Goal: Task Accomplishment & Management: Manage account settings

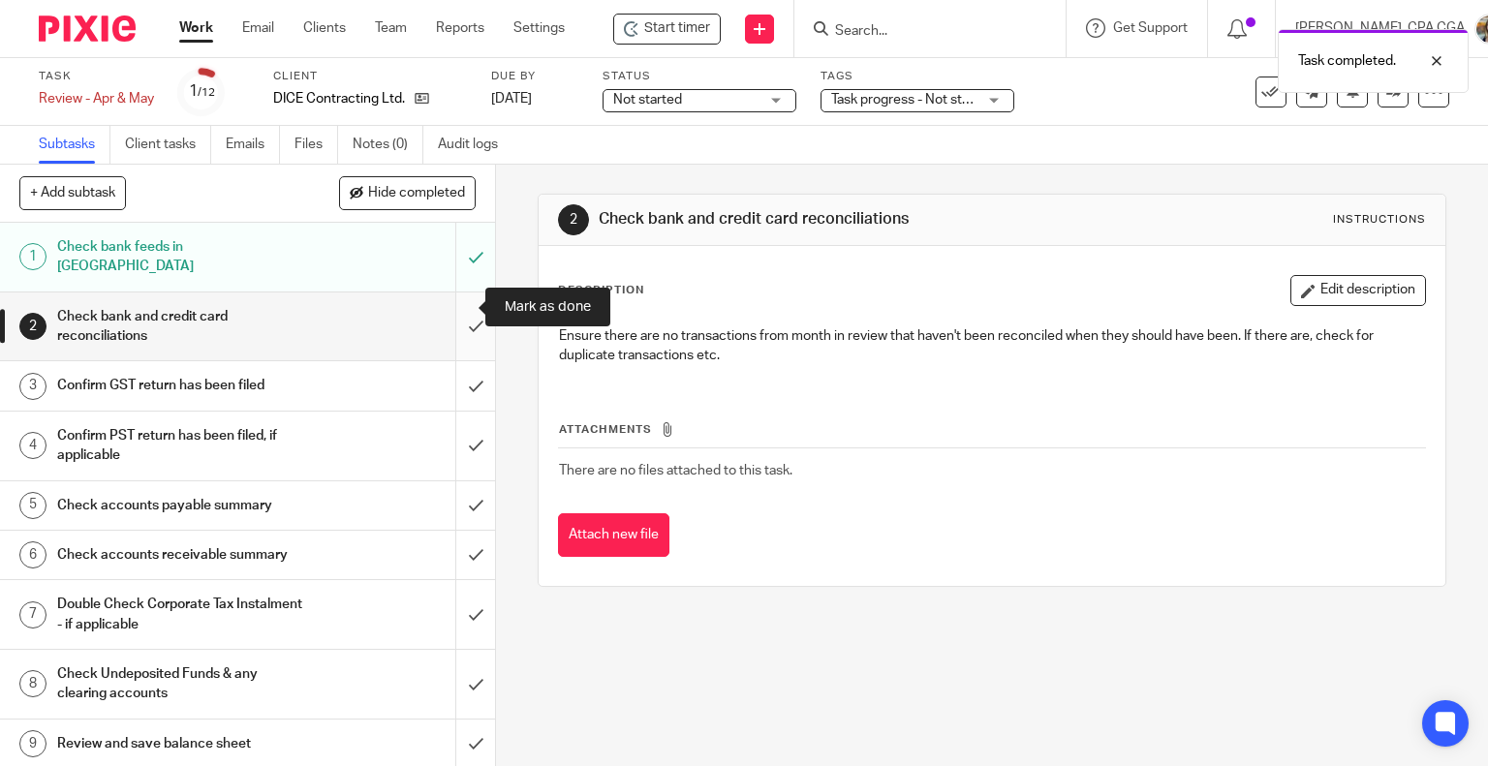
click at [459, 308] on input "submit" at bounding box center [247, 327] width 495 height 69
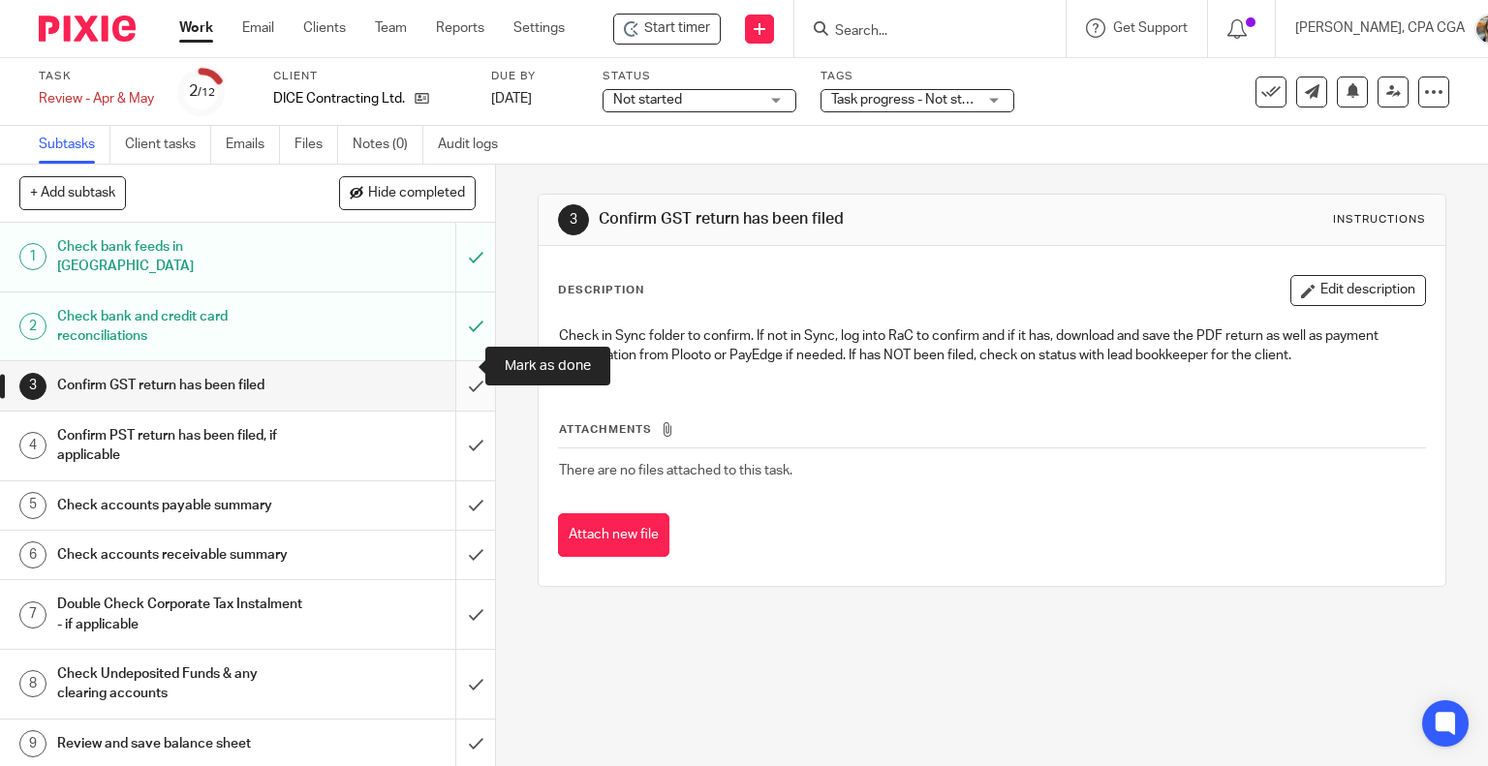
click at [451, 374] on input "submit" at bounding box center [247, 385] width 495 height 48
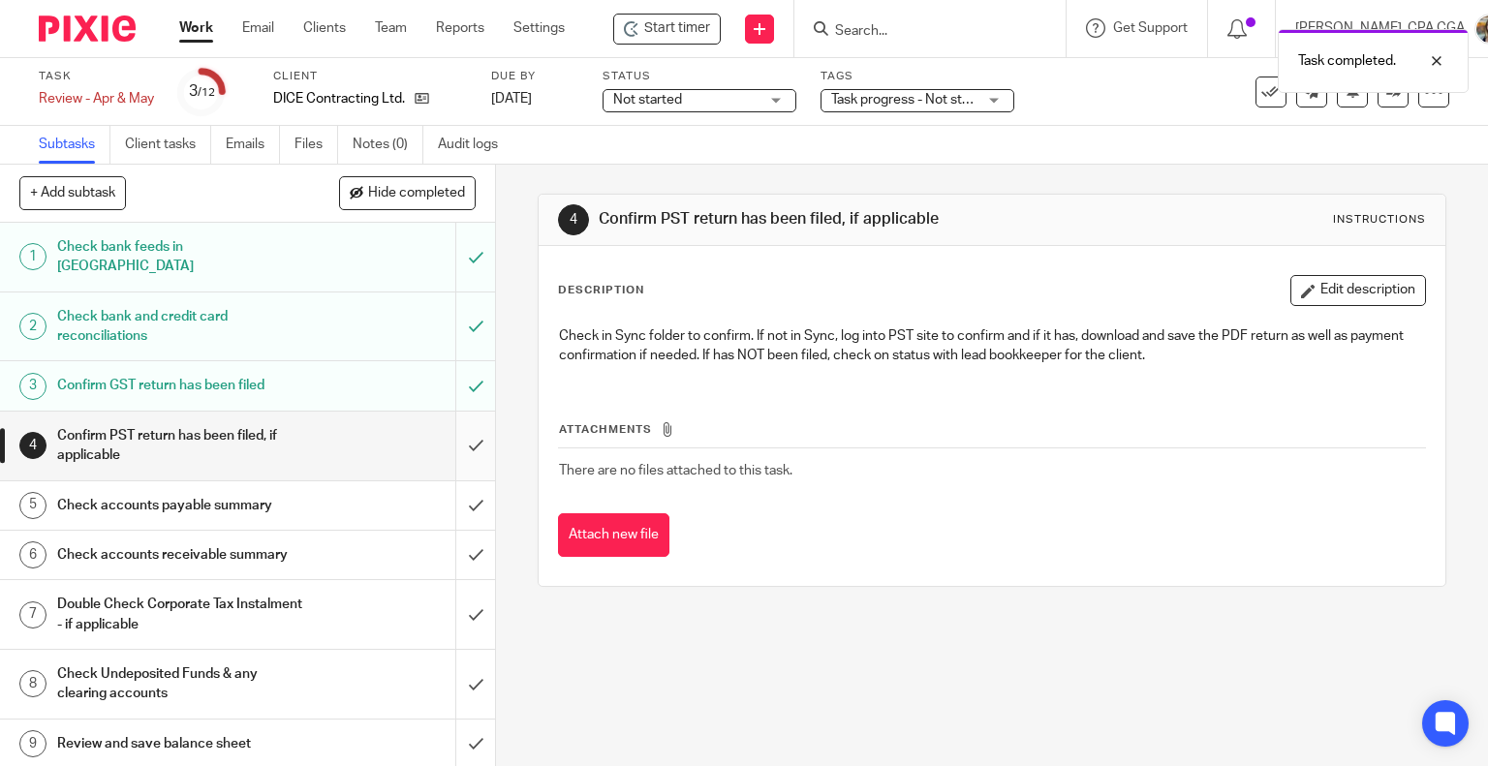
click at [455, 425] on input "submit" at bounding box center [247, 446] width 495 height 69
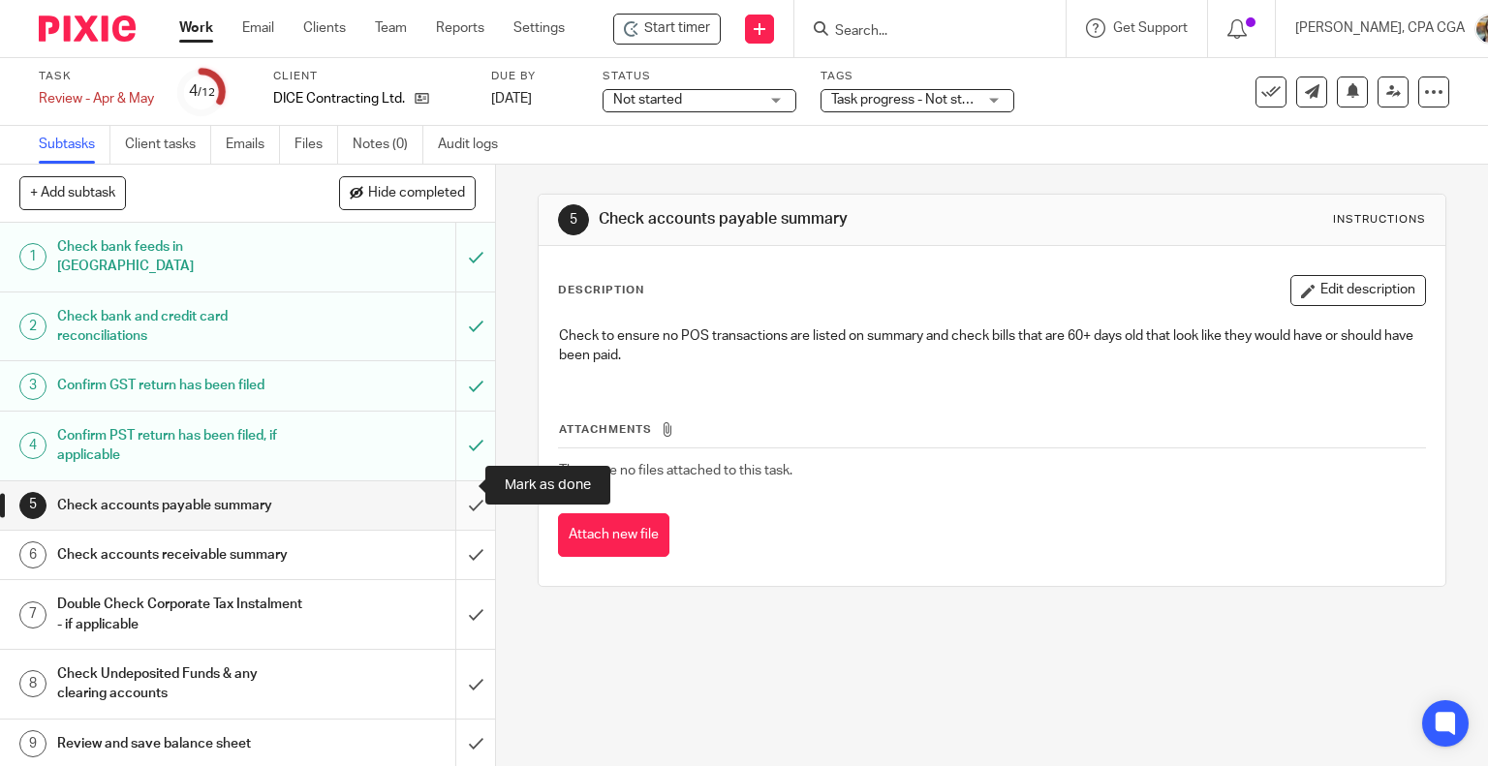
click at [449, 488] on input "submit" at bounding box center [247, 506] width 495 height 48
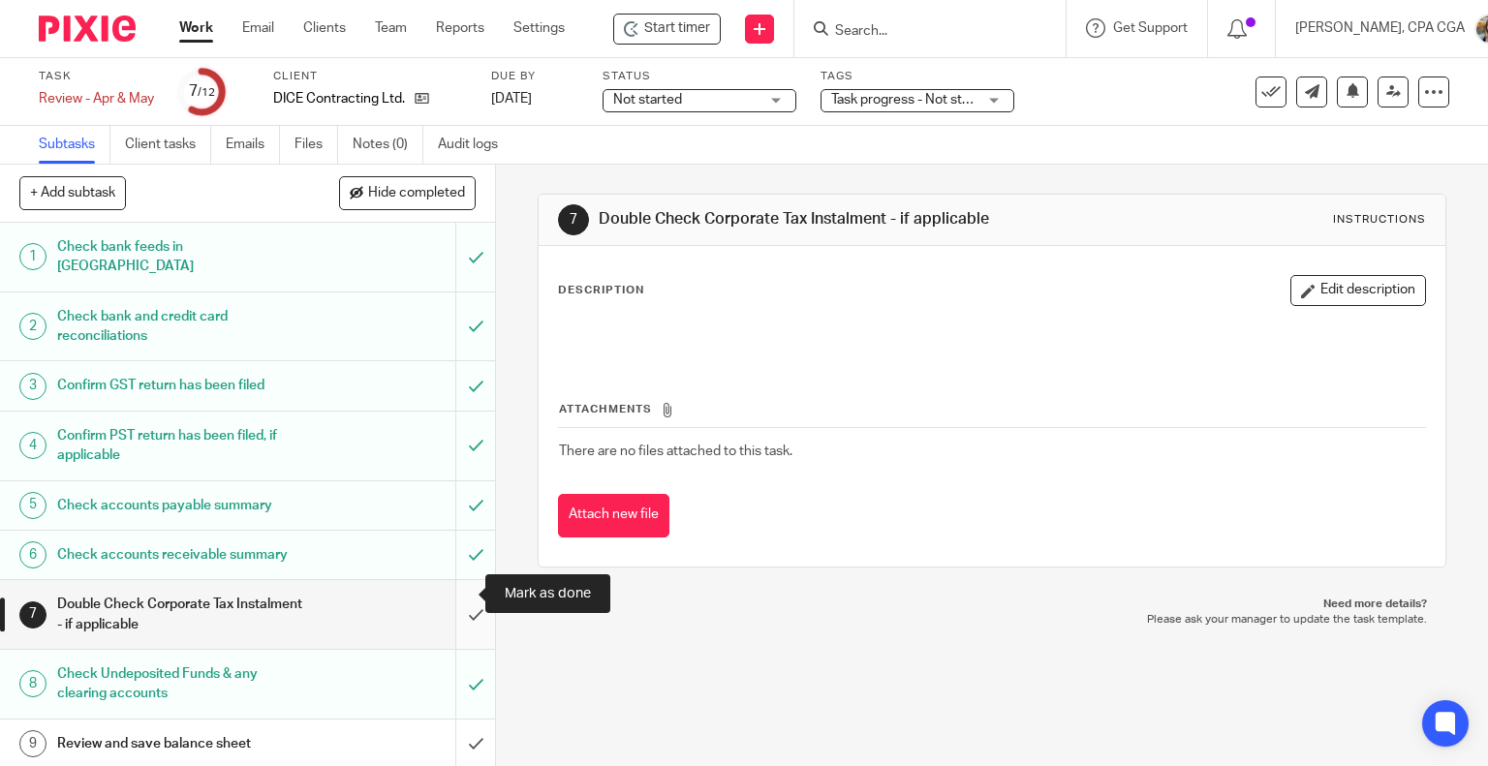
click at [453, 588] on input "submit" at bounding box center [247, 614] width 495 height 69
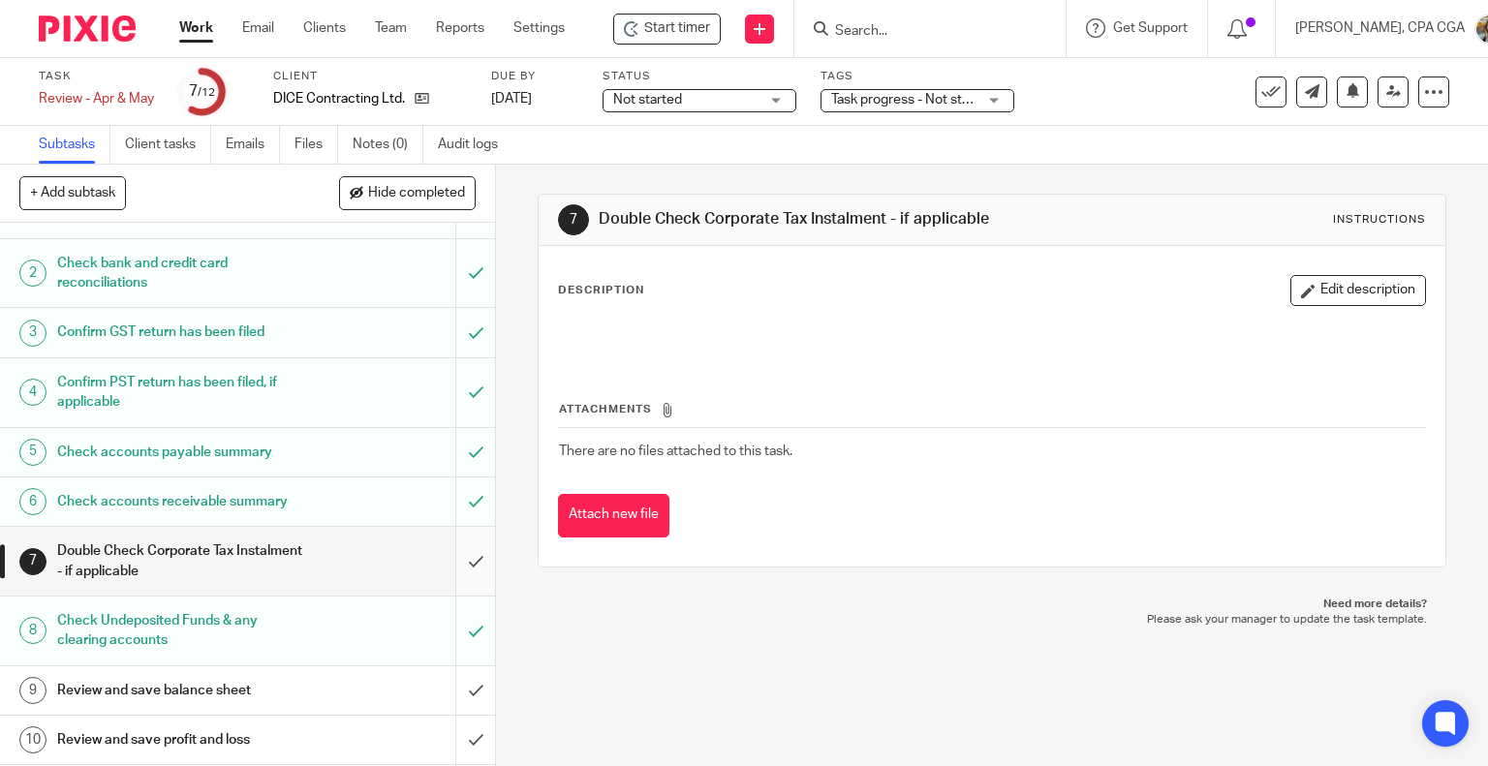
scroll to position [169, 0]
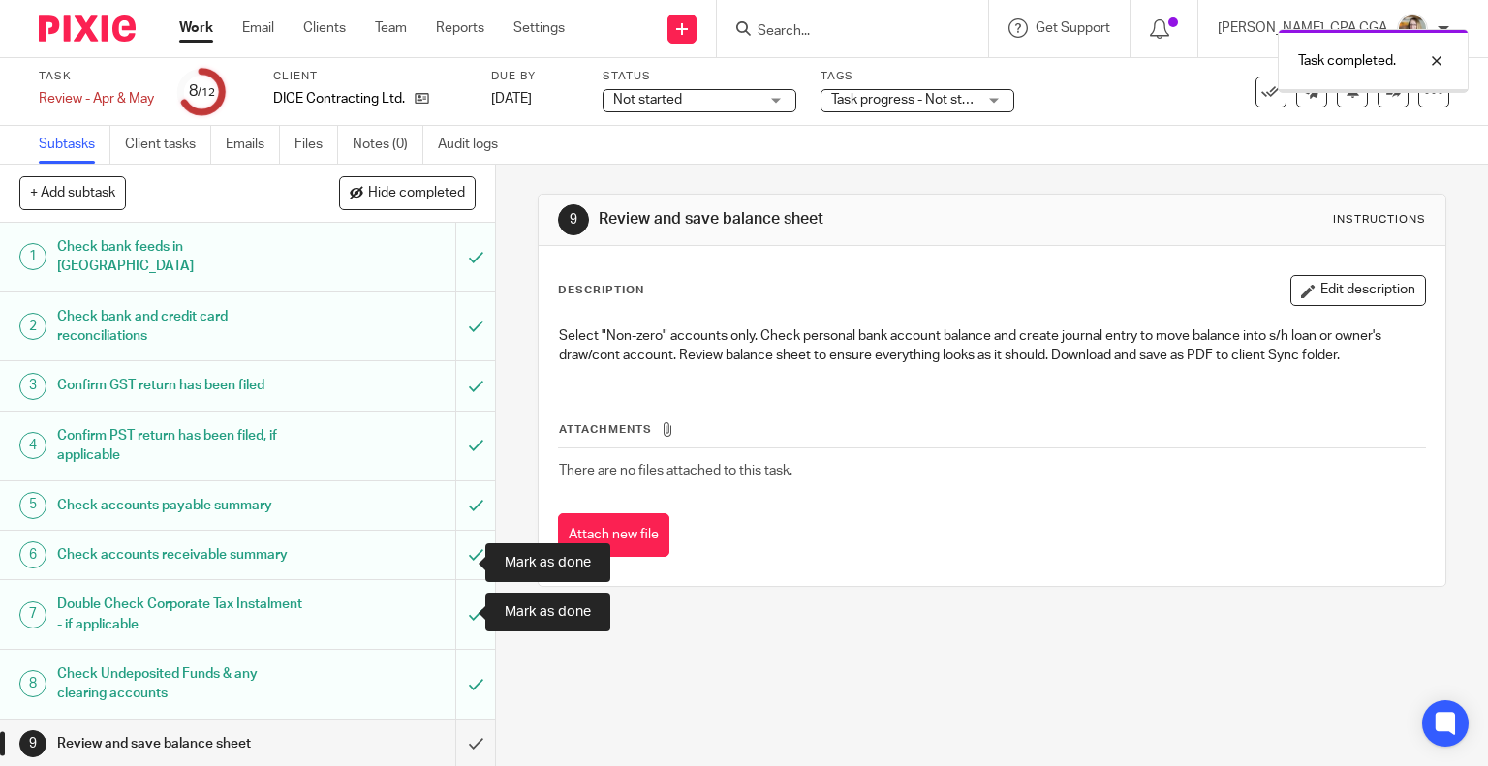
scroll to position [169, 0]
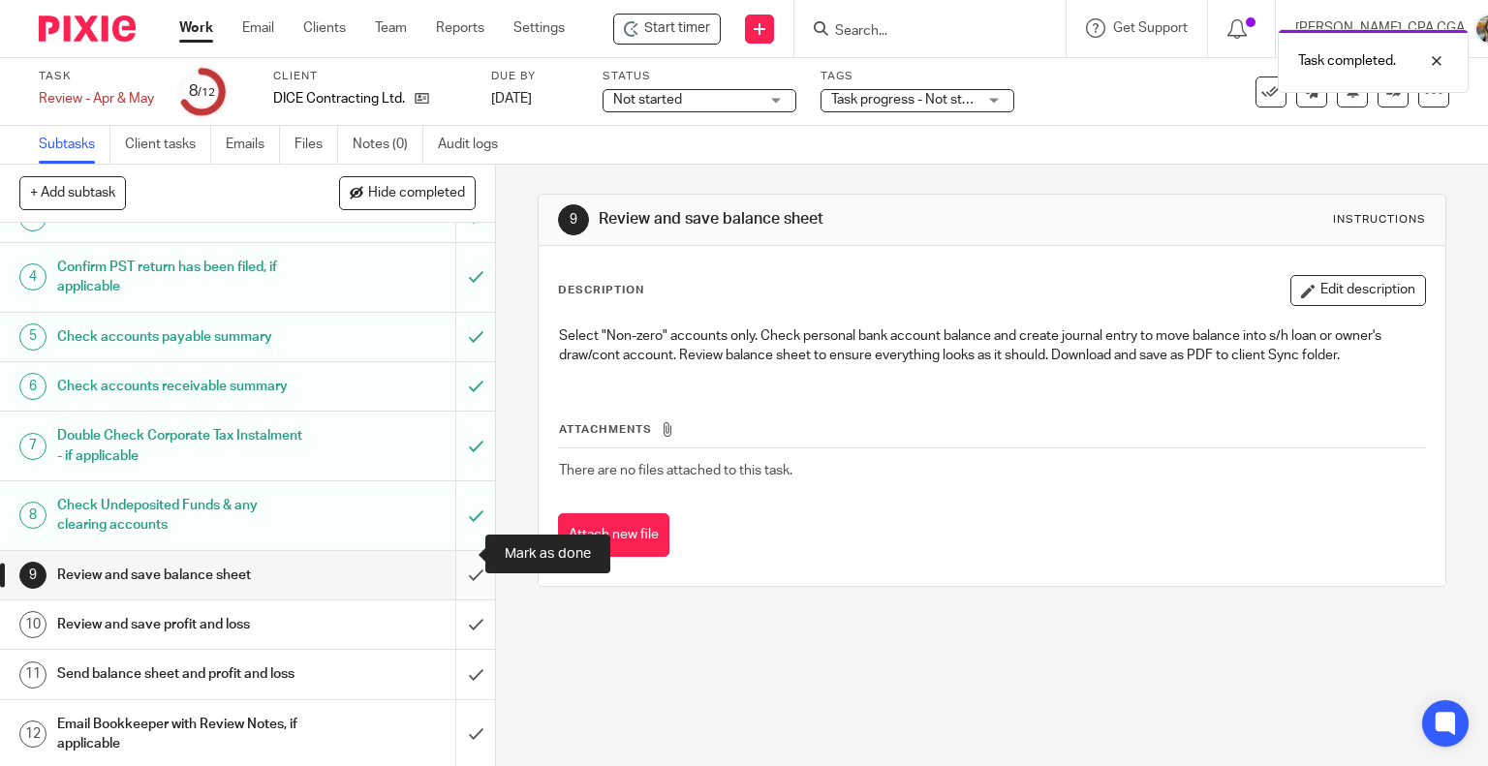
click at [449, 552] on input "submit" at bounding box center [247, 575] width 495 height 48
click at [412, 181] on button "Hide completed" at bounding box center [407, 192] width 137 height 33
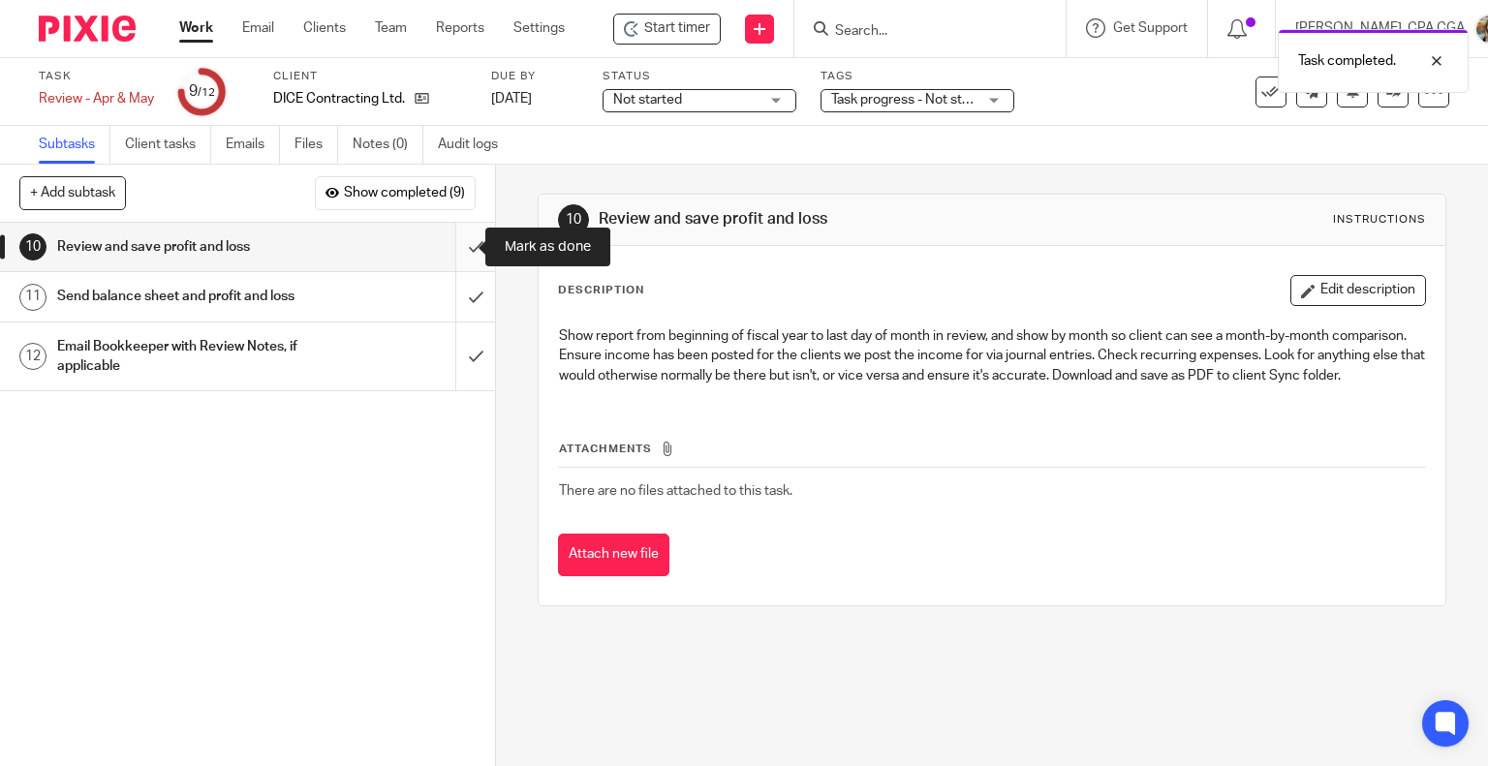
click at [457, 247] on input "submit" at bounding box center [247, 247] width 495 height 48
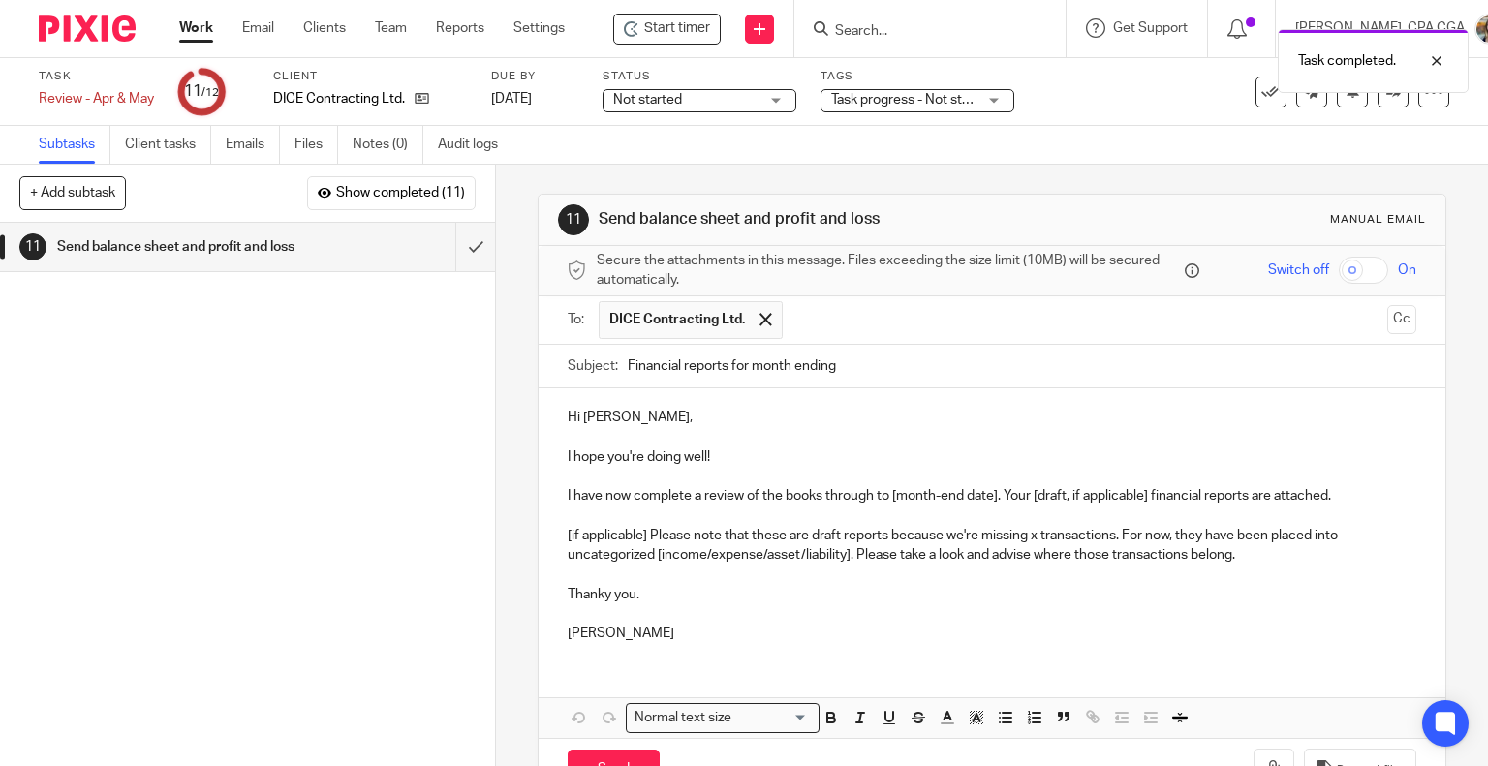
drag, startPoint x: 1093, startPoint y: 358, endPoint x: 1193, endPoint y: 350, distance: 100.1
click at [1186, 352] on input "Financial reports for month ending" at bounding box center [1023, 367] width 790 height 44
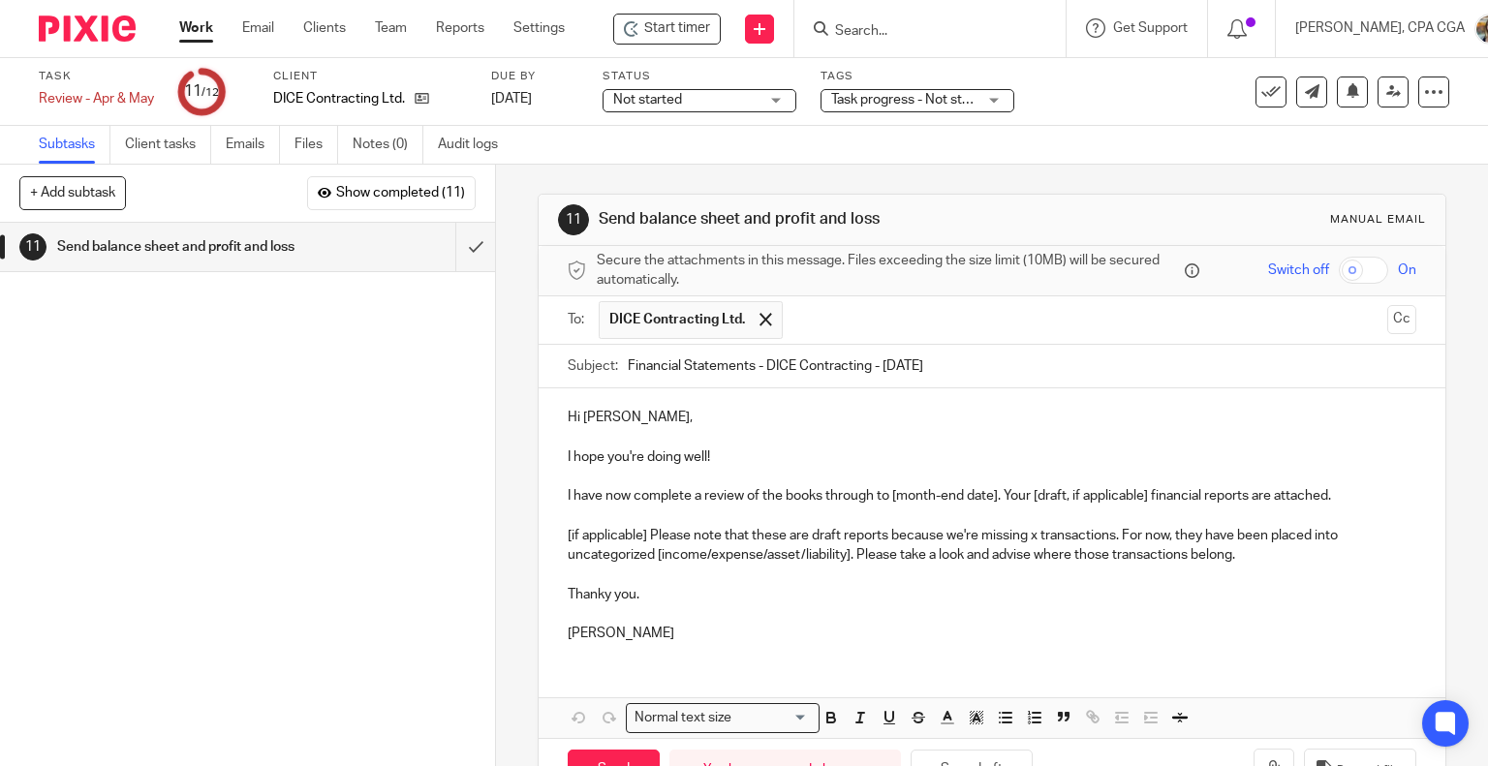
type input "Financial Statements - DICE Contracting - May 2025"
drag, startPoint x: 792, startPoint y: 460, endPoint x: 566, endPoint y: 460, distance: 225.7
click at [559, 459] on div "Hi Shawn, I hope you're doing well! I have now complete a review of the books t…" at bounding box center [993, 523] width 908 height 269
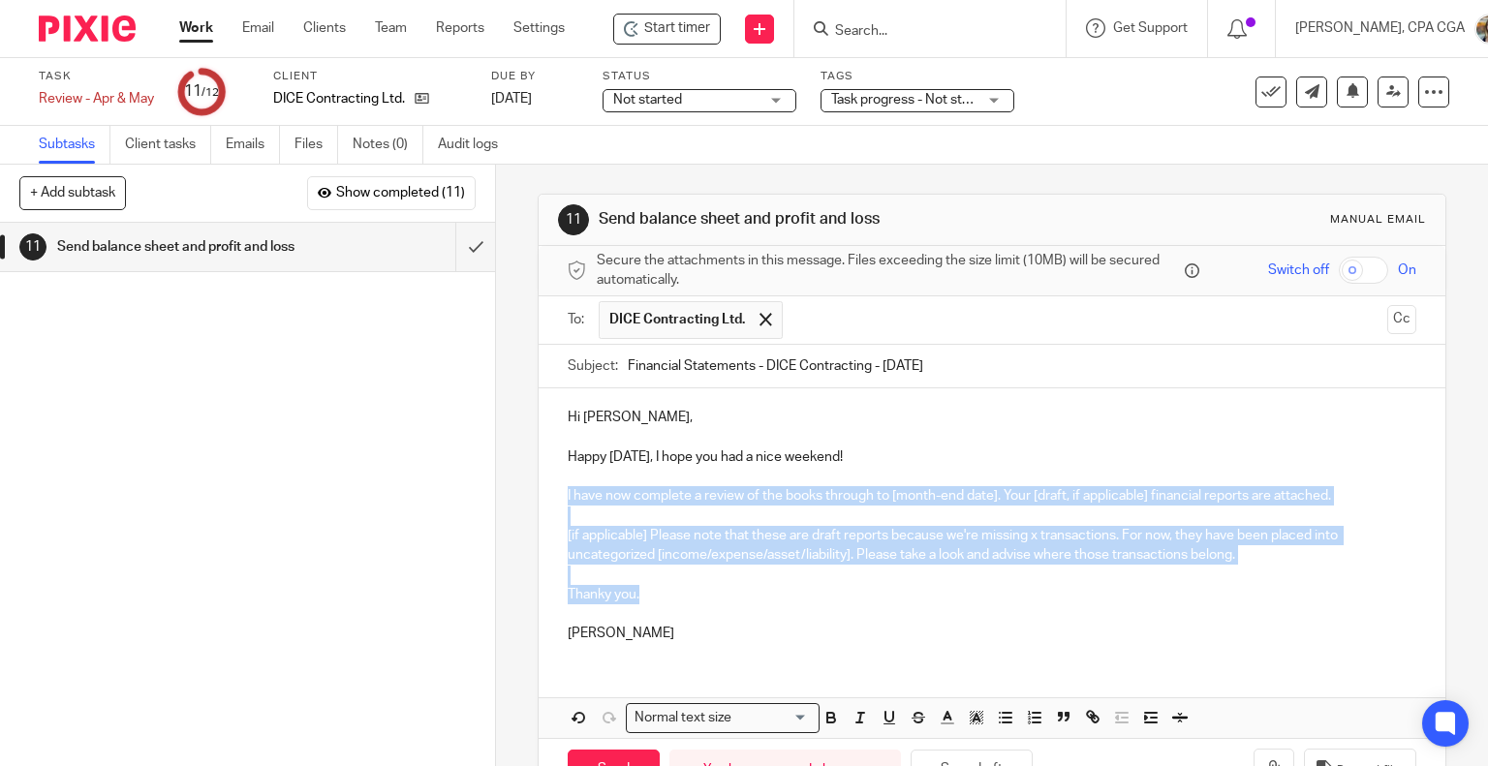
drag, startPoint x: 557, startPoint y: 488, endPoint x: 651, endPoint y: 590, distance: 138.5
click at [651, 590] on div "Hi Shawn, Happy Monday, I hope you had a nice weekend! I have now complete a re…" at bounding box center [993, 523] width 908 height 269
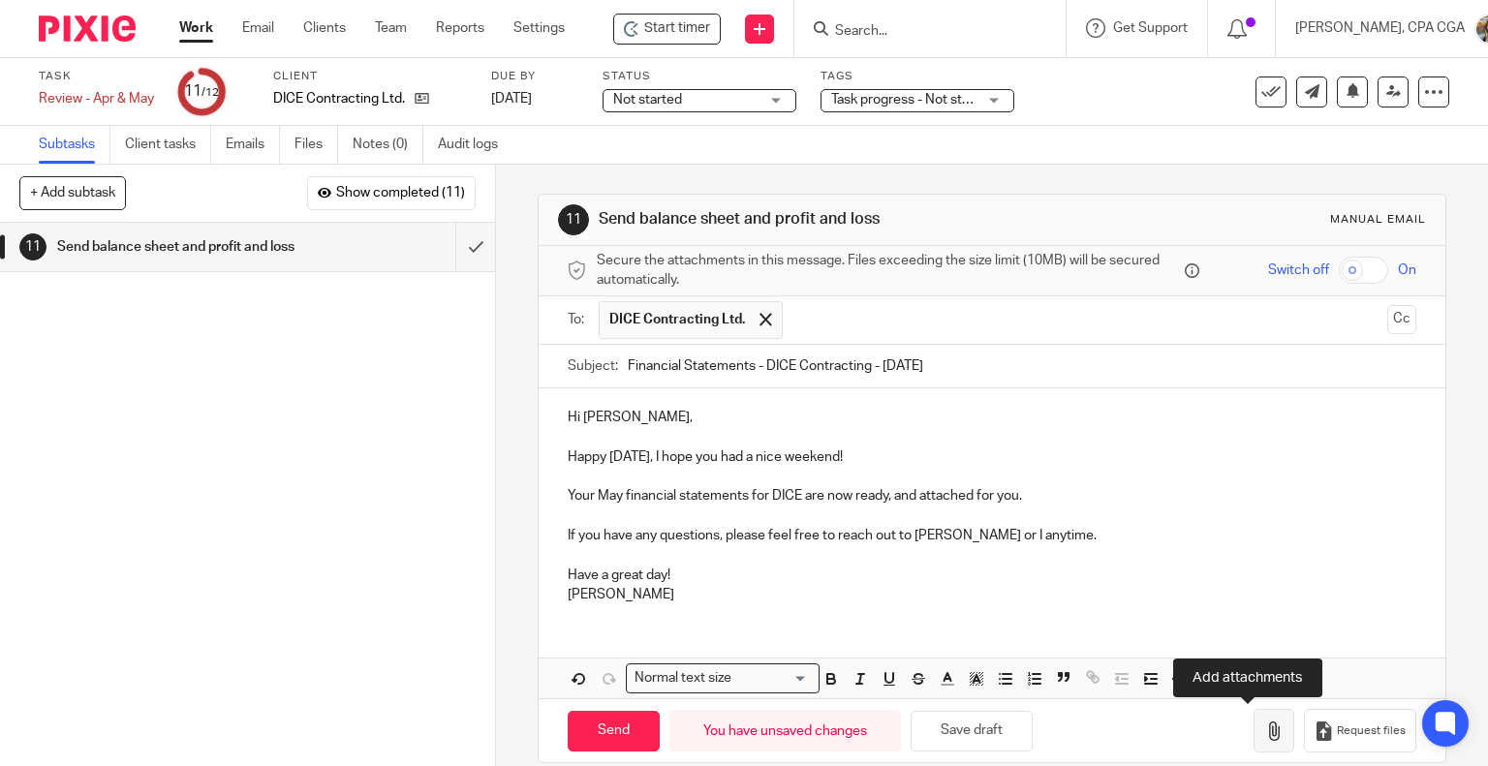
click at [1264, 729] on icon "button" at bounding box center [1273, 731] width 19 height 19
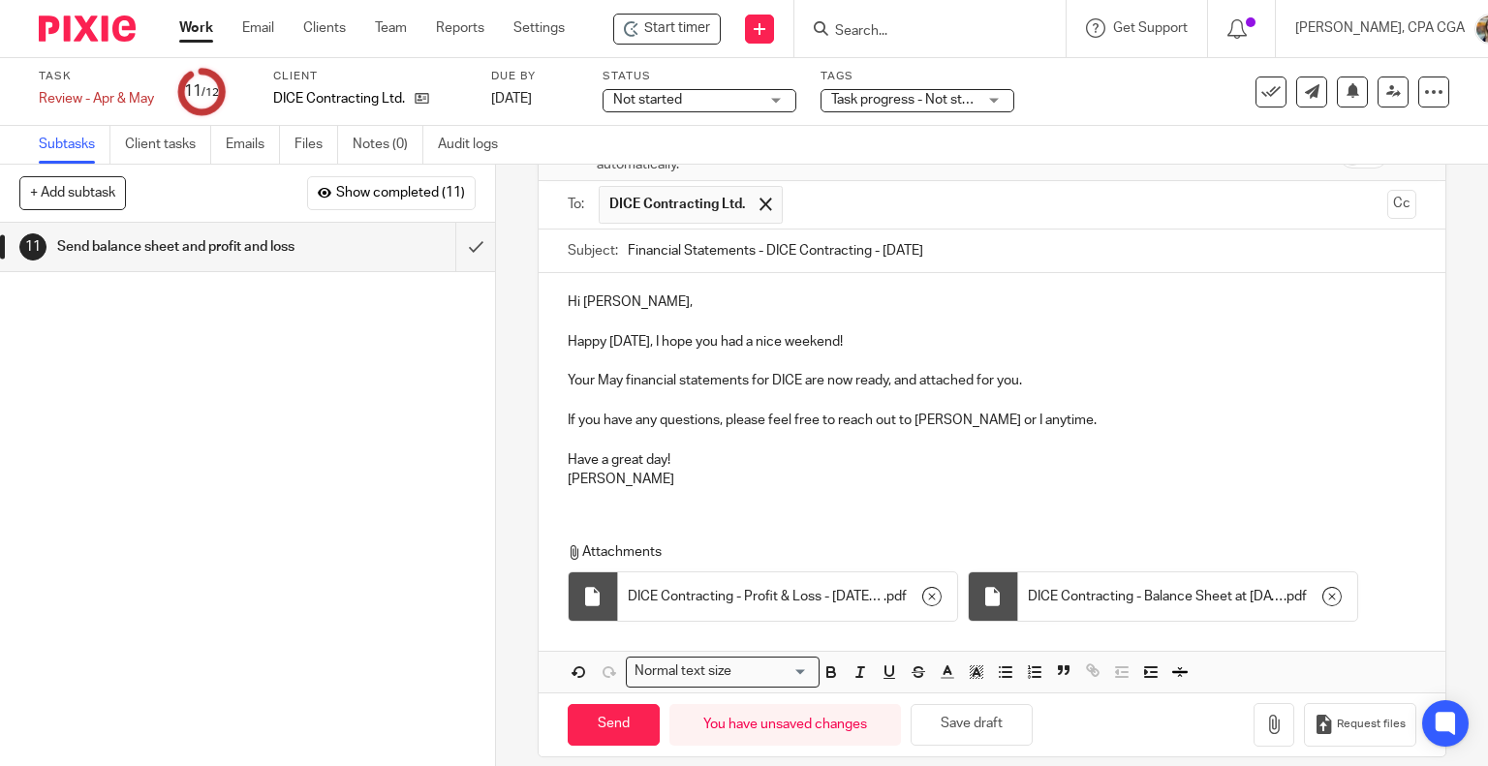
scroll to position [132, 0]
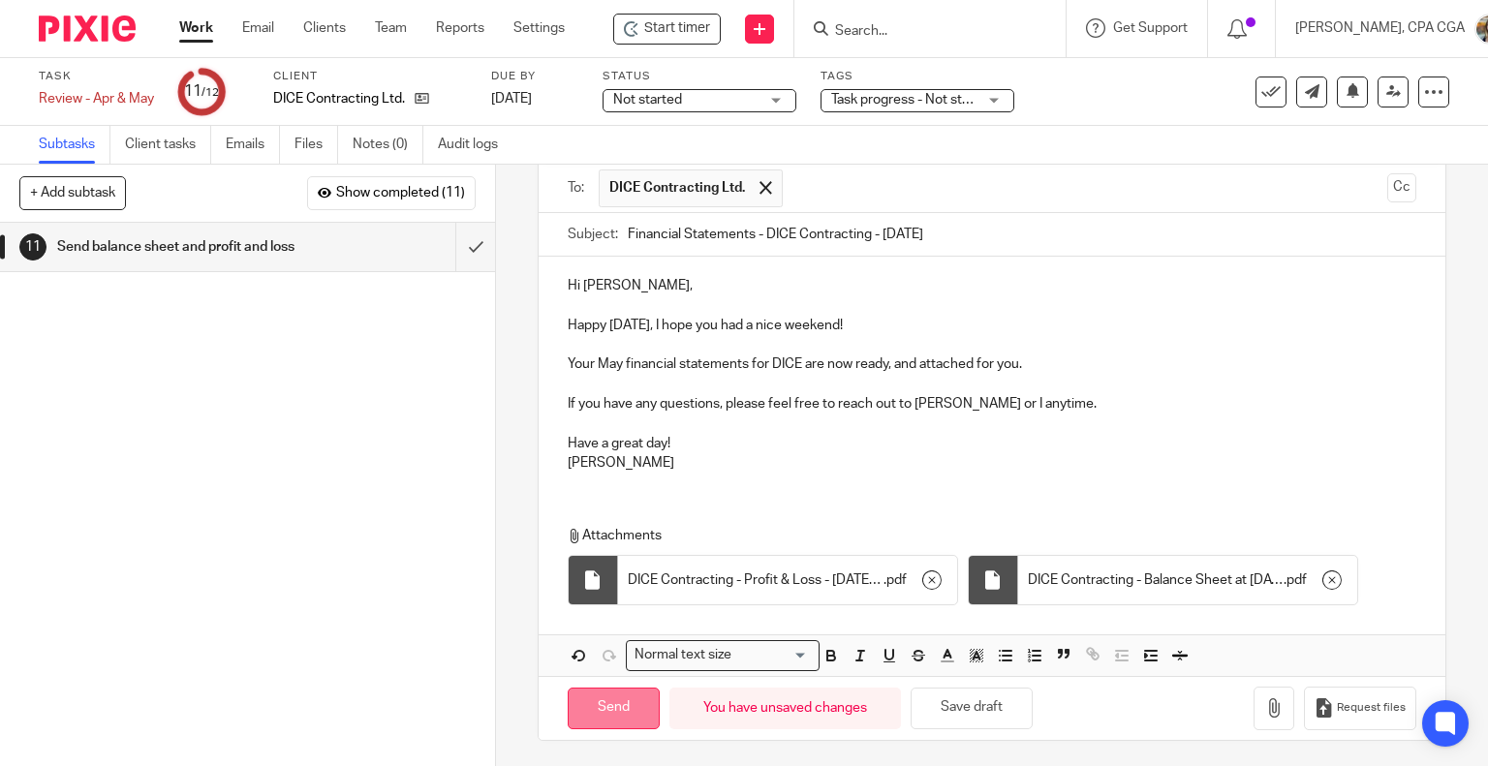
click at [609, 714] on input "Send" at bounding box center [614, 709] width 92 height 42
type input "Sent"
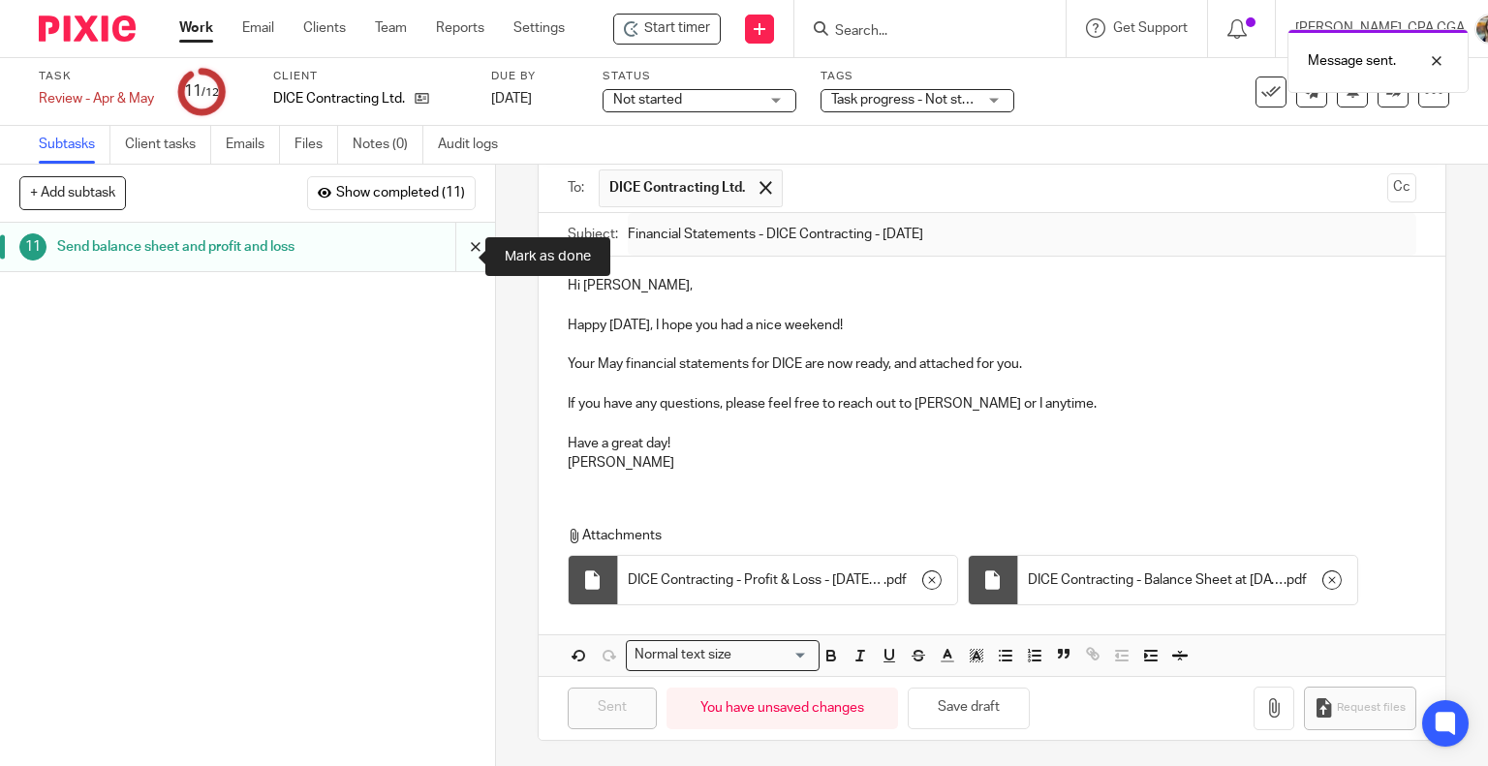
click at [454, 255] on input "submit" at bounding box center [247, 247] width 495 height 48
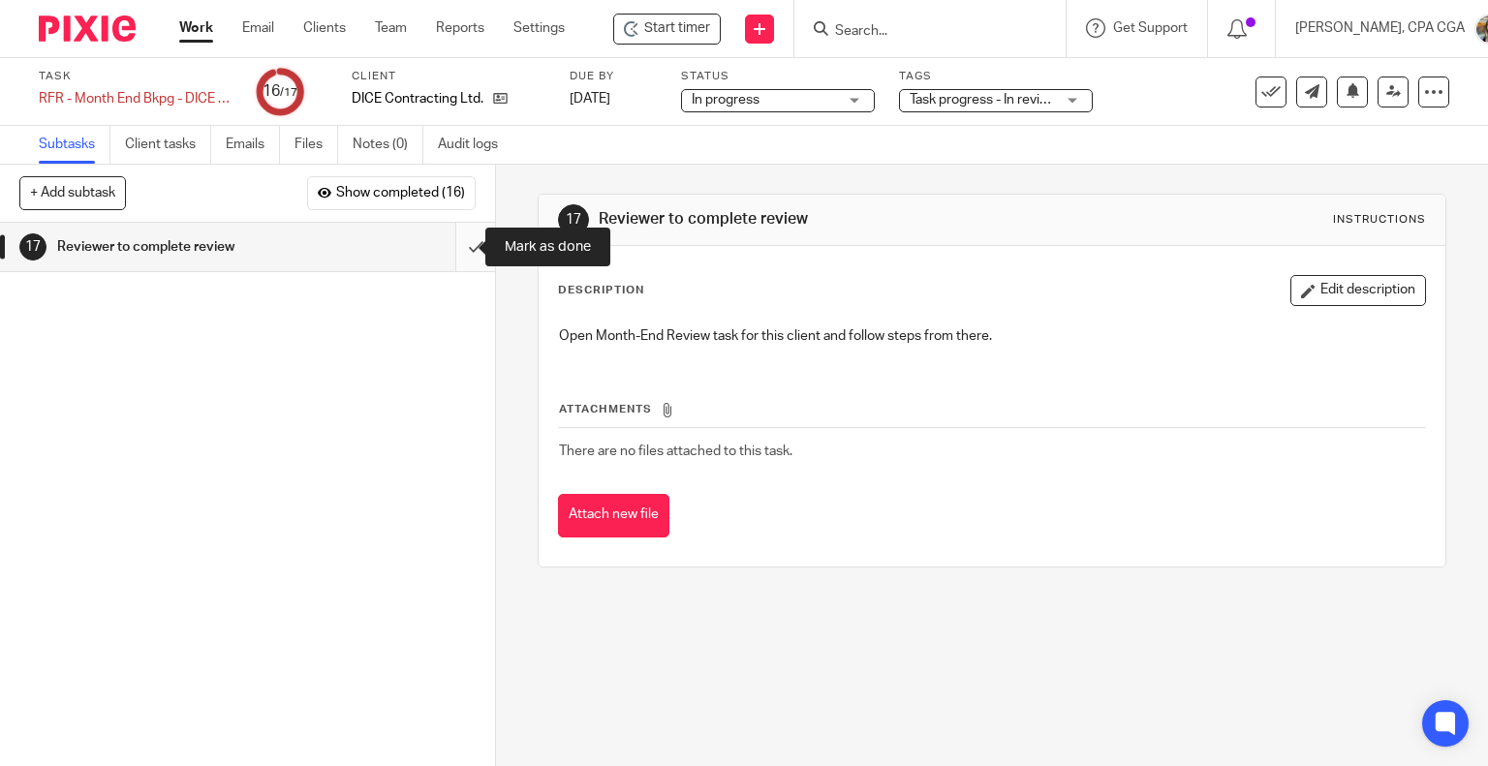
click at [450, 251] on input "submit" at bounding box center [247, 247] width 495 height 48
click at [450, 243] on input "submit" at bounding box center [247, 247] width 495 height 48
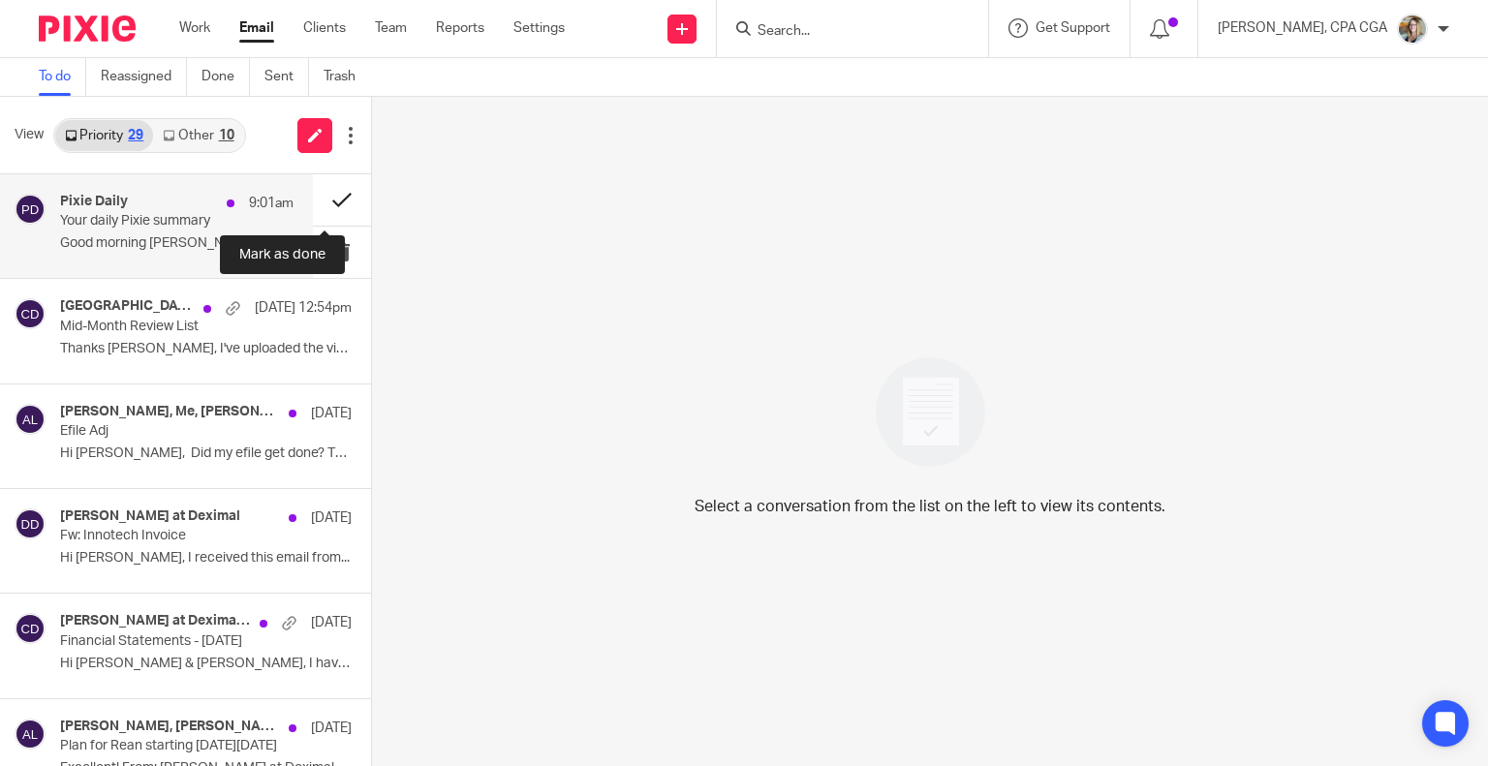
click at [326, 203] on button at bounding box center [342, 199] width 58 height 51
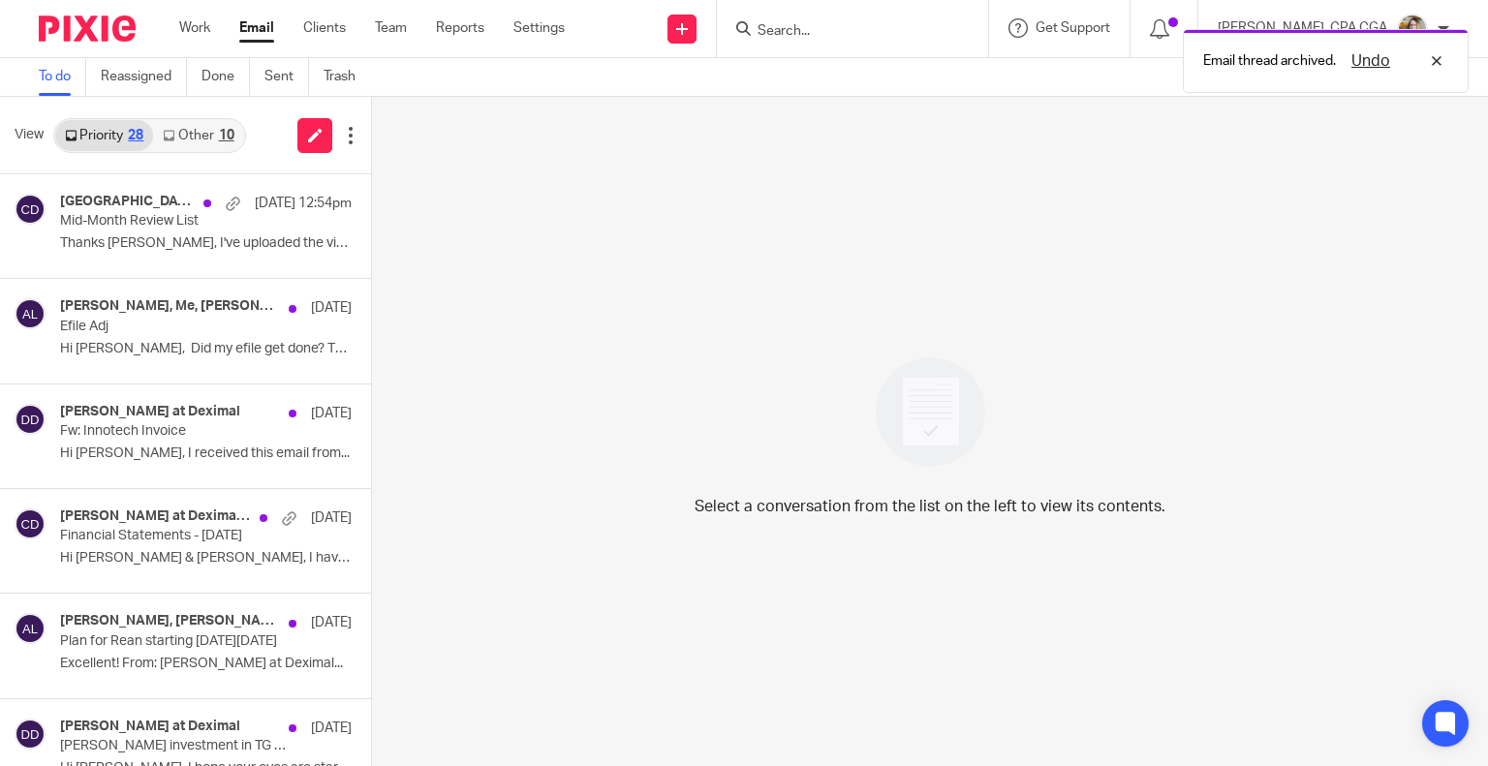
click at [190, 122] on link "Other 10" at bounding box center [198, 135] width 90 height 31
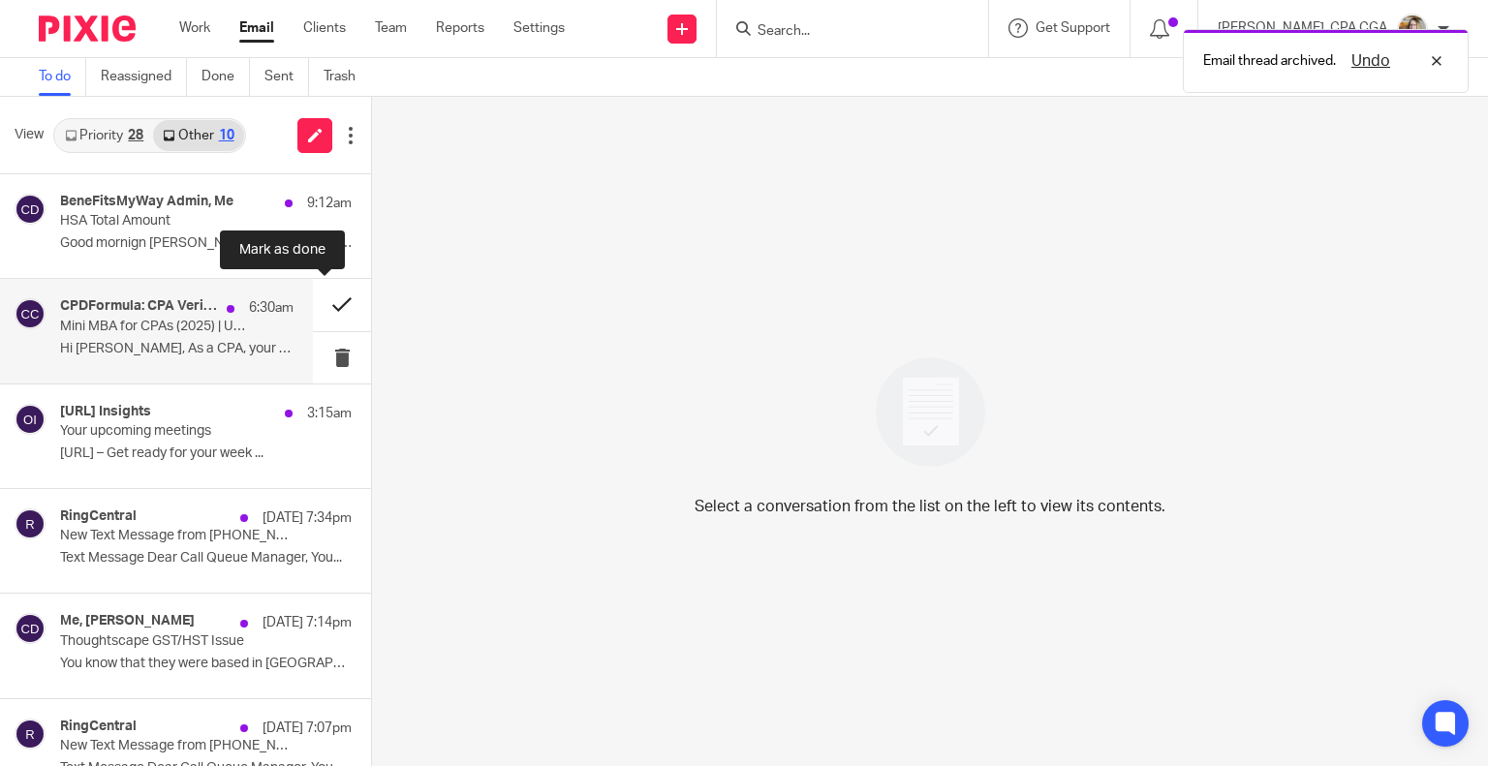
click at [324, 296] on button at bounding box center [342, 304] width 58 height 51
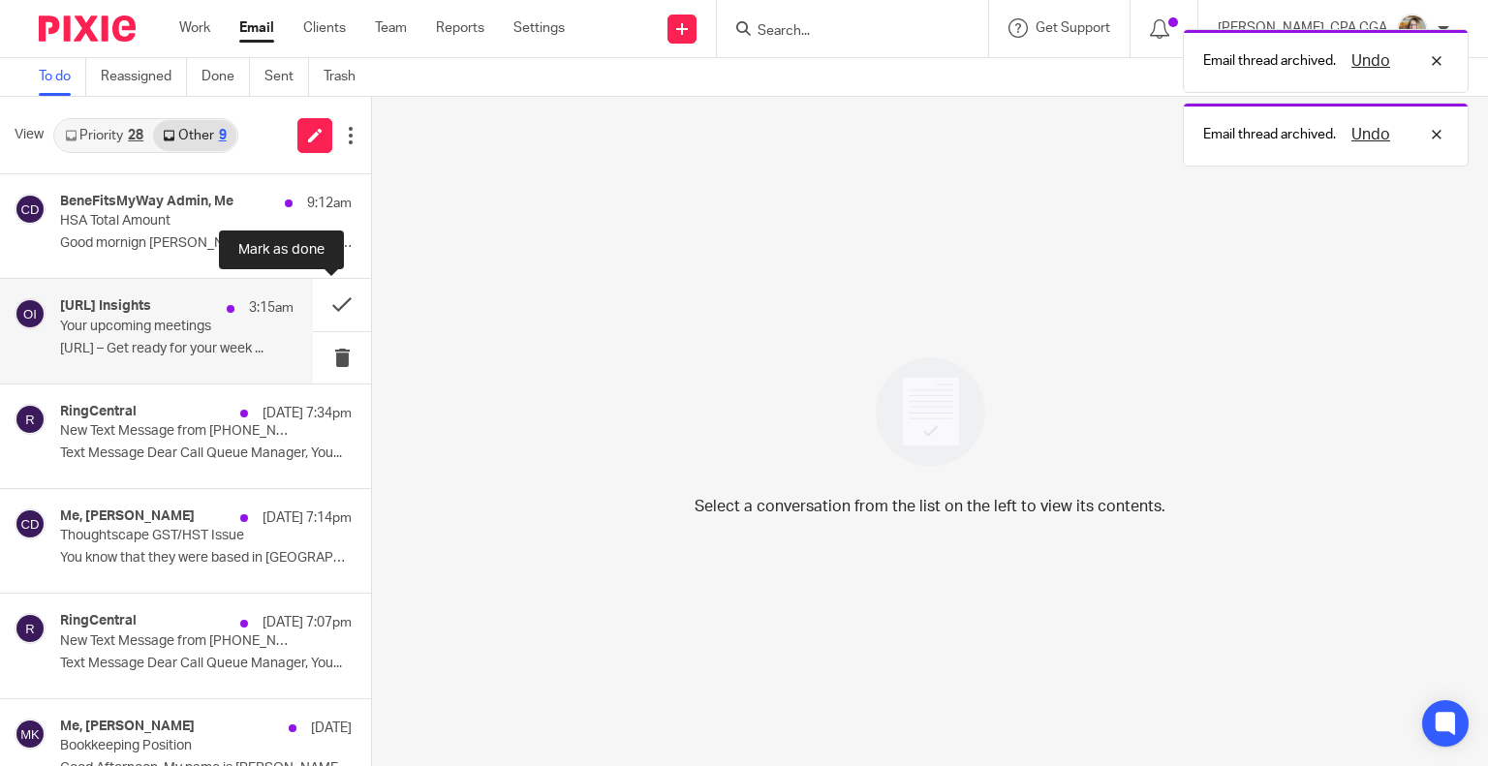
click at [324, 309] on button at bounding box center [342, 304] width 58 height 51
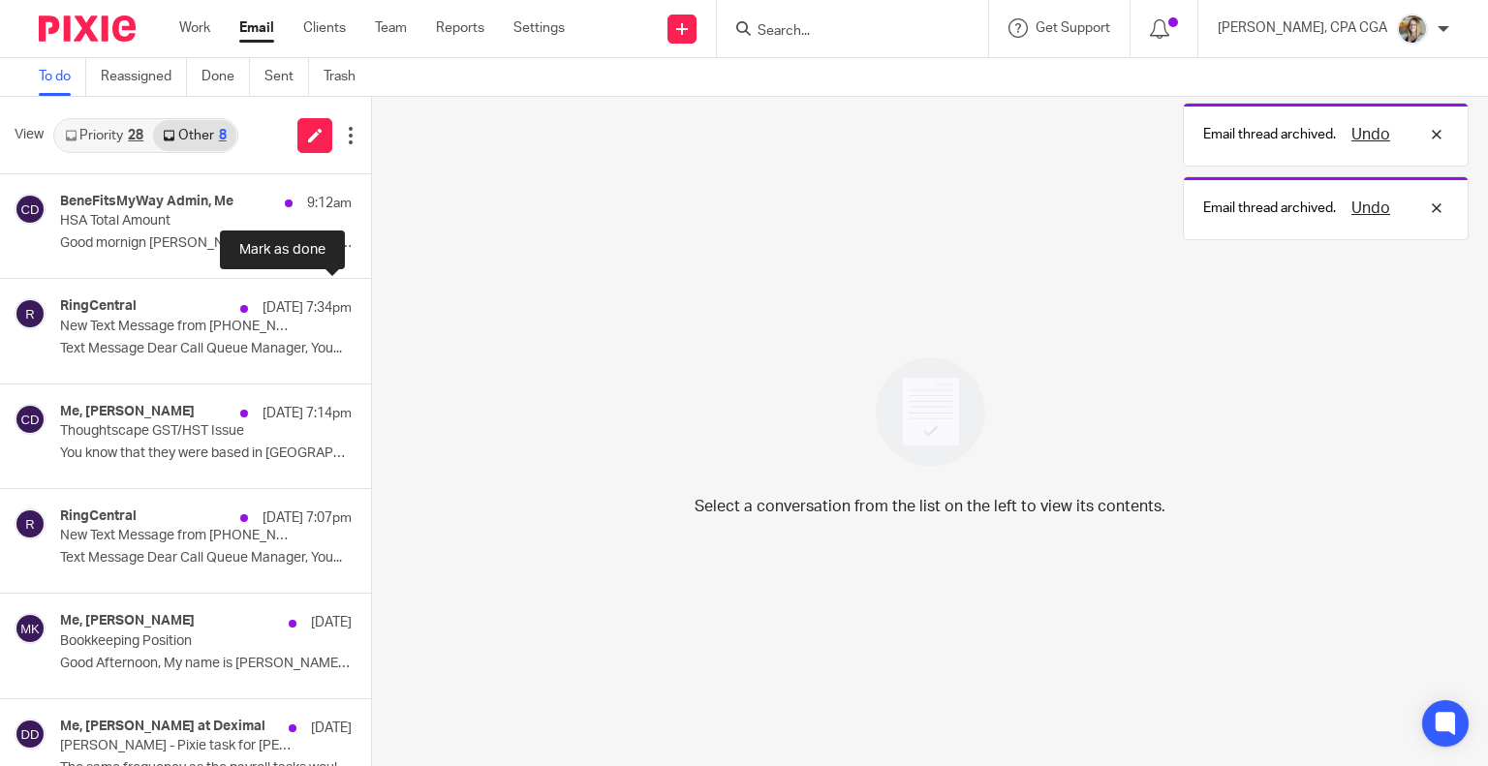
click at [371, 310] on button at bounding box center [379, 304] width 16 height 51
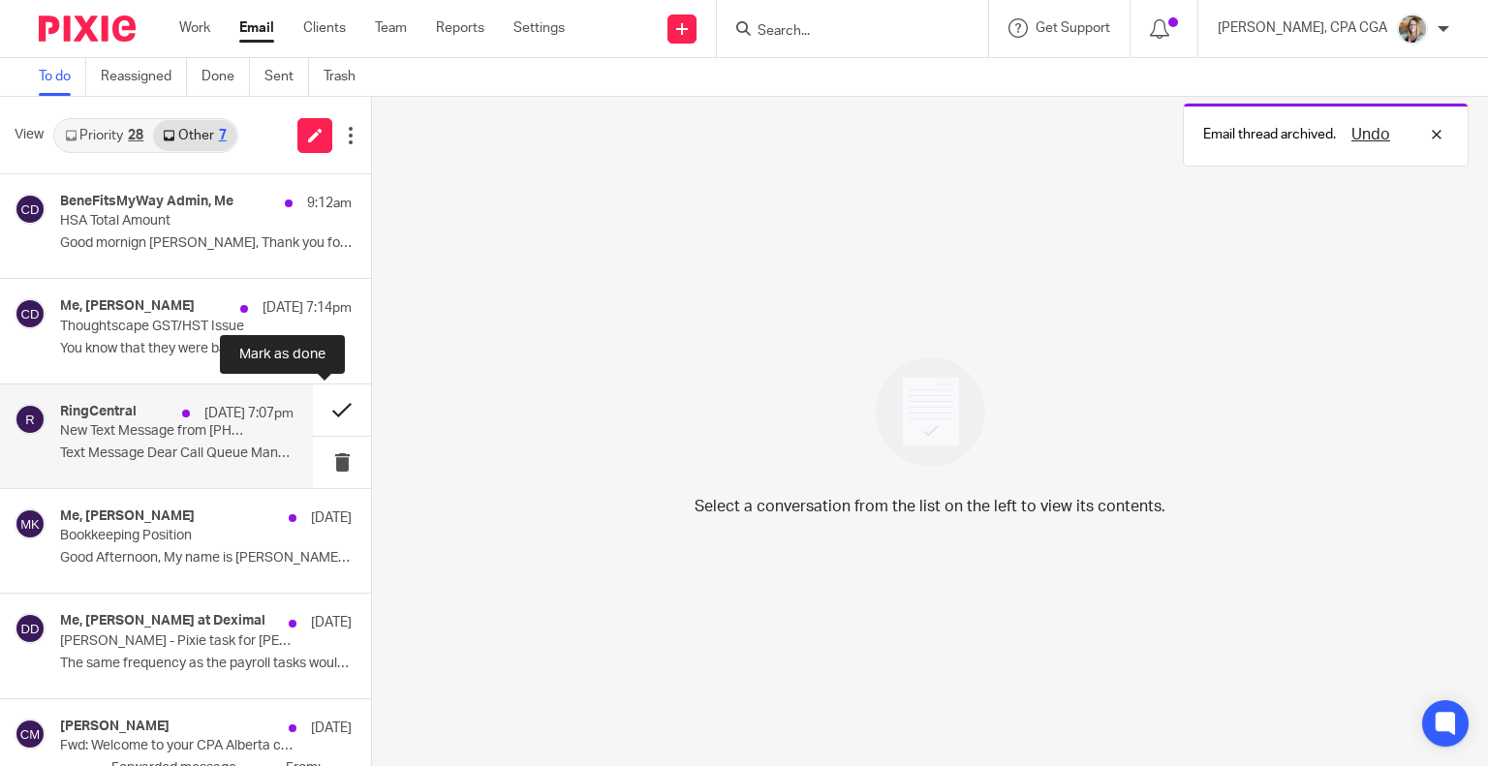
click at [319, 410] on button at bounding box center [342, 410] width 58 height 51
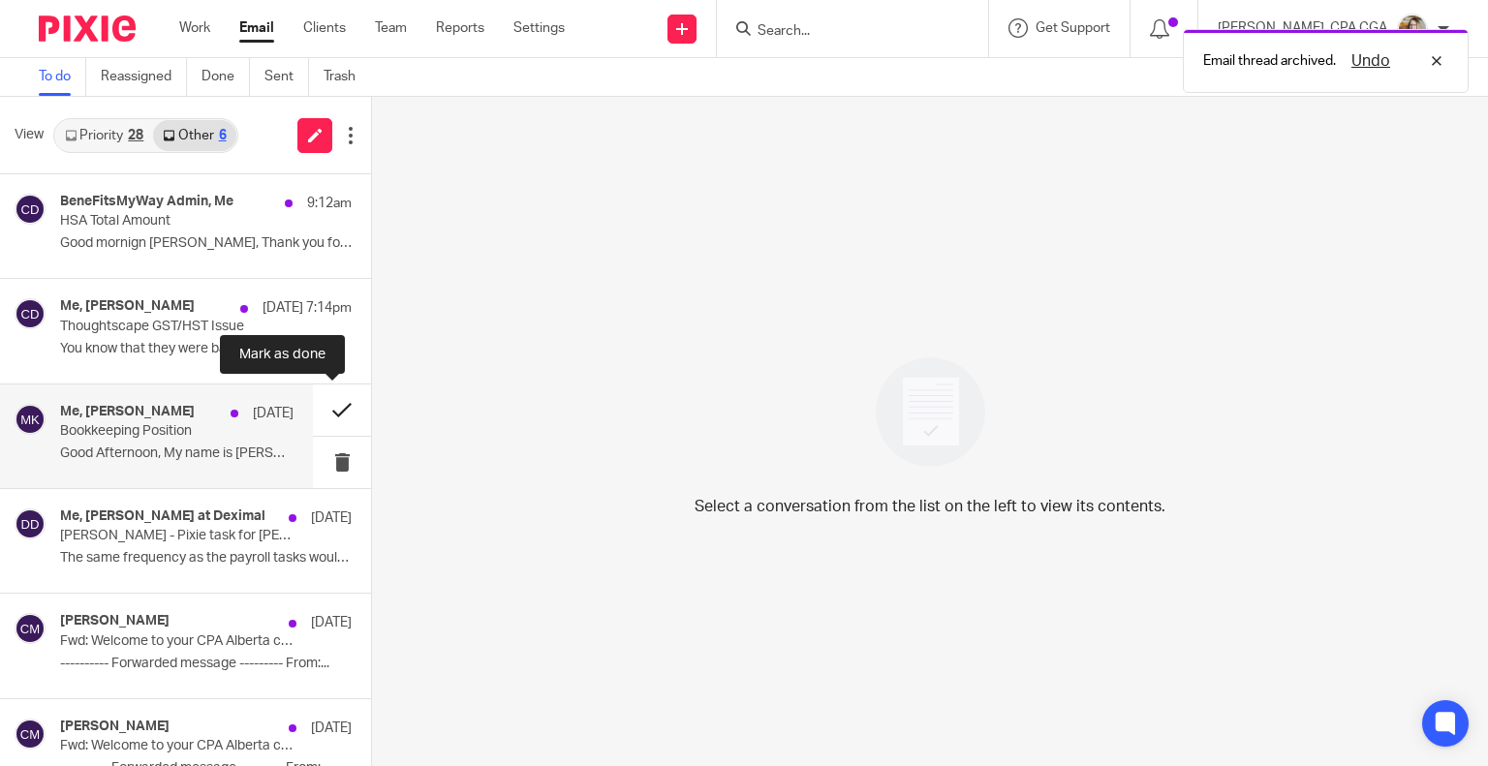
click at [319, 410] on button at bounding box center [342, 410] width 58 height 51
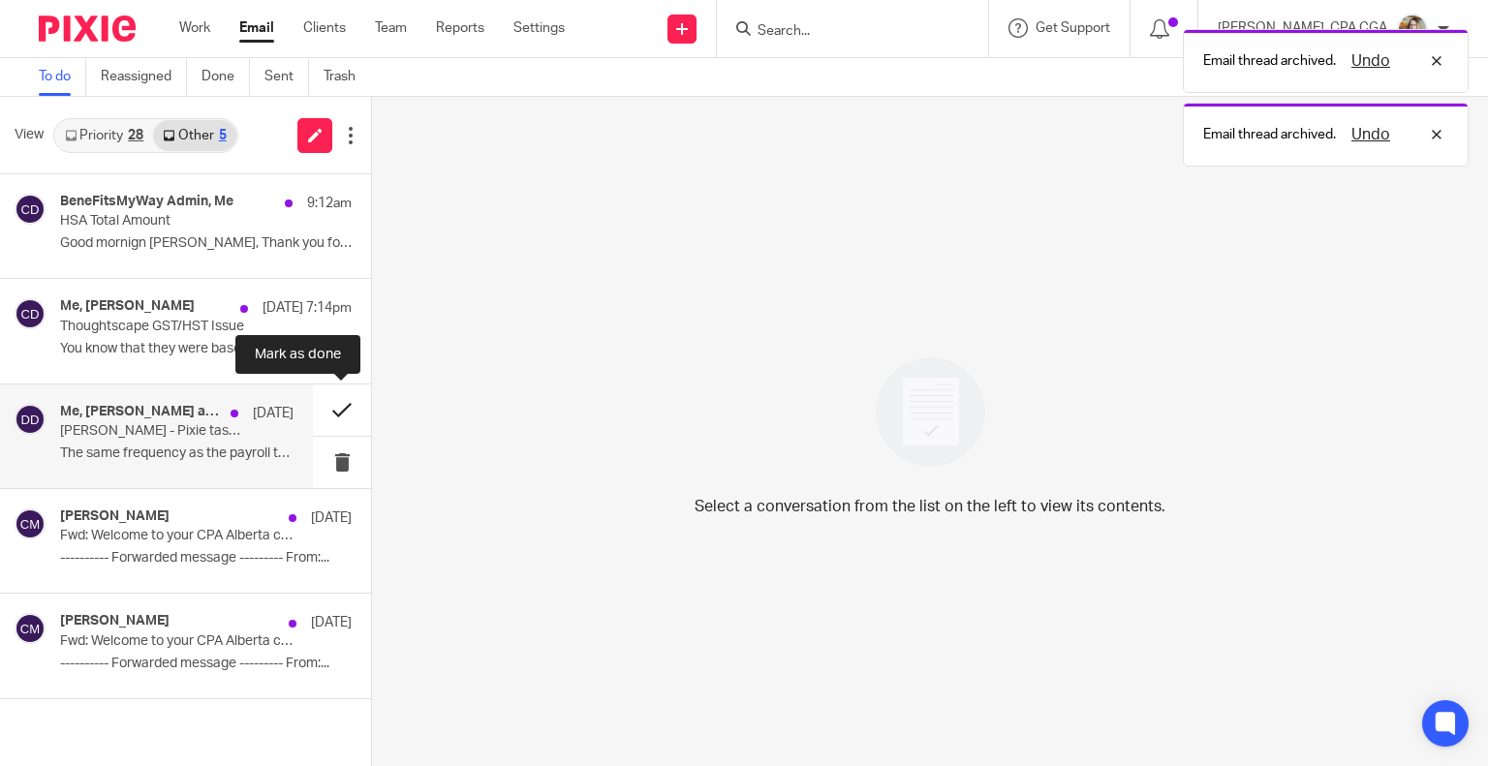
click at [331, 406] on button at bounding box center [342, 410] width 58 height 51
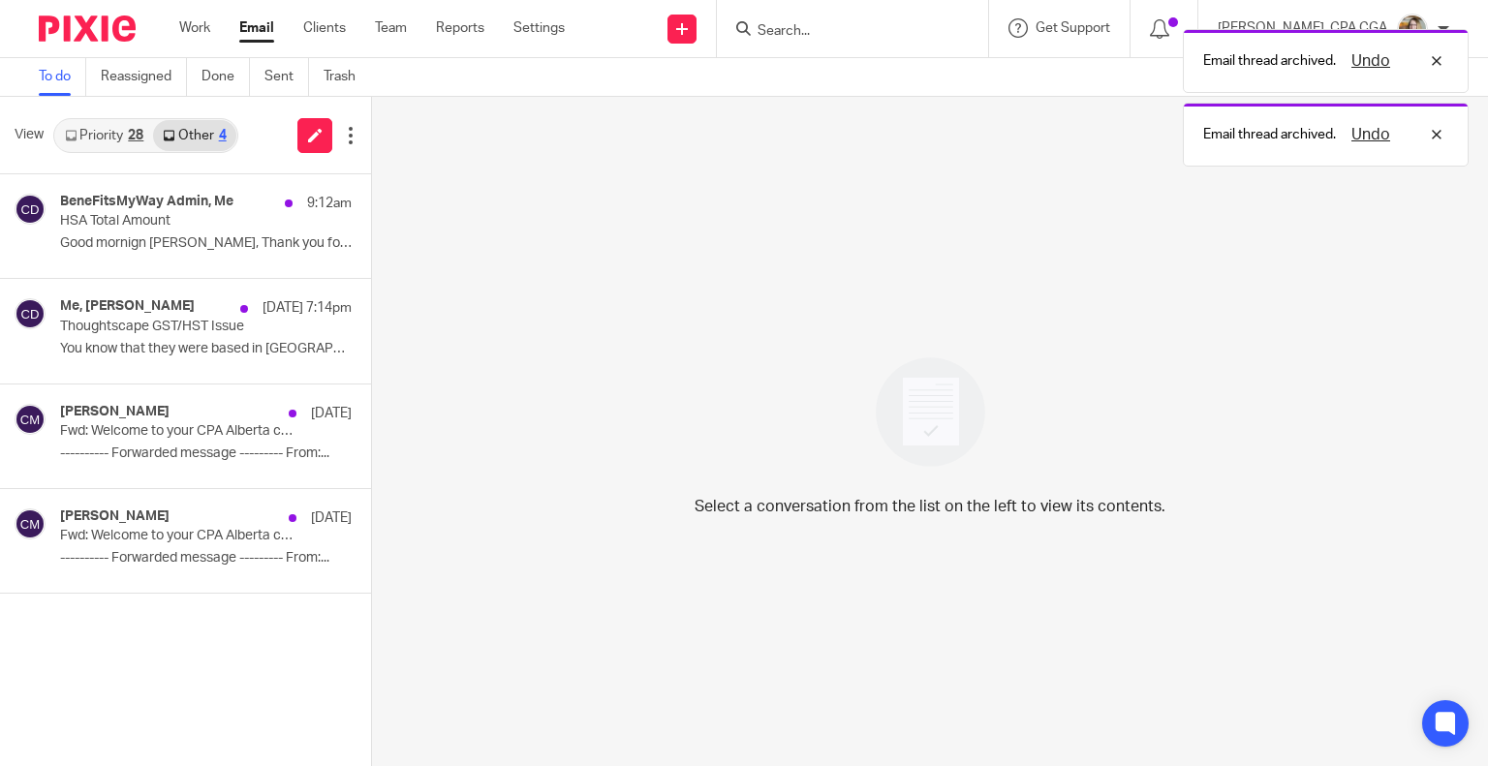
click at [116, 127] on link "Priority 28" at bounding box center [104, 135] width 98 height 31
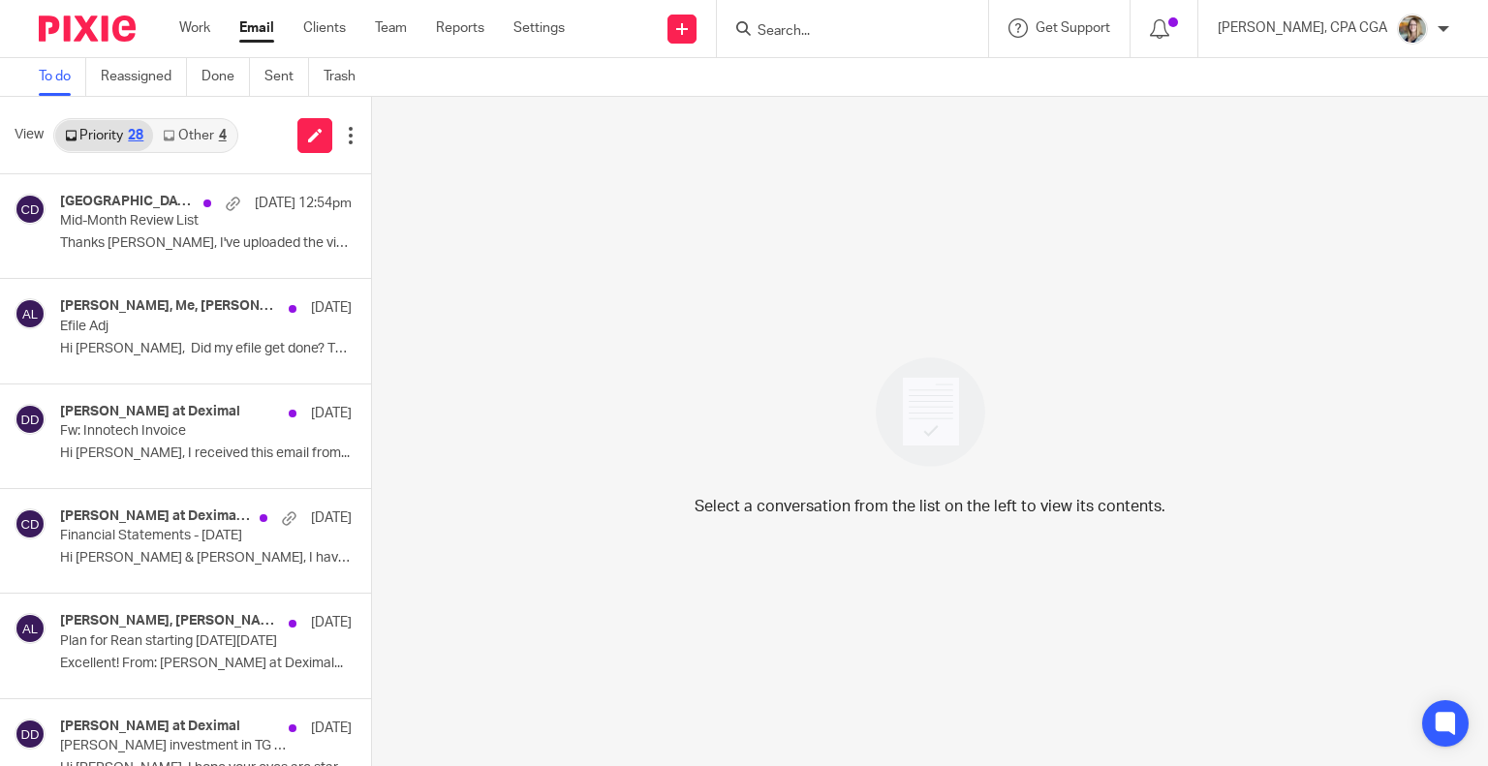
click at [806, 33] on input "Search" at bounding box center [843, 31] width 174 height 17
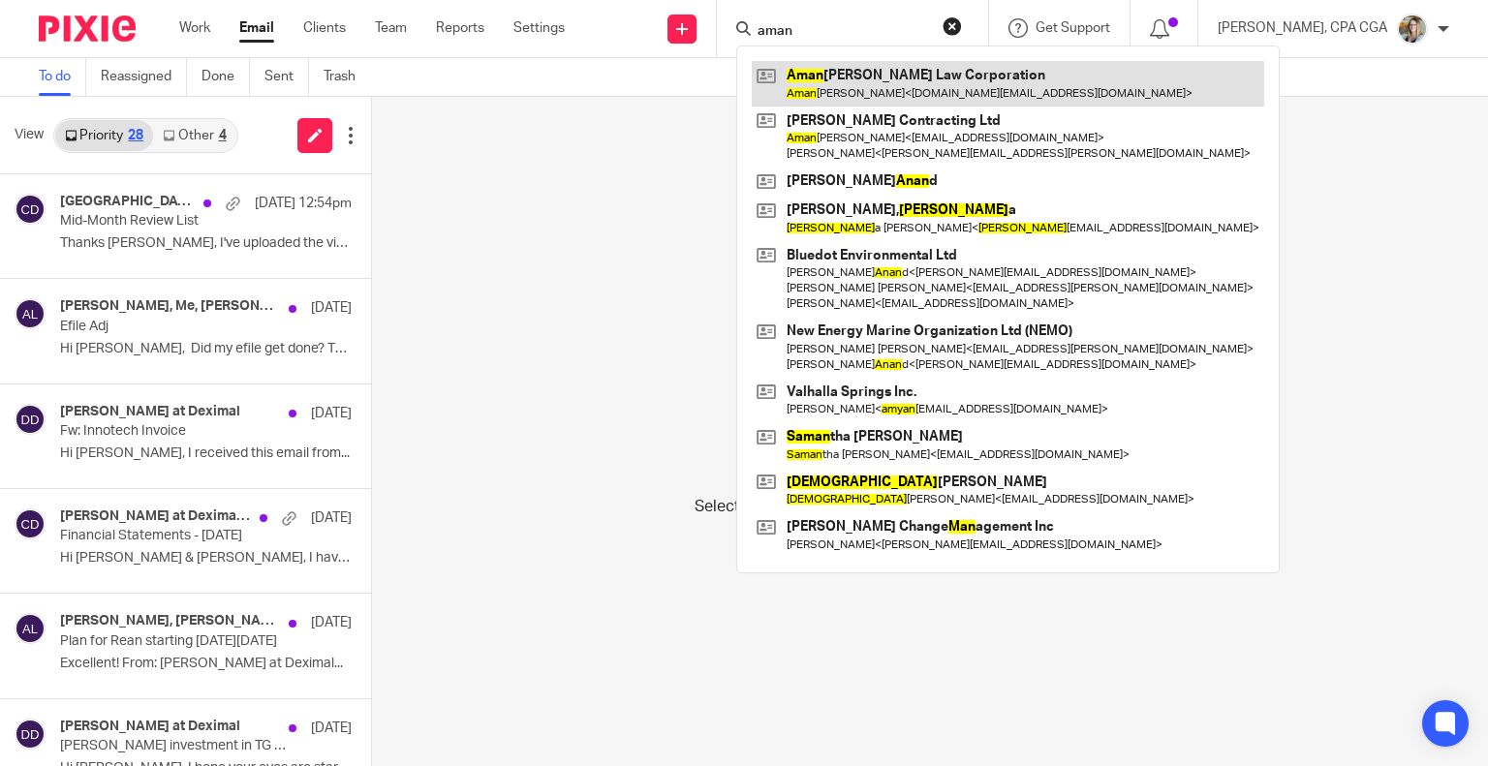
type input "aman"
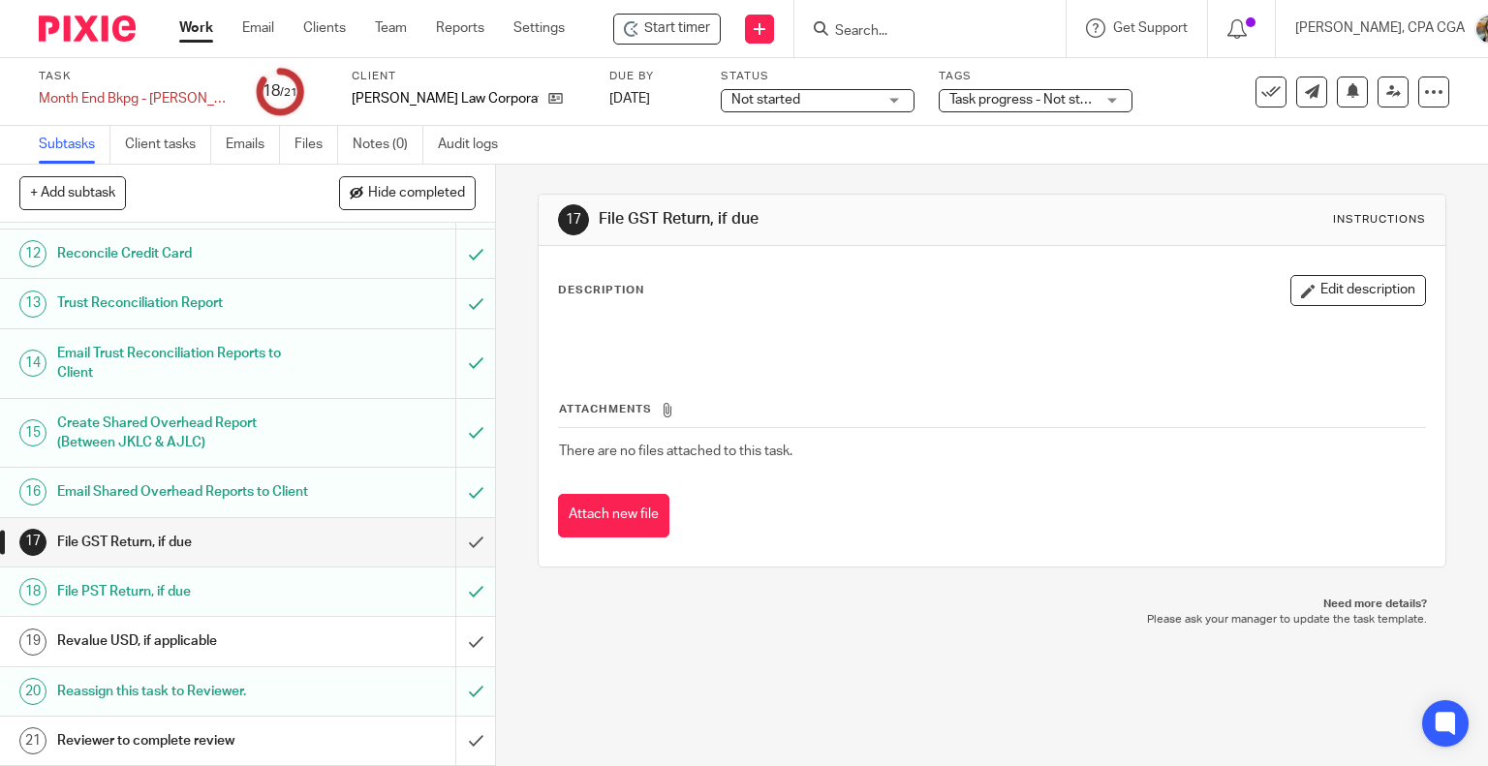
scroll to position [674, 0]
click at [412, 200] on span "Hide completed" at bounding box center [416, 194] width 97 height 16
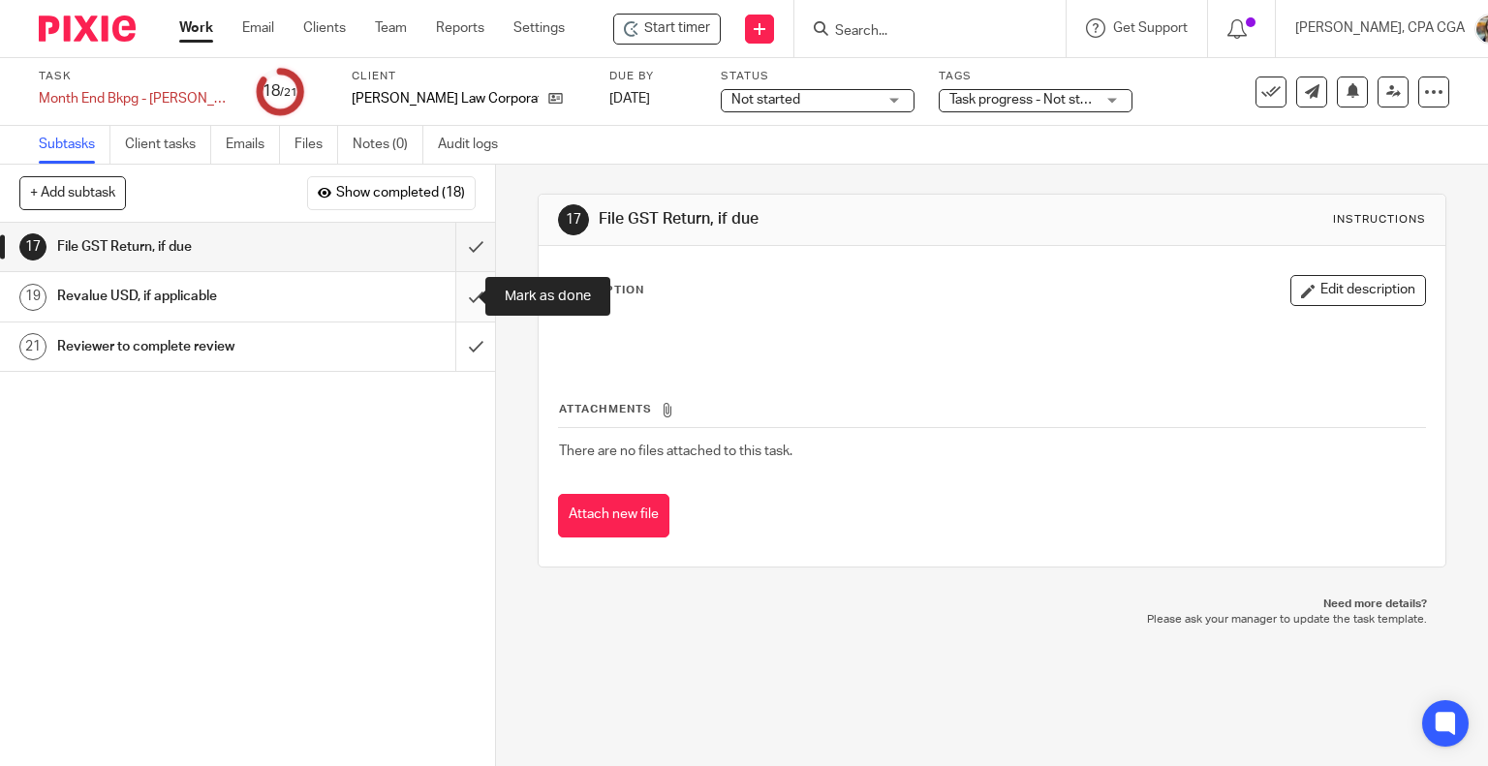
click at [457, 294] on input "submit" at bounding box center [247, 296] width 495 height 48
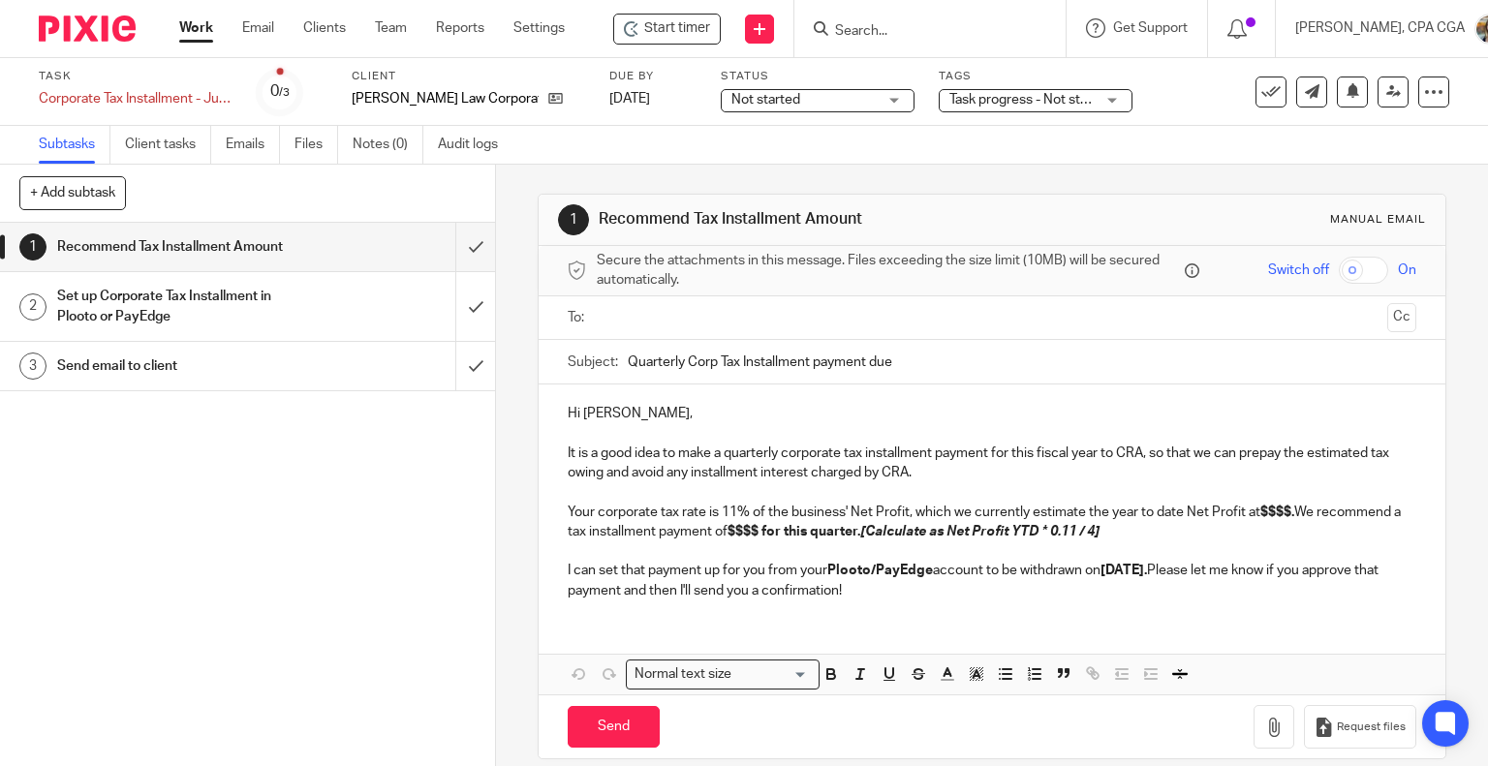
click at [714, 324] on input "text" at bounding box center [992, 318] width 776 height 22
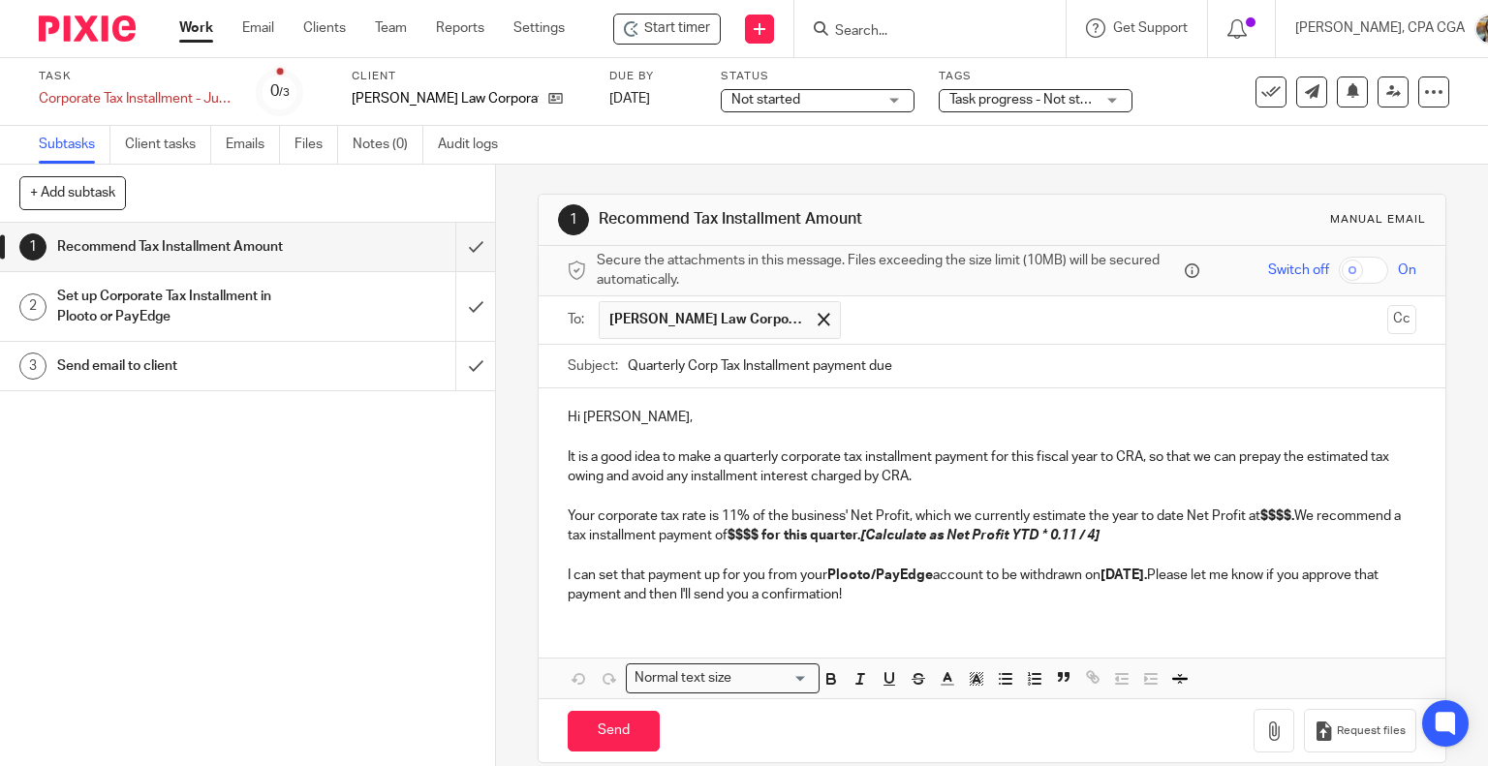
drag, startPoint x: 805, startPoint y: 360, endPoint x: 1070, endPoint y: 375, distance: 264.9
click at [1070, 375] on input "Quarterly Corp Tax Installment payment due" at bounding box center [1023, 367] width 790 height 44
type input "Quarterly Corp Tax Installment"
drag, startPoint x: 558, startPoint y: 449, endPoint x: 960, endPoint y: 597, distance: 428.5
click at [960, 597] on div "Hi Aman, It is a good idea to make a quarterly corporate tax installment paymen…" at bounding box center [993, 504] width 908 height 231
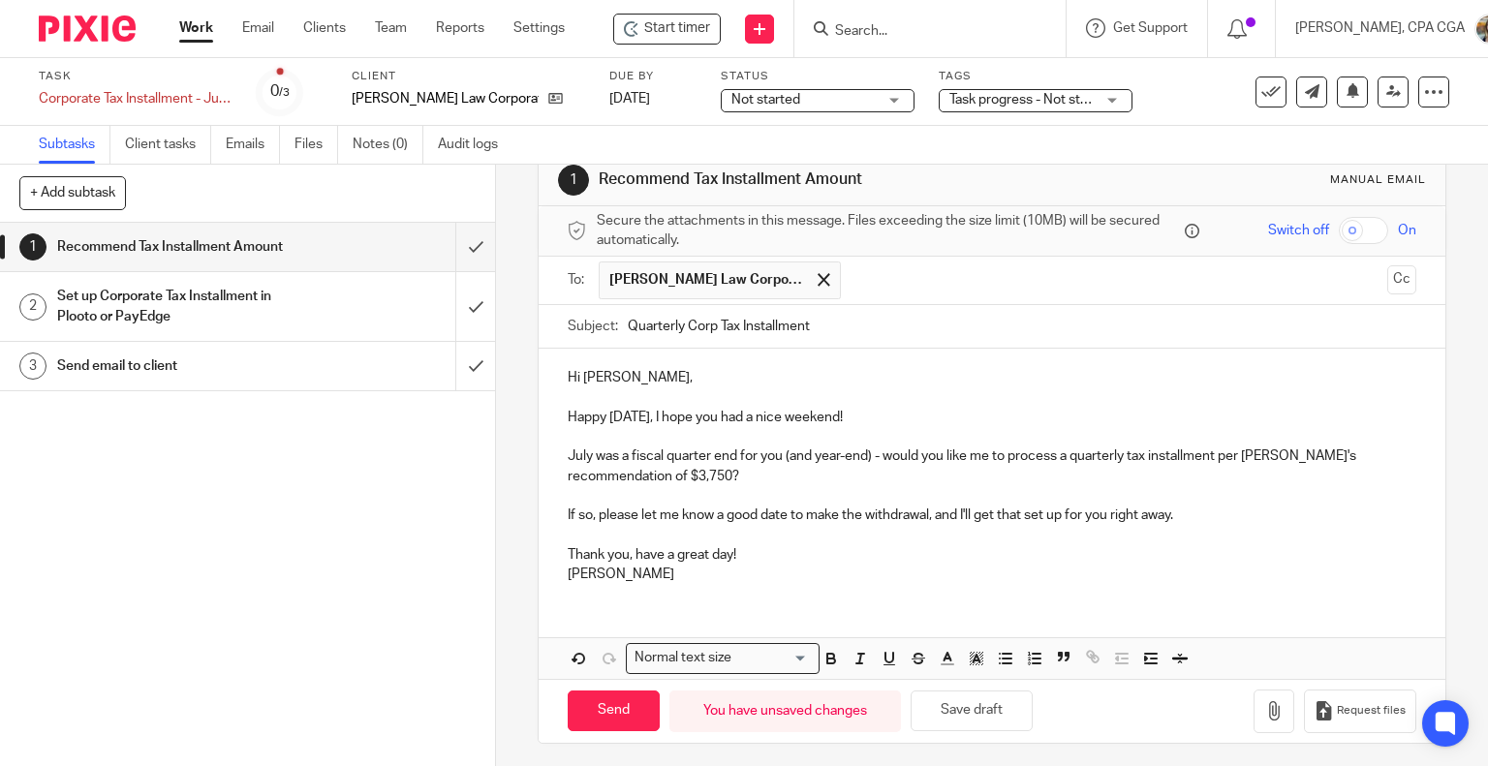
scroll to position [43, 0]
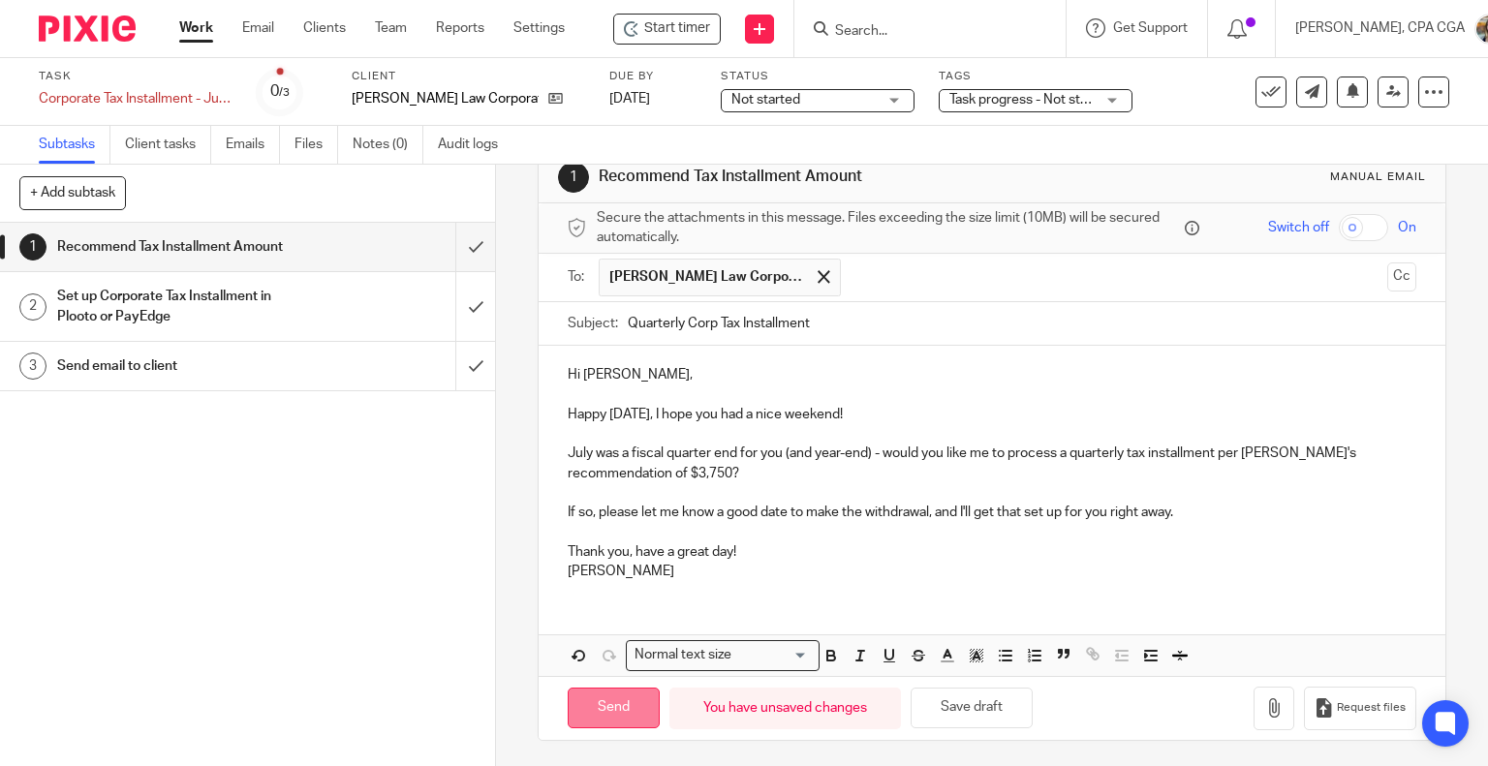
click at [616, 706] on input "Send" at bounding box center [614, 709] width 92 height 42
type input "Sent"
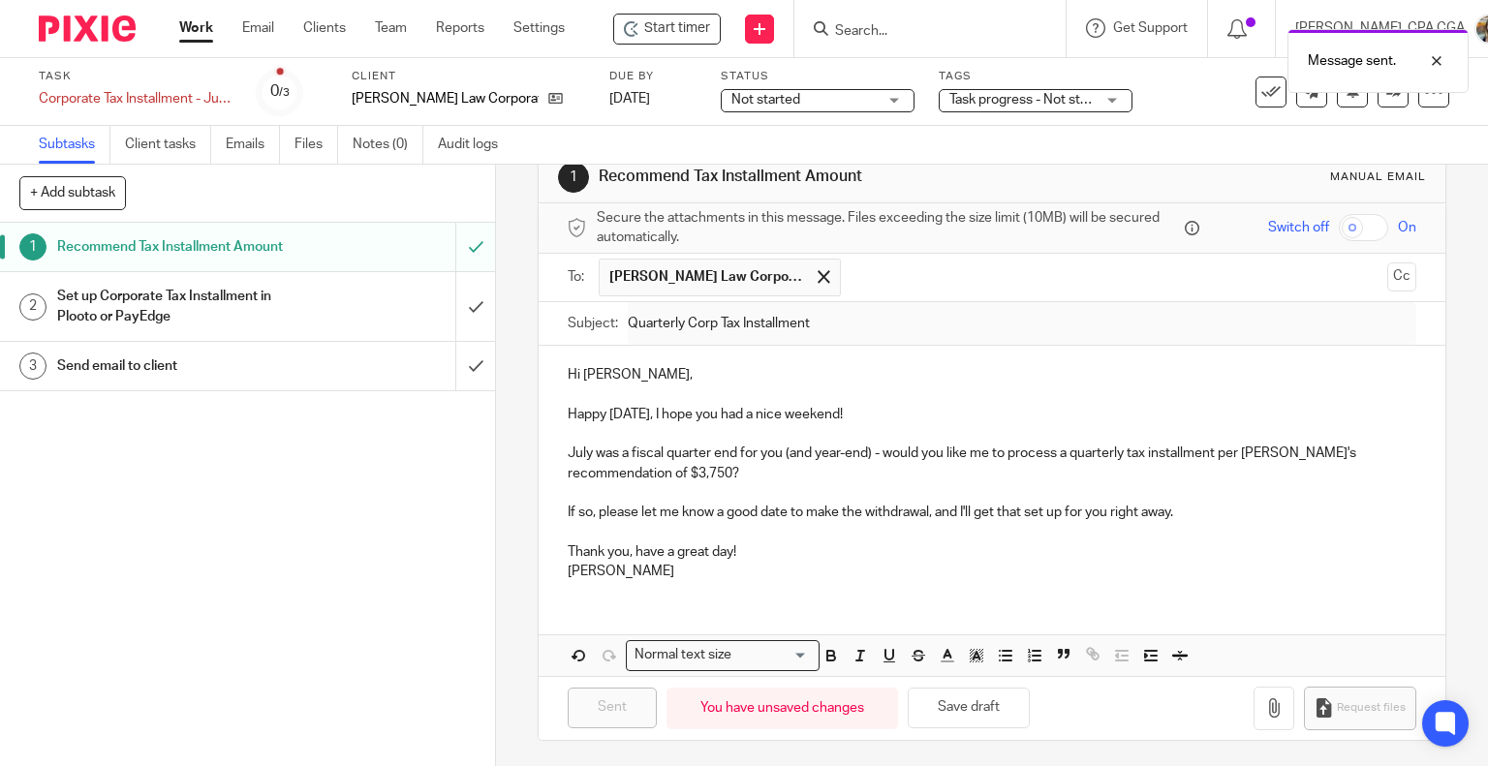
click at [821, 103] on span "Not started" at bounding box center [803, 100] width 145 height 20
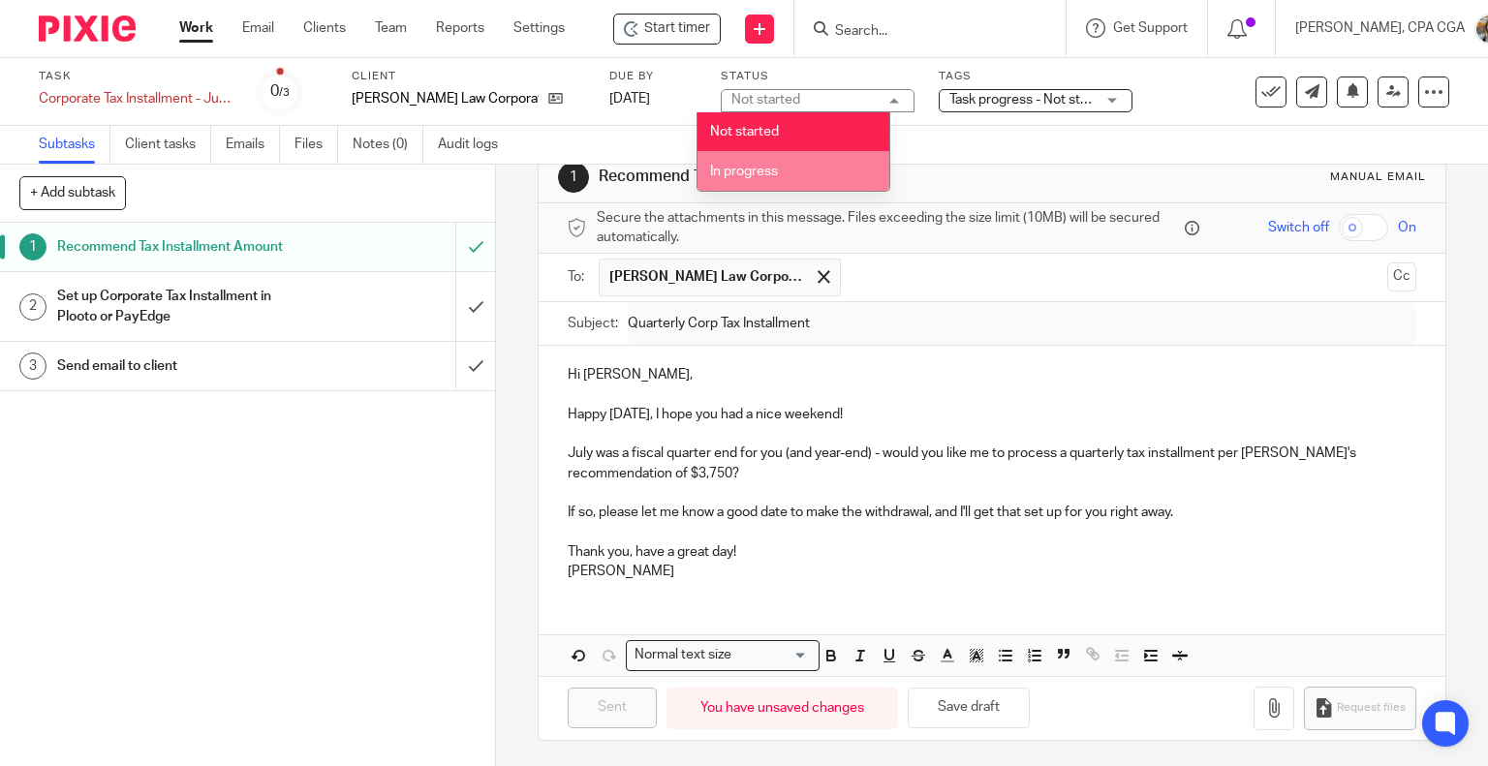
click at [802, 175] on li "In progress" at bounding box center [794, 171] width 192 height 40
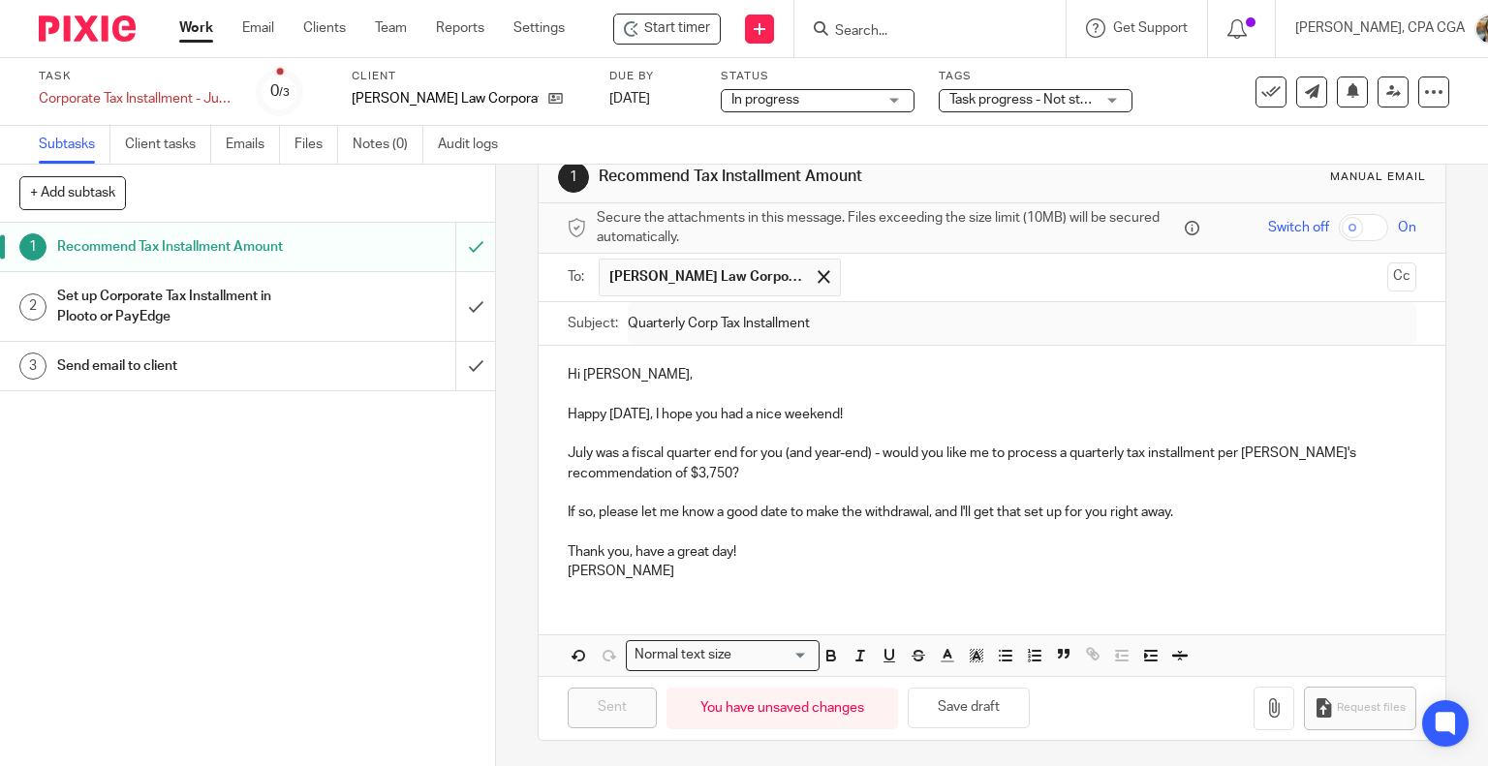
click at [939, 111] on div "Task progress - Not started" at bounding box center [1036, 100] width 194 height 23
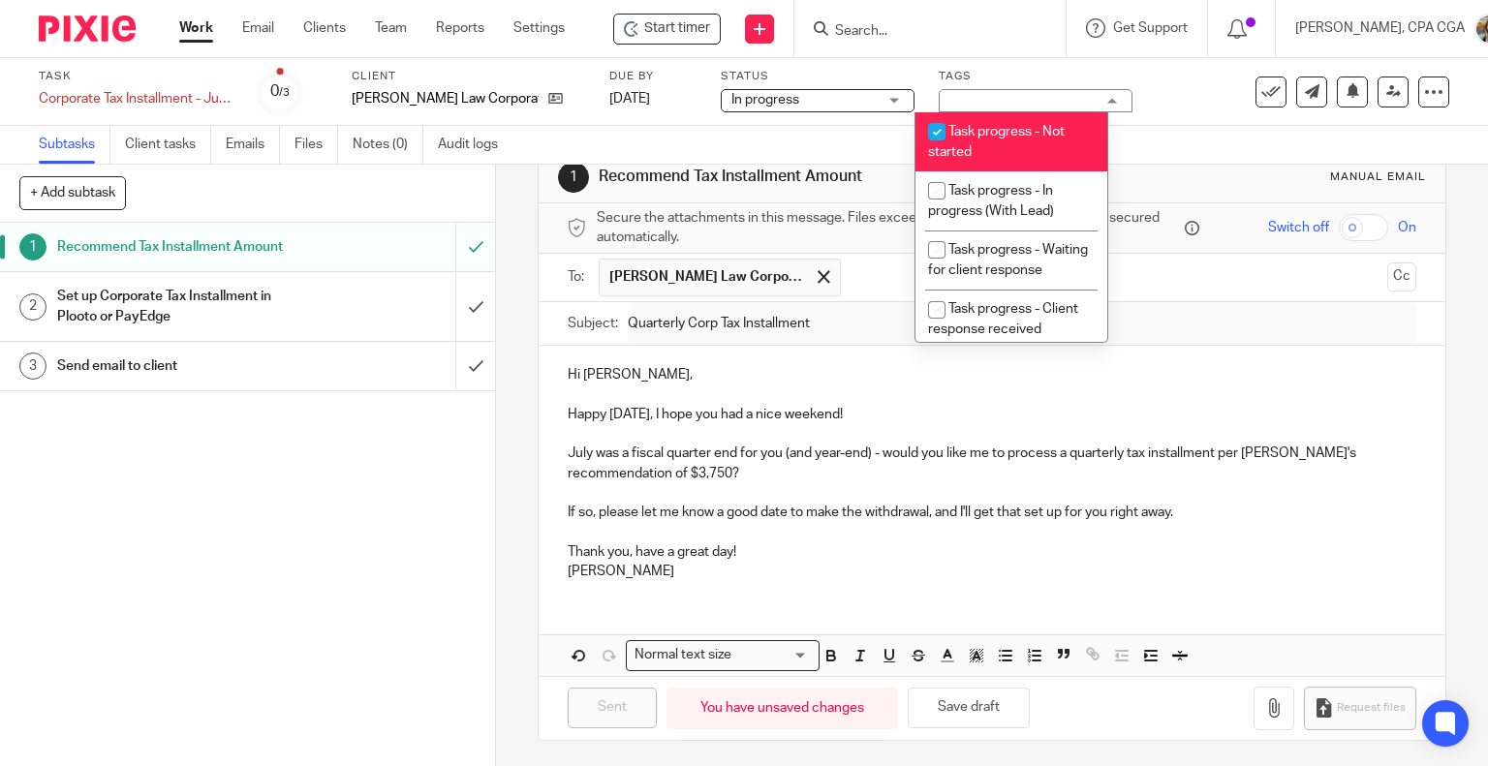
drag, startPoint x: 980, startPoint y: 129, endPoint x: 984, endPoint y: 142, distance: 14.1
click at [980, 130] on span "Task progress - Not started" at bounding box center [996, 142] width 137 height 34
checkbox input "false"
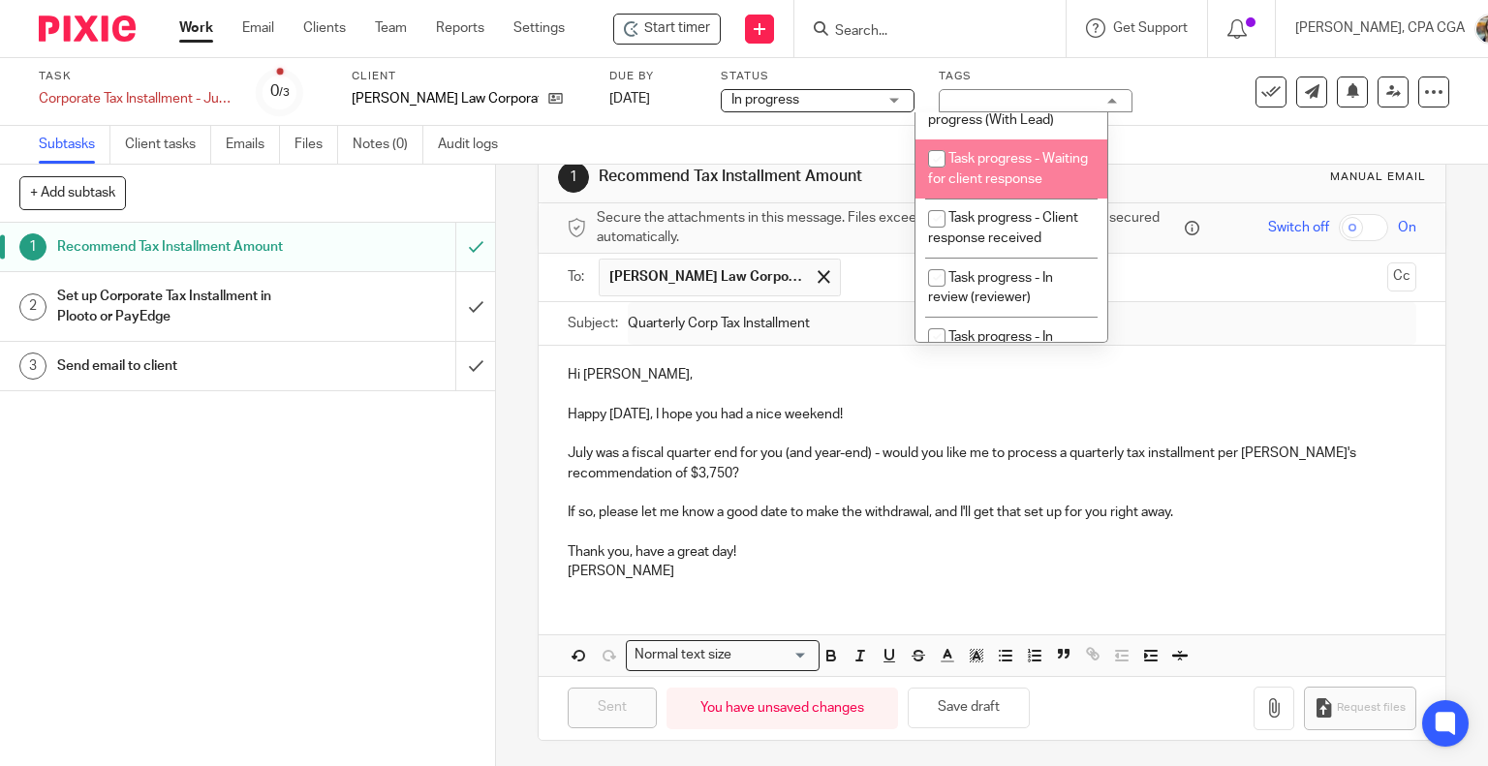
scroll to position [97, 0]
click at [1012, 173] on span "Task progress - Waiting for client response" at bounding box center [1008, 163] width 160 height 34
checkbox input "true"
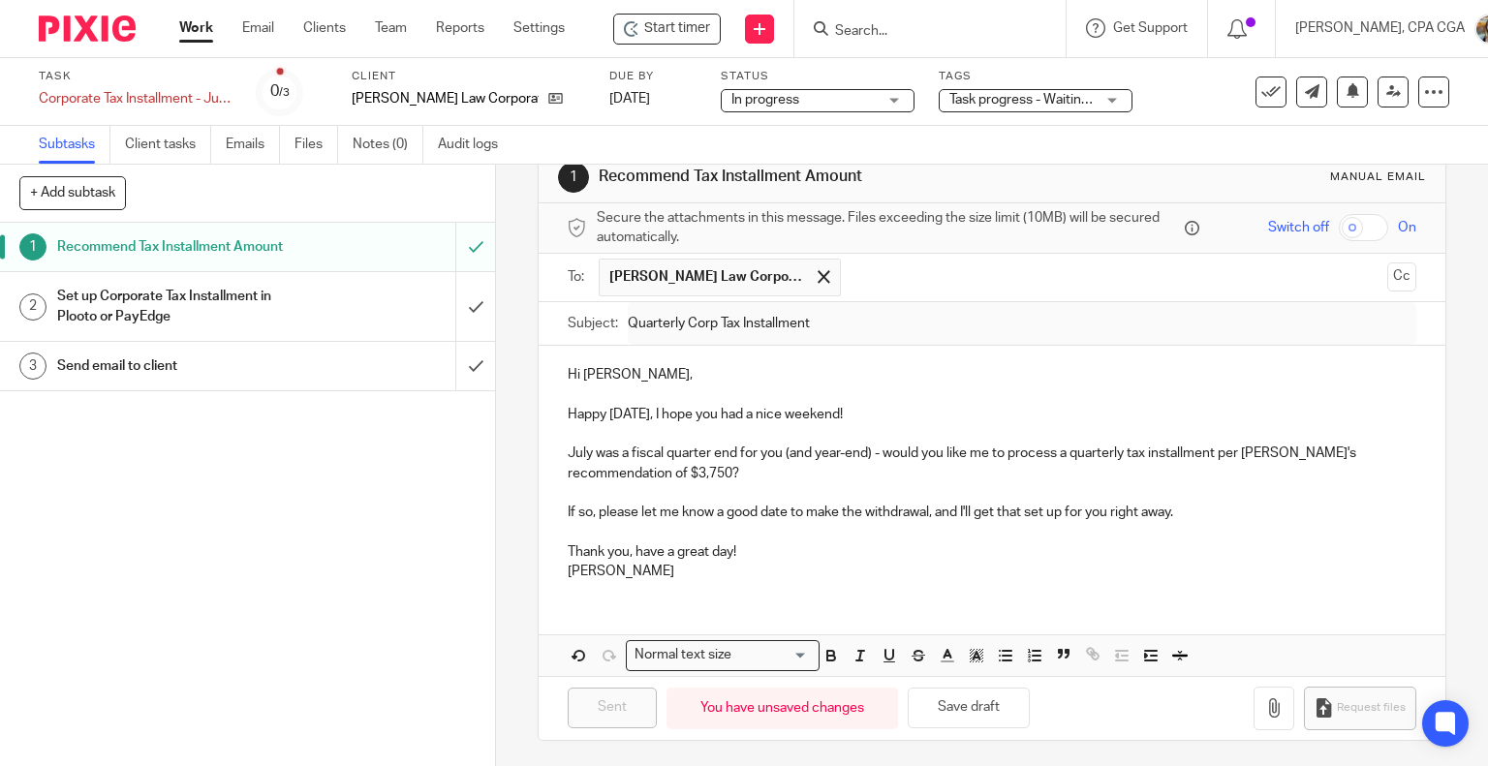
click at [1213, 415] on p "Happy Monday, I hope you had a nice weekend!" at bounding box center [993, 414] width 850 height 19
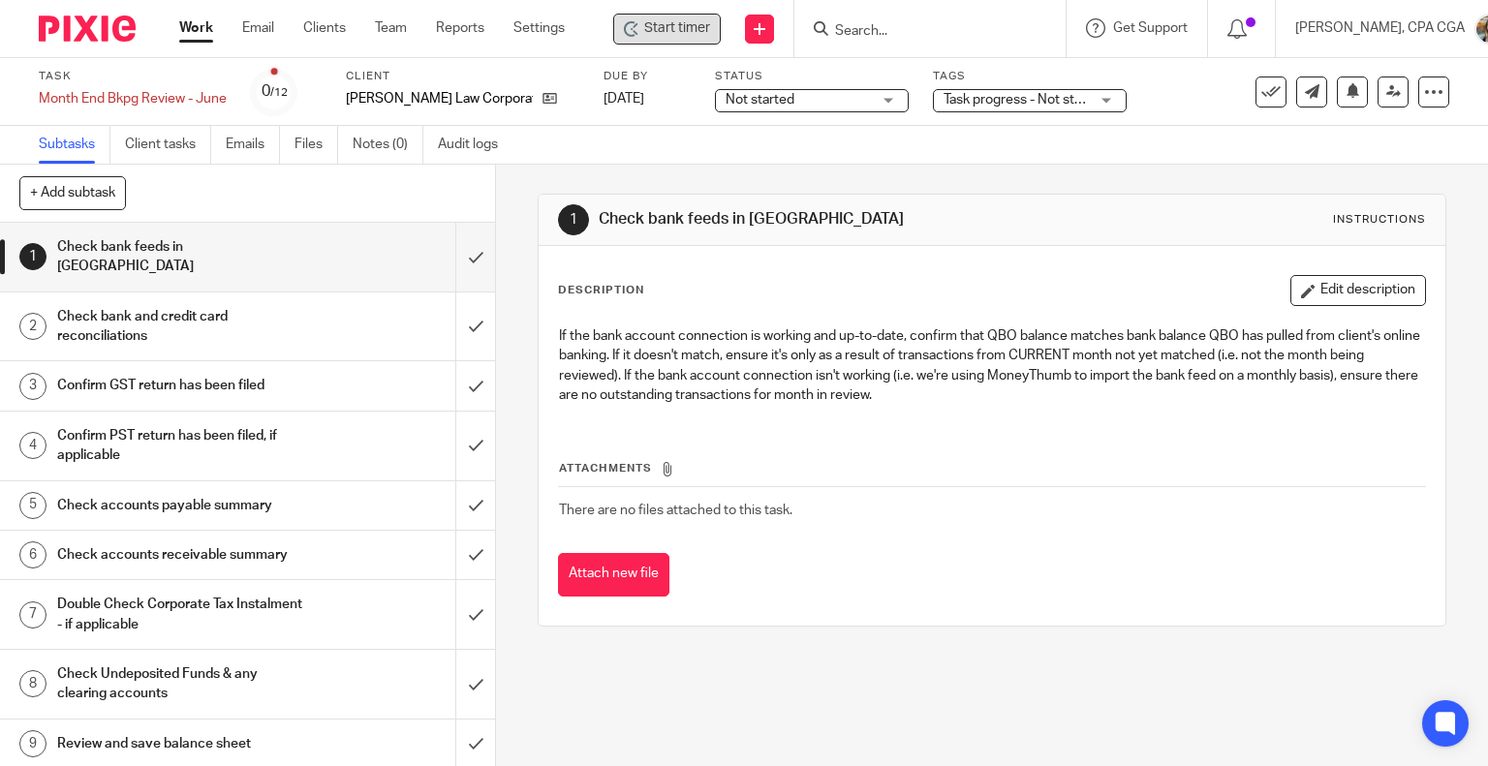
click at [652, 31] on span "Start timer" at bounding box center [677, 28] width 66 height 20
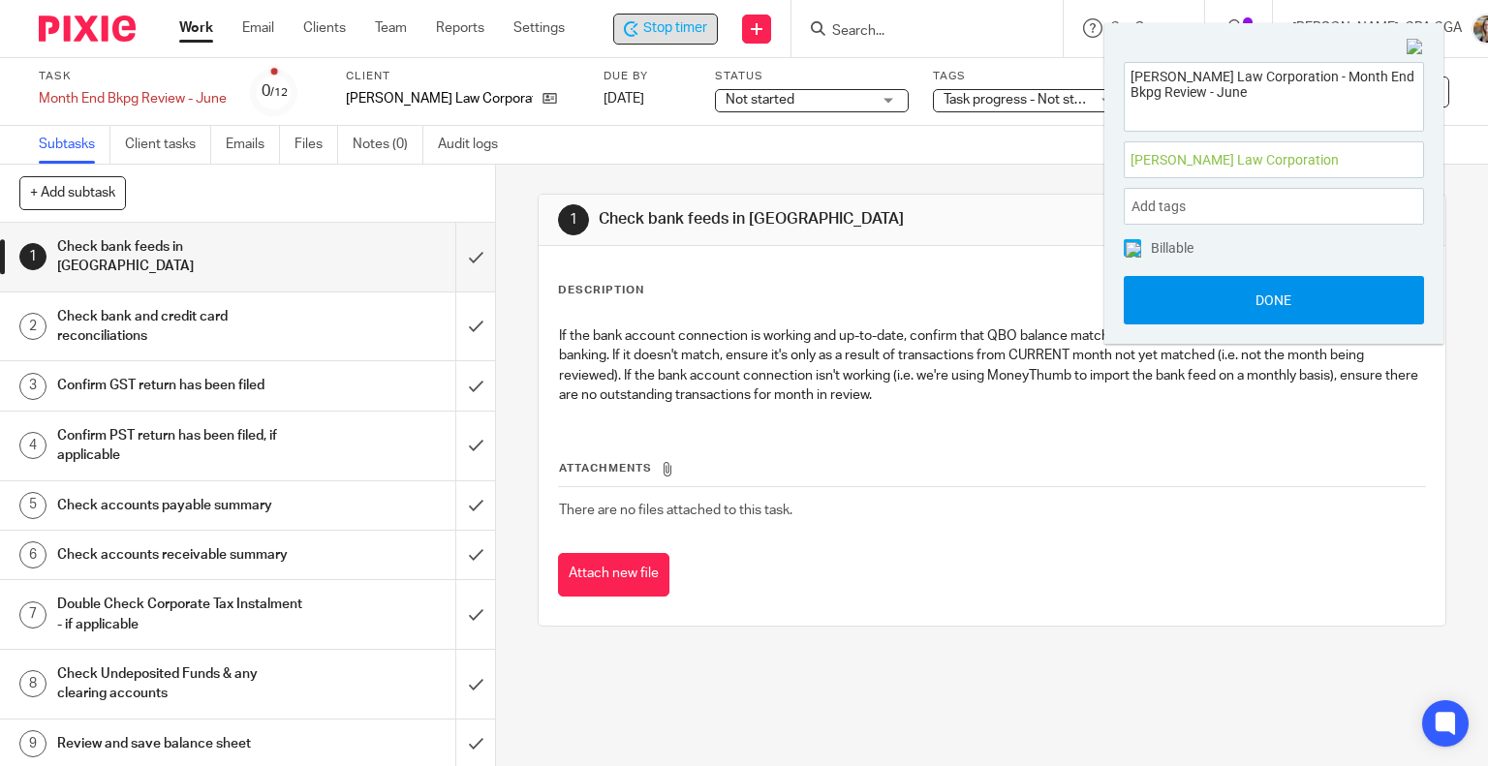
click at [1295, 291] on button "Done" at bounding box center [1274, 300] width 300 height 48
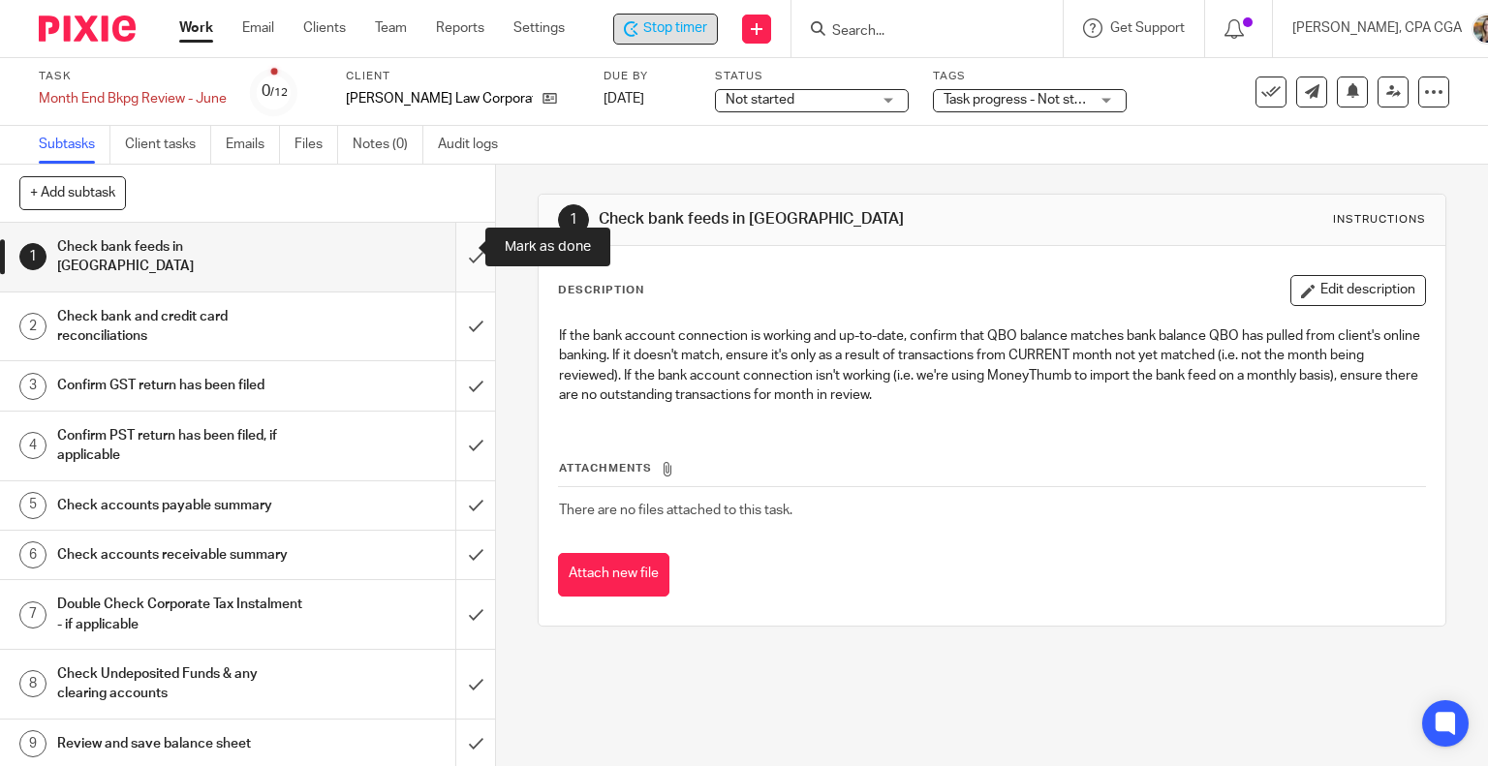
click at [439, 242] on input "submit" at bounding box center [247, 257] width 495 height 69
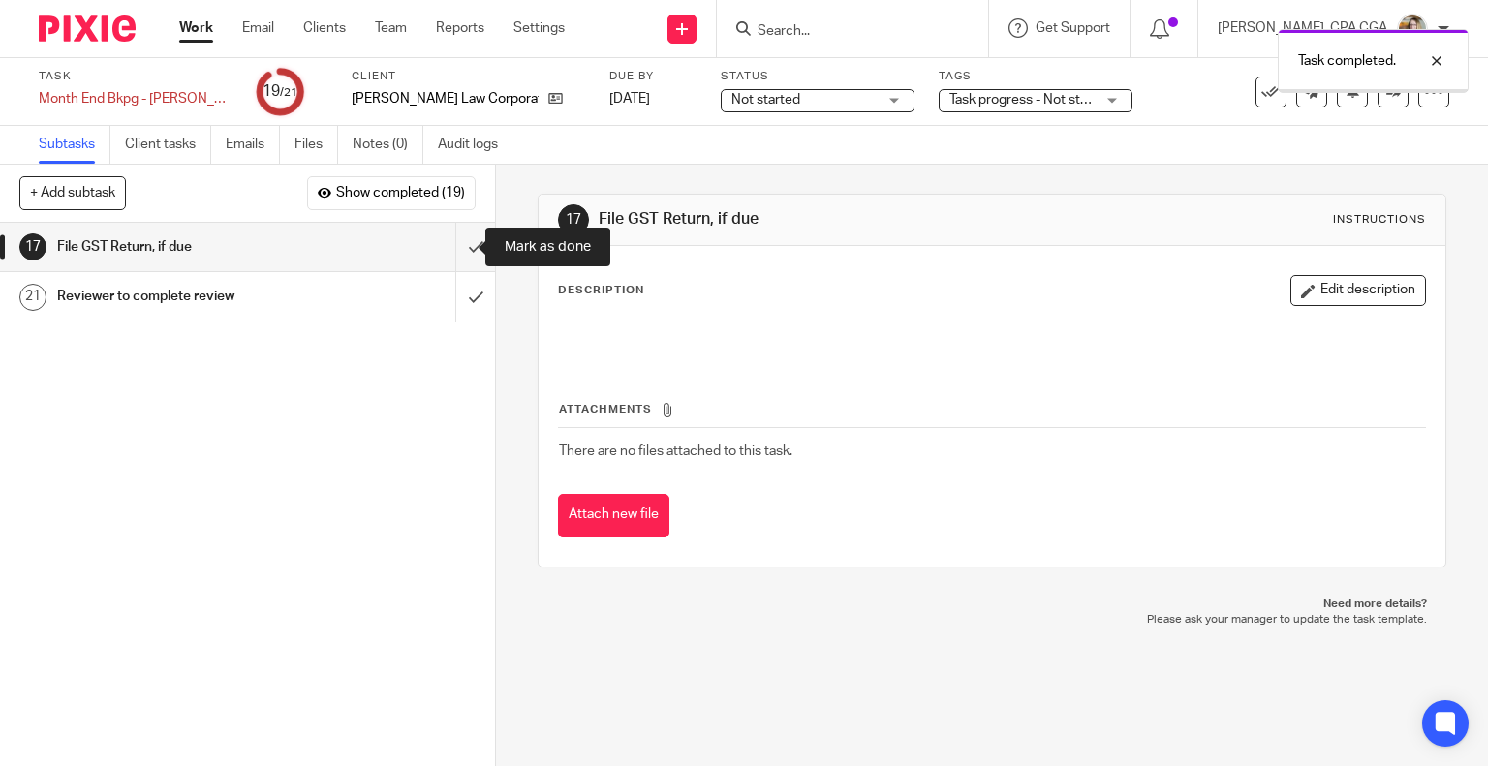
click at [457, 240] on input "submit" at bounding box center [247, 247] width 495 height 48
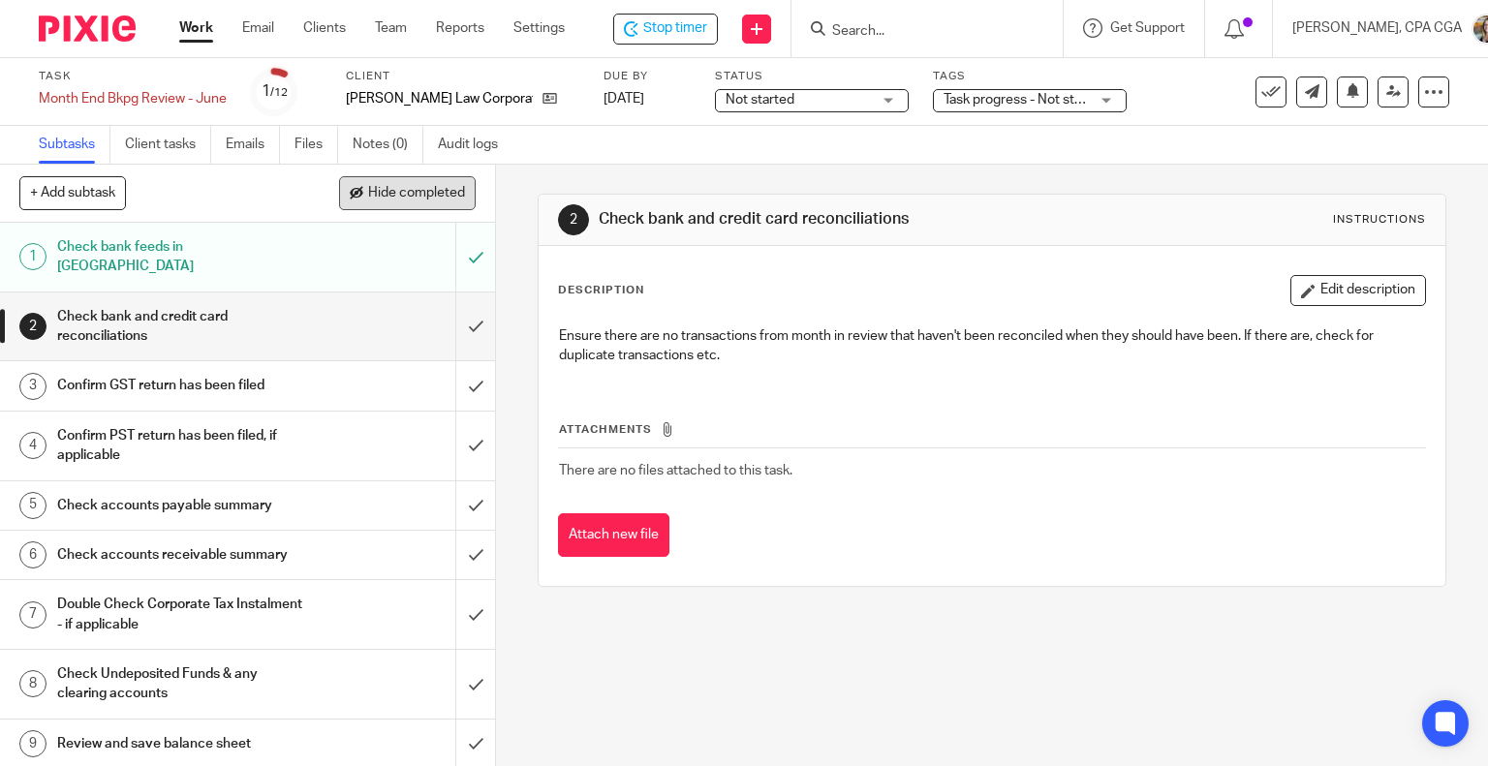
click at [410, 196] on span "Hide completed" at bounding box center [416, 194] width 97 height 16
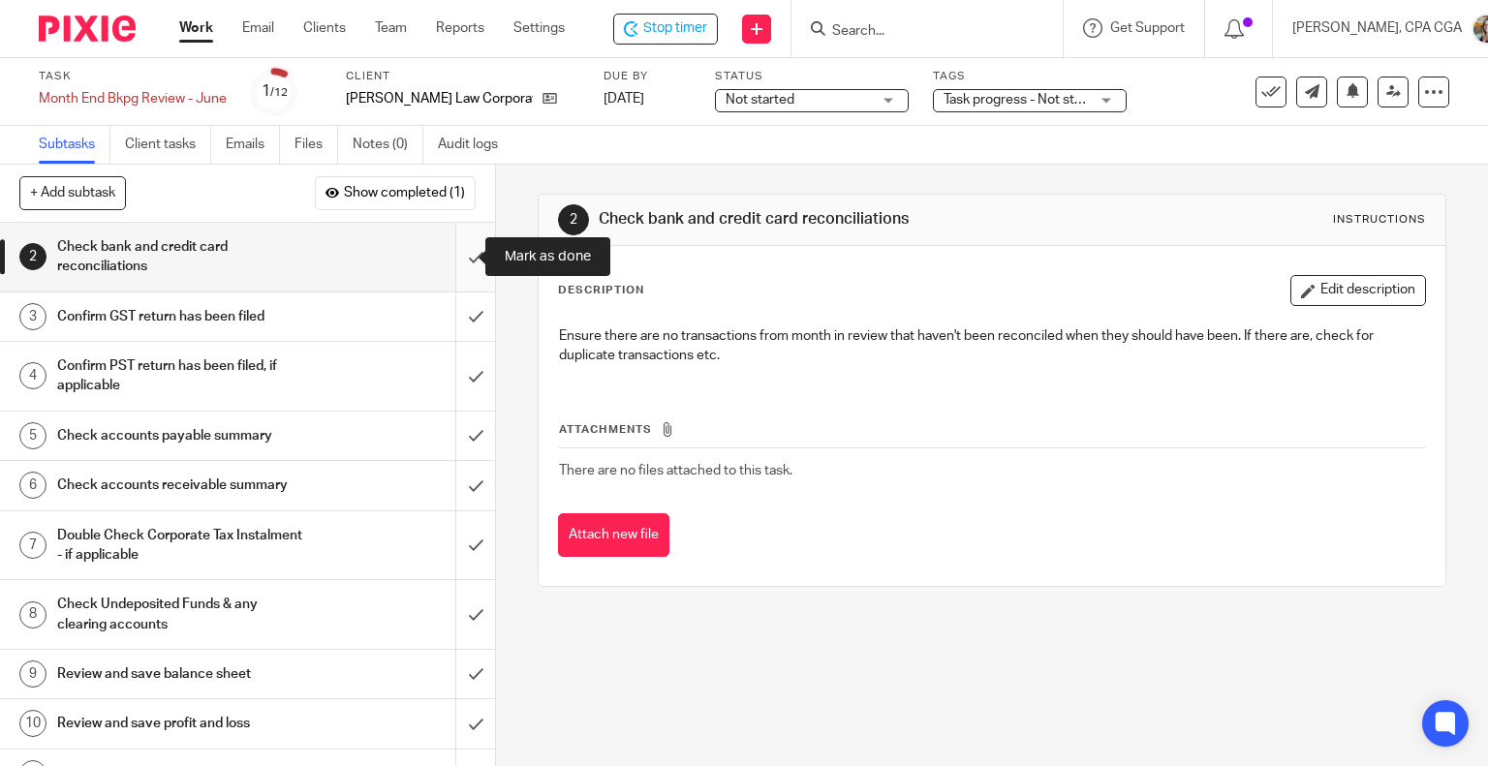
click at [451, 254] on input "submit" at bounding box center [247, 257] width 495 height 69
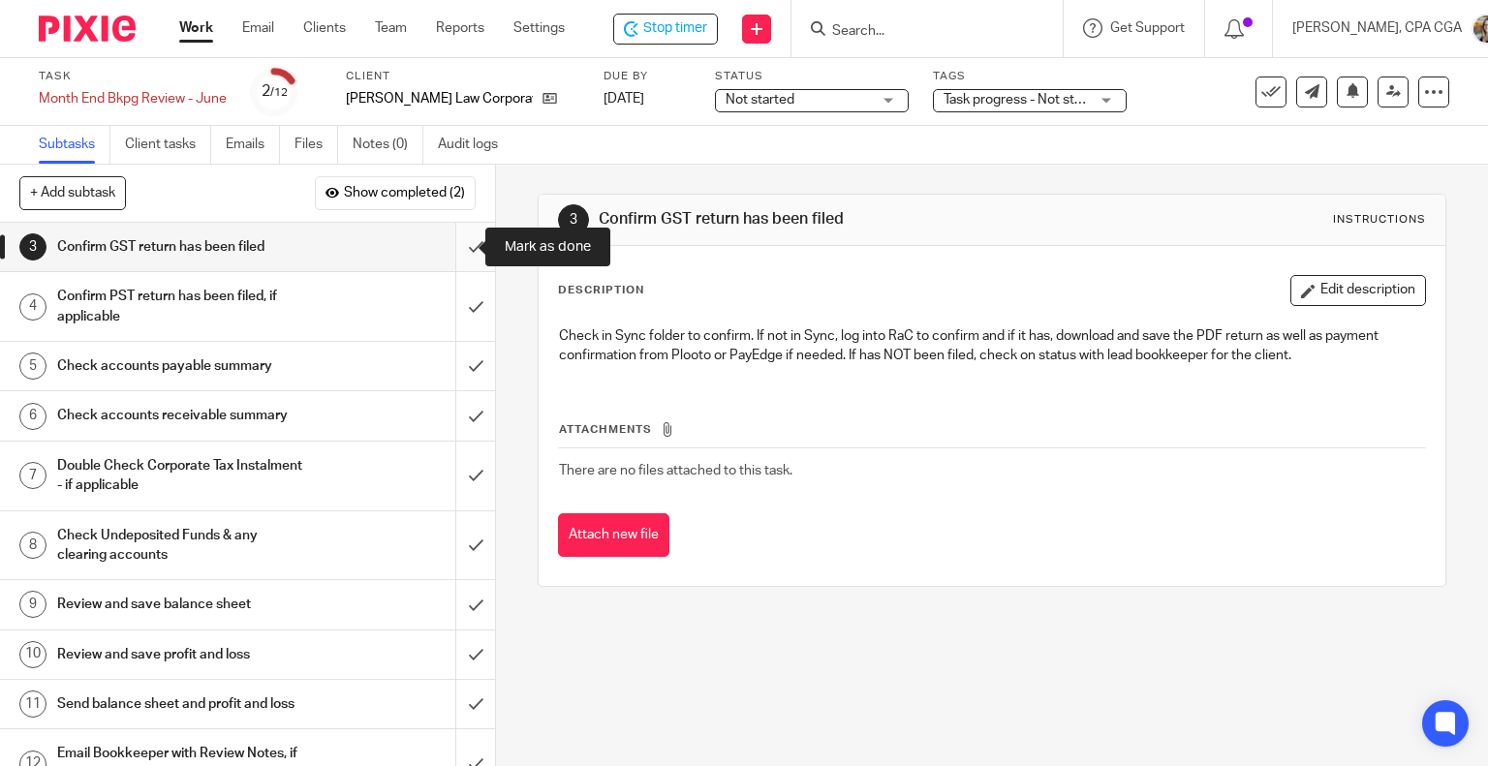
click at [455, 248] on input "submit" at bounding box center [247, 247] width 495 height 48
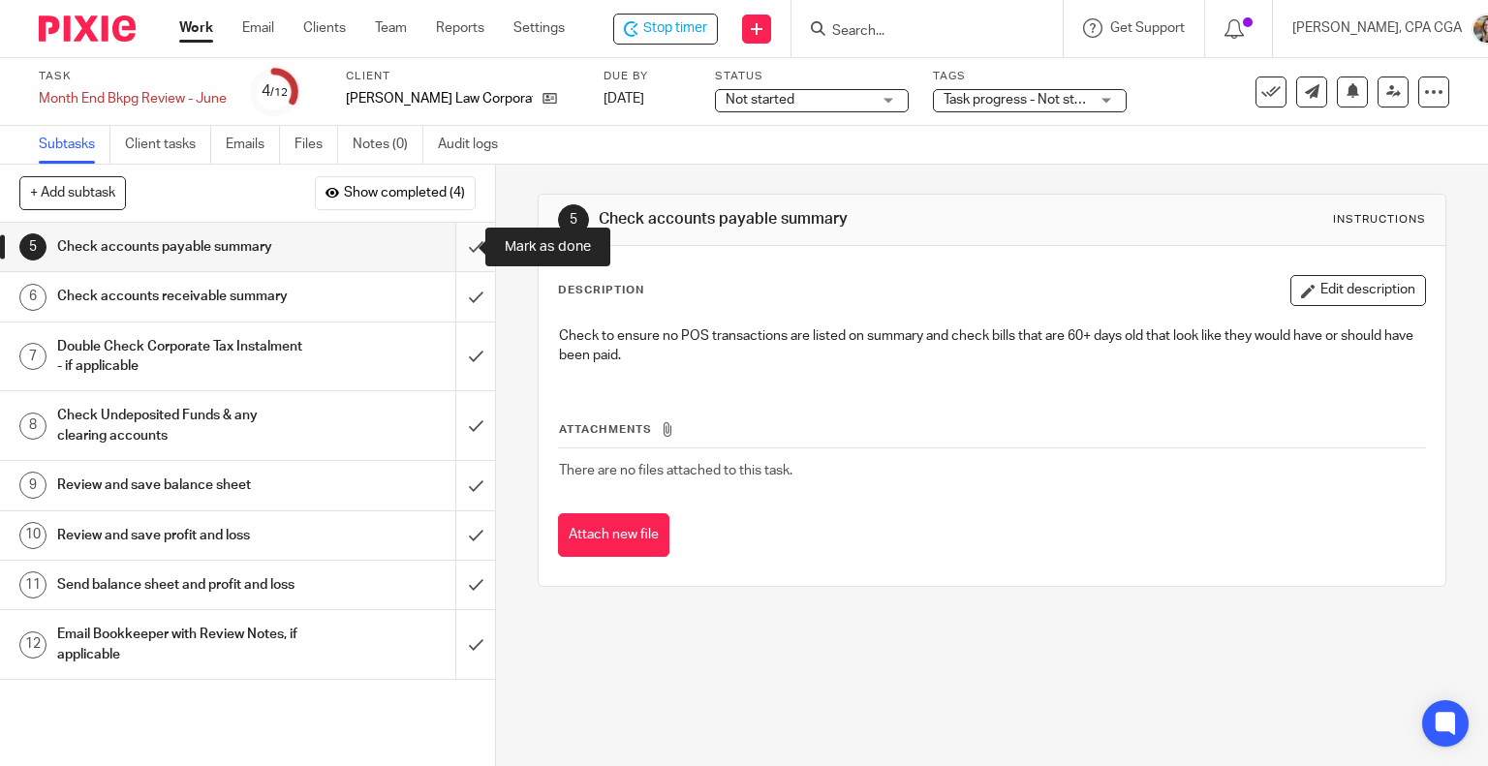
click at [451, 247] on input "submit" at bounding box center [247, 247] width 495 height 48
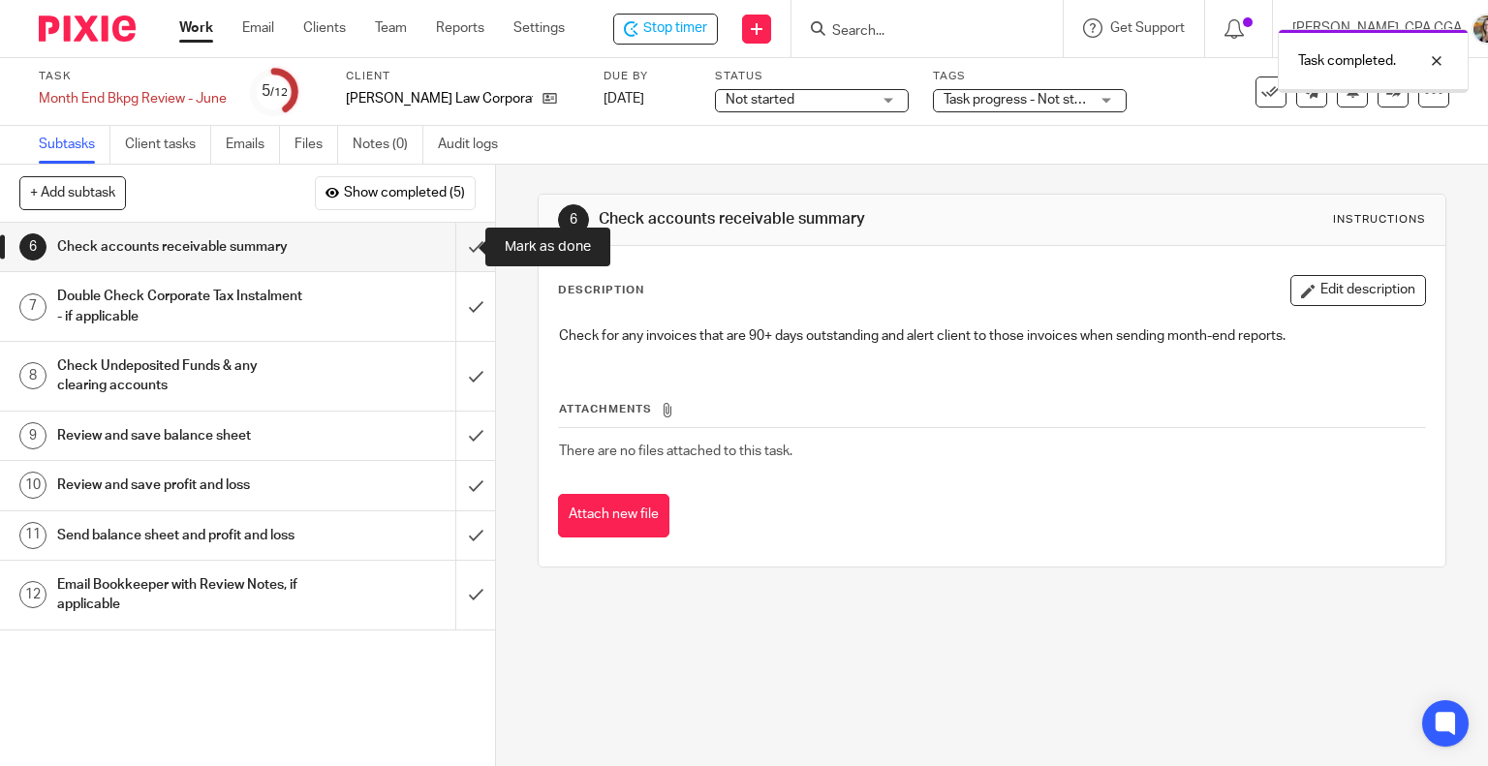
click at [453, 246] on input "submit" at bounding box center [247, 247] width 495 height 48
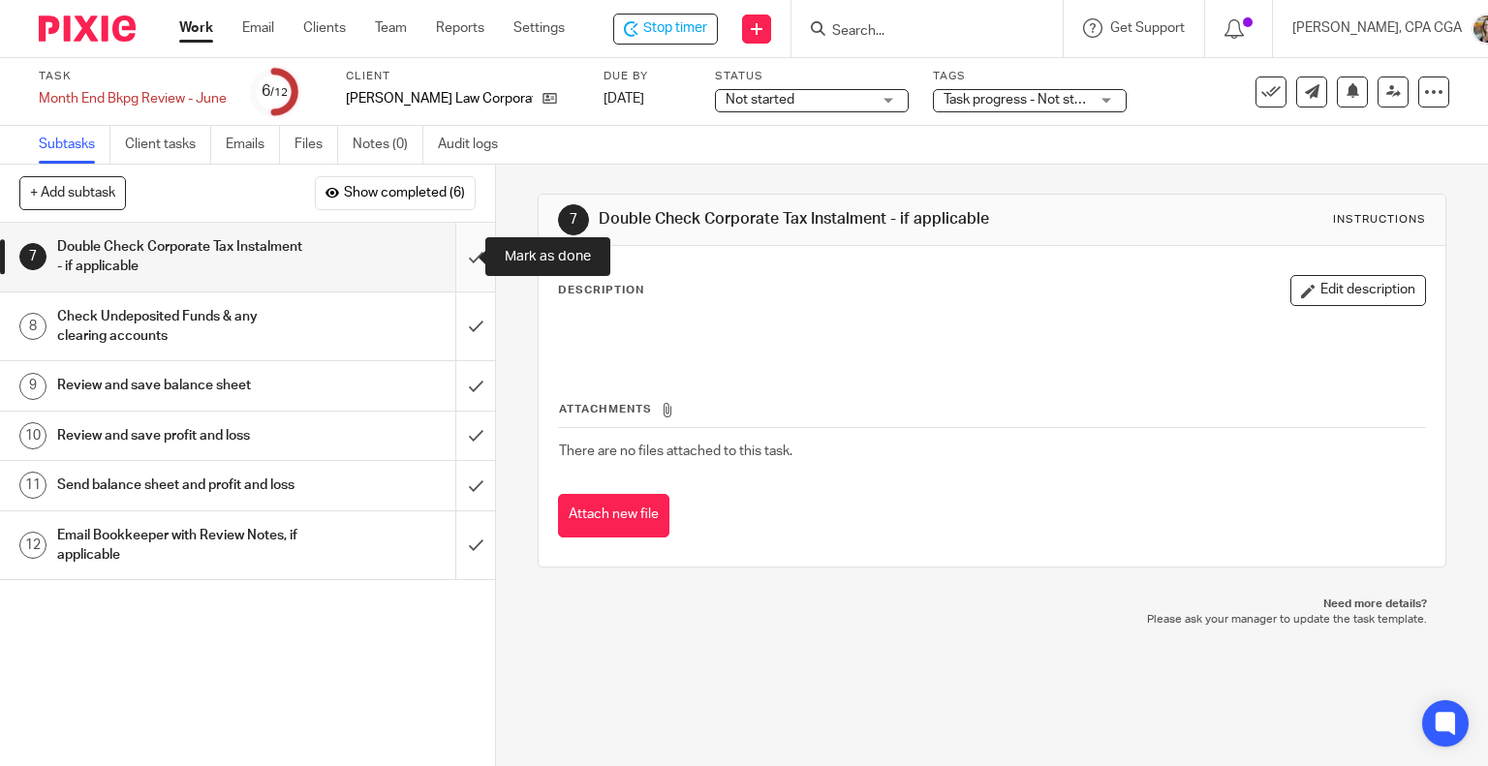
click at [453, 262] on input "submit" at bounding box center [247, 257] width 495 height 69
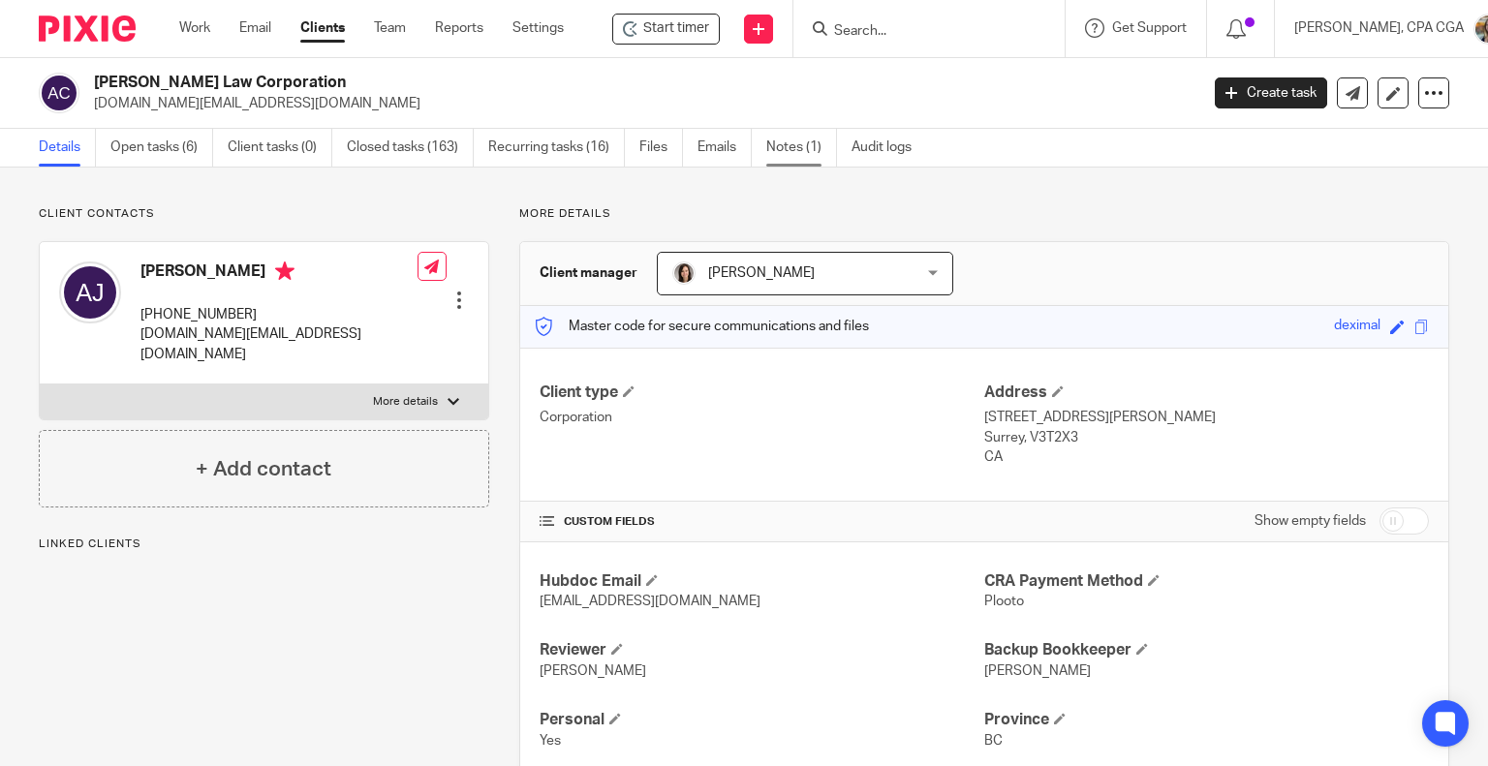
click at [783, 142] on link "Notes (1)" at bounding box center [801, 148] width 71 height 38
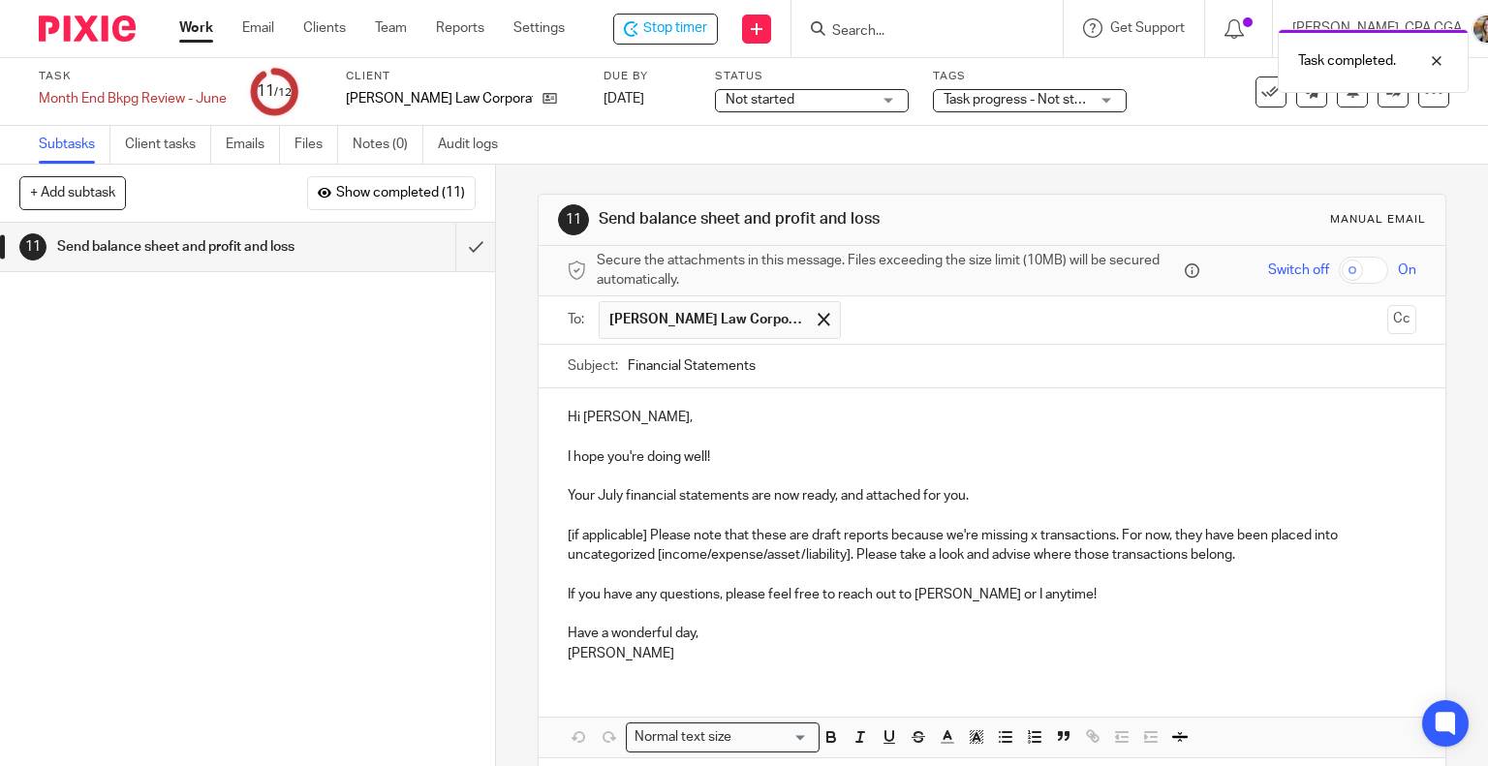
click at [790, 366] on input "Financial Statements" at bounding box center [1023, 367] width 790 height 44
type input "Financial Statements - [DATE]"
click at [601, 495] on p "Your July financial statements are now ready, and attached for you." at bounding box center [993, 495] width 850 height 19
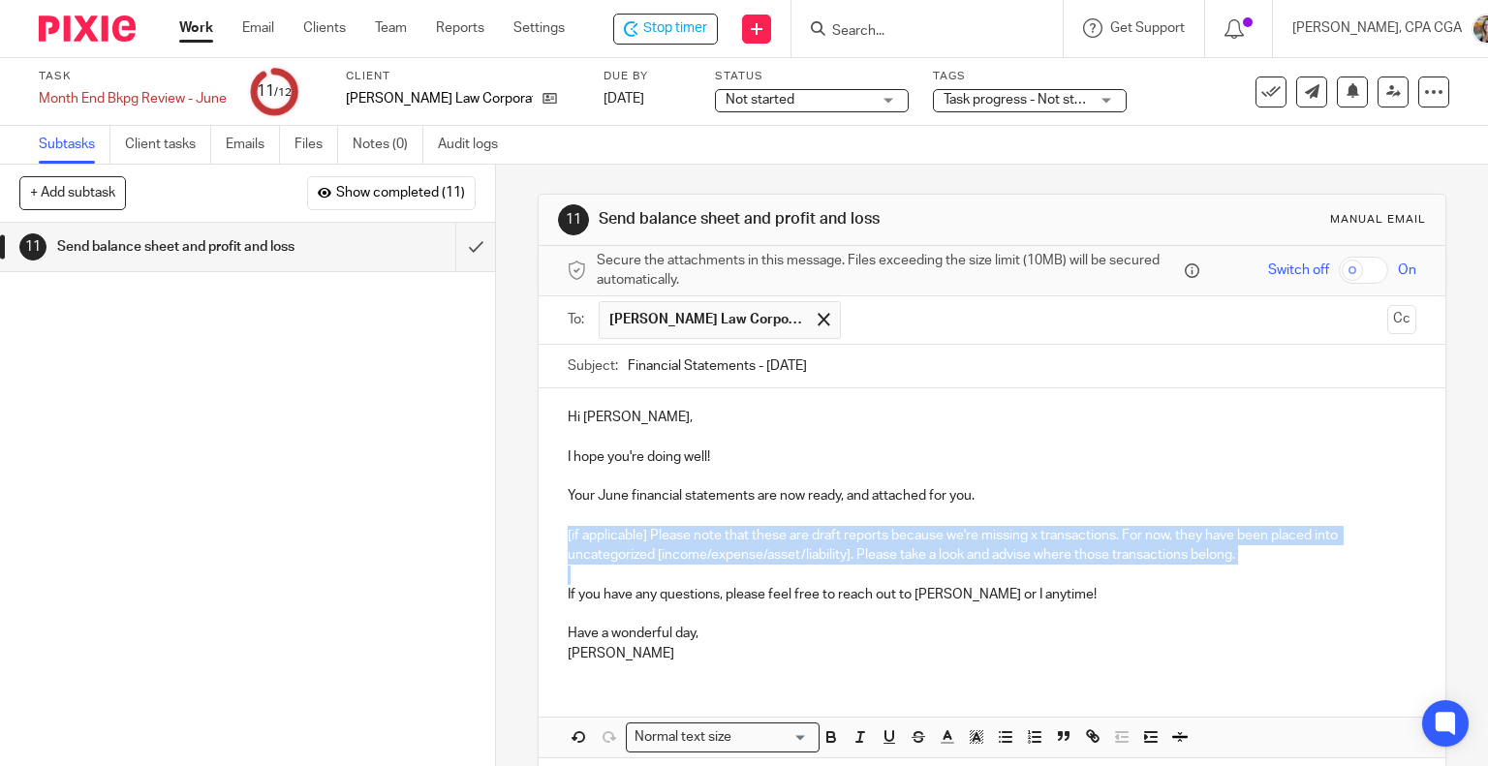
drag, startPoint x: 557, startPoint y: 530, endPoint x: 1230, endPoint y: 574, distance: 674.8
click at [1230, 574] on div "Hi Aman, I hope you're doing well! Your June financial statements are now ready…" at bounding box center [993, 533] width 908 height 289
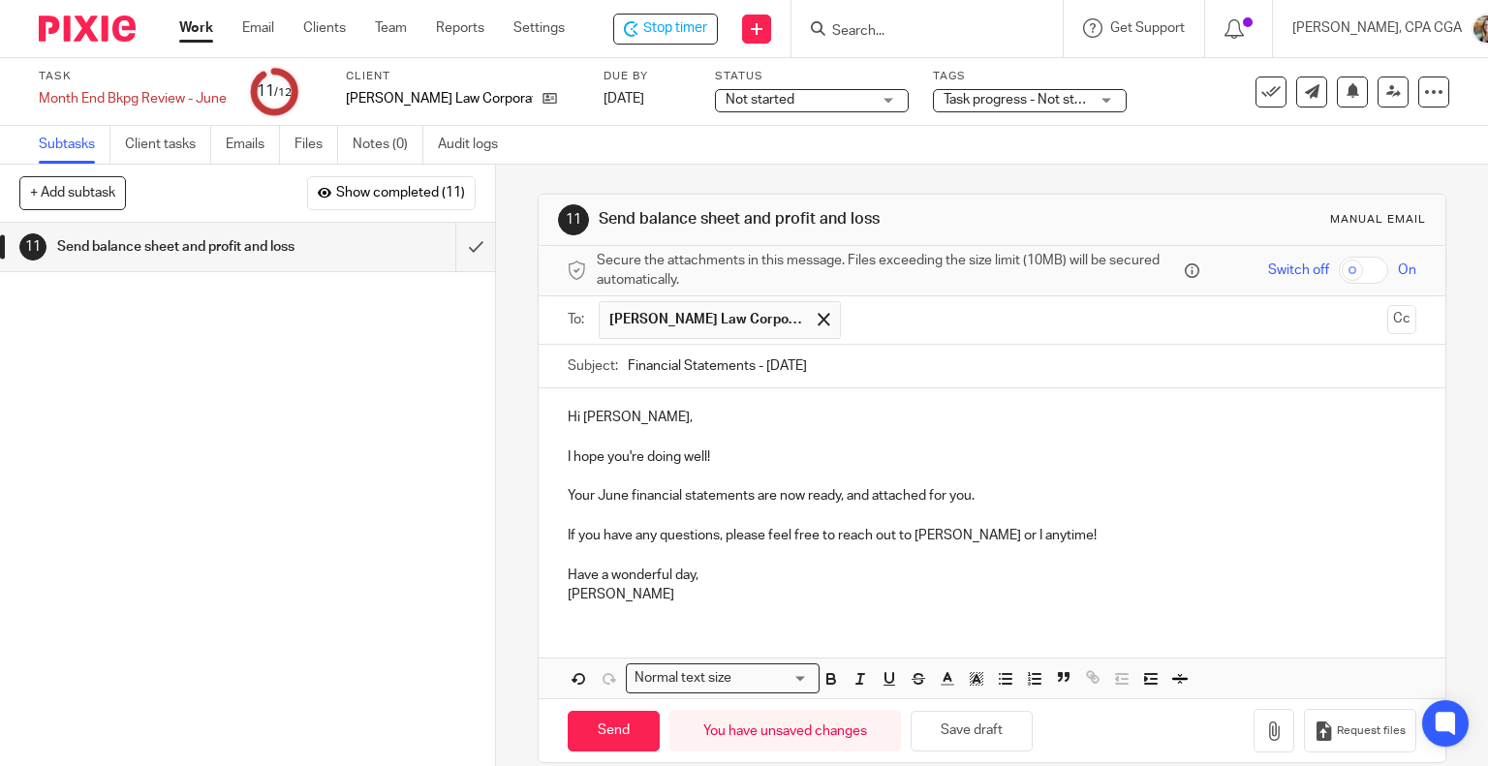
click at [982, 530] on p "If you have any questions, please feel free to reach out to Danielle Collyer or…" at bounding box center [993, 535] width 850 height 19
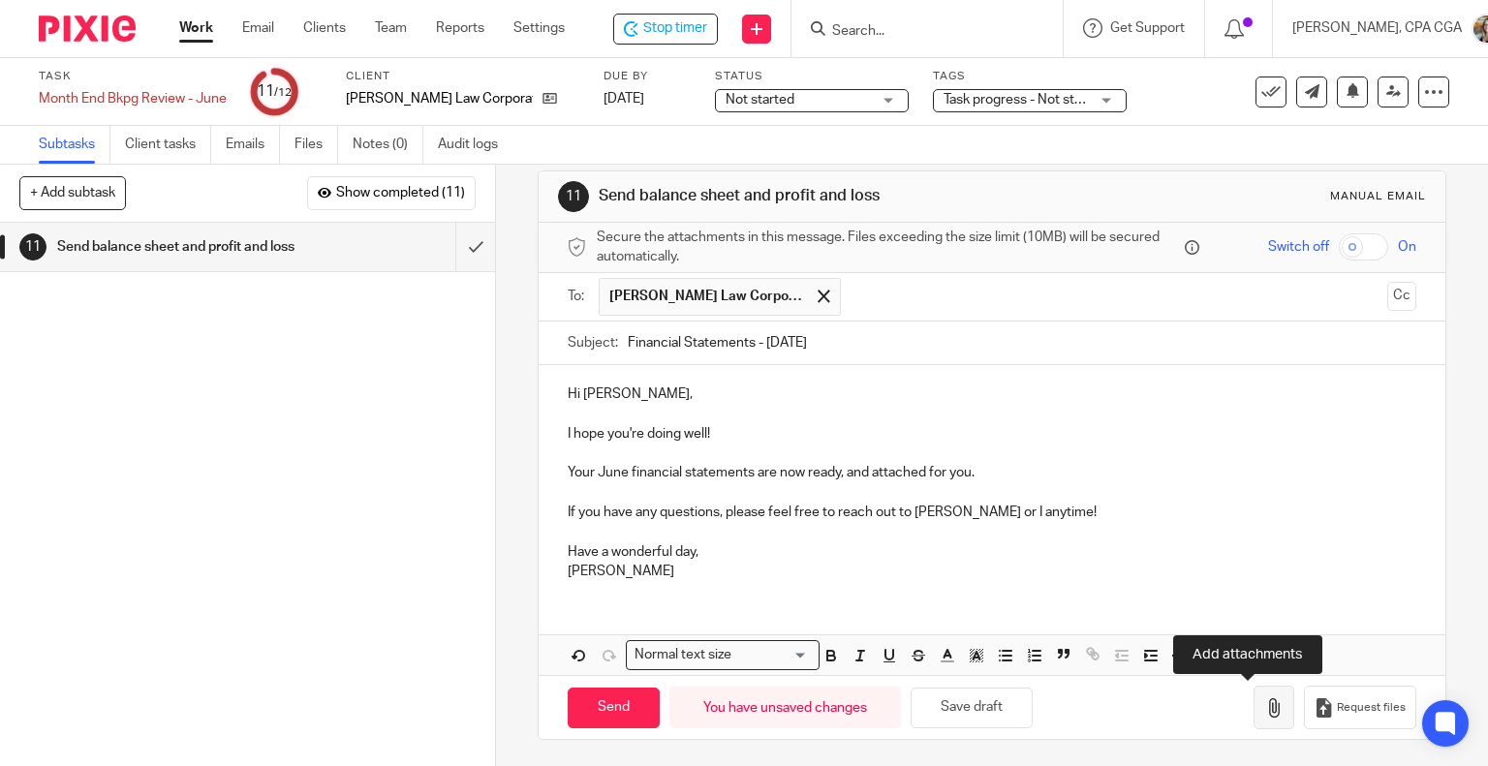
click at [1264, 704] on icon "button" at bounding box center [1273, 708] width 19 height 19
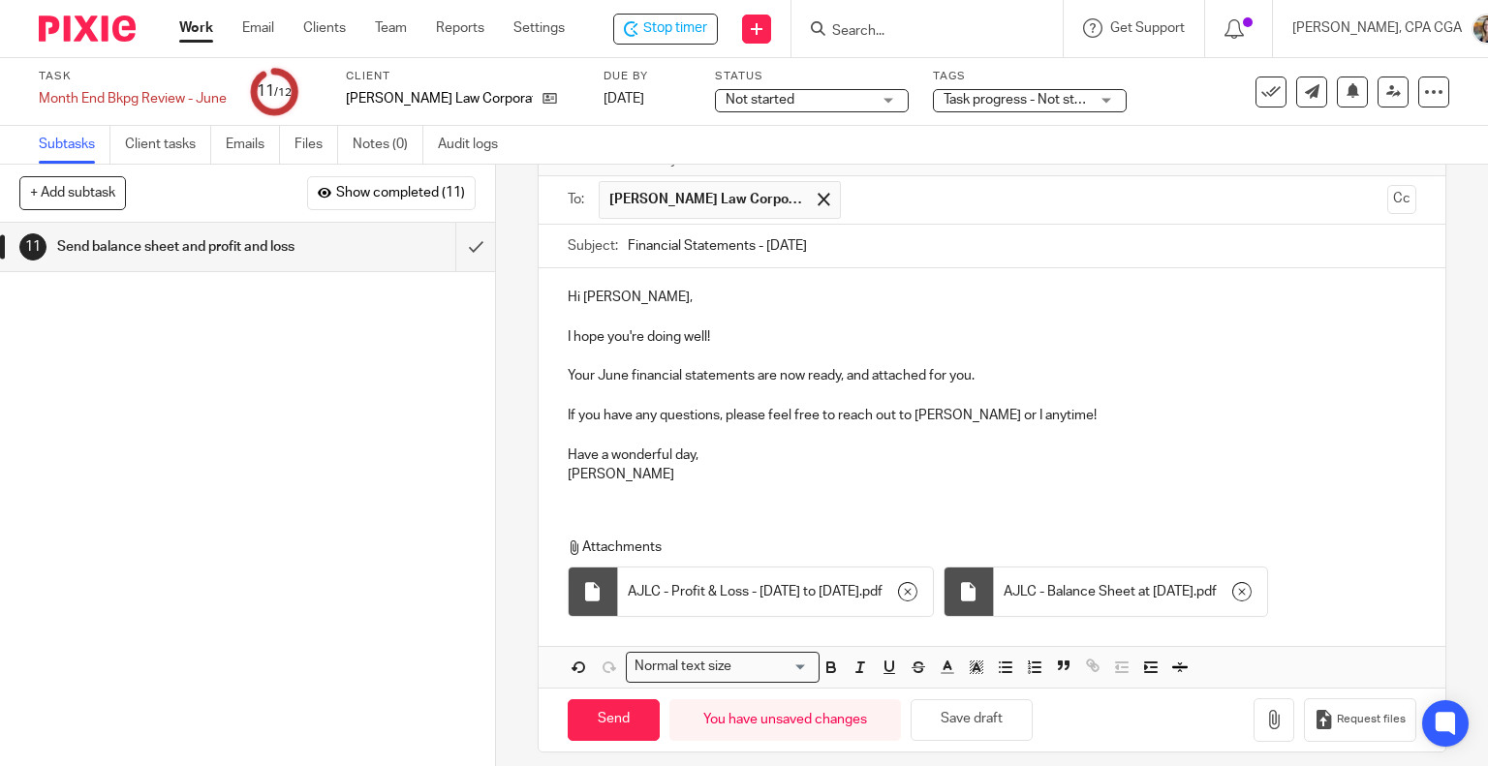
scroll to position [132, 0]
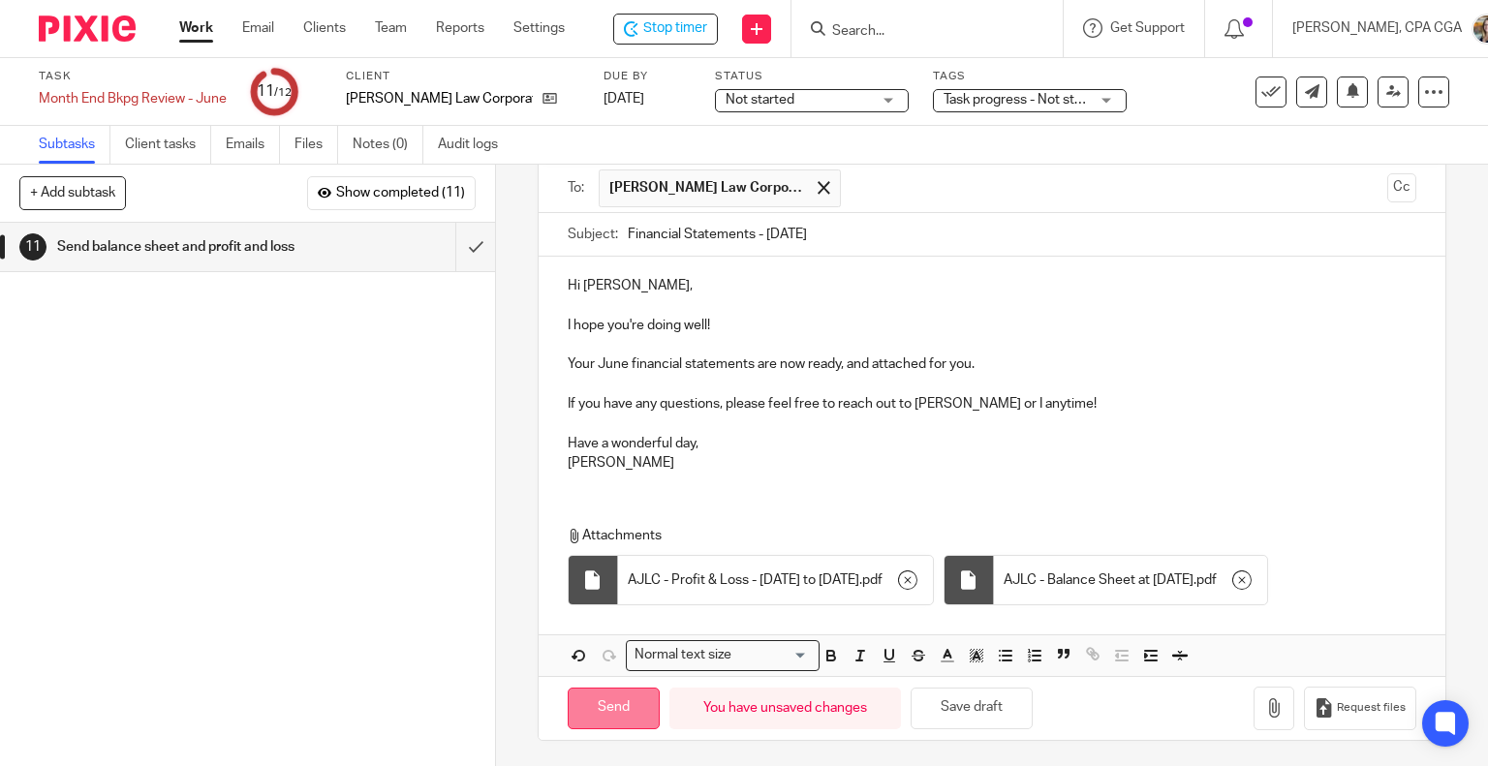
drag, startPoint x: 632, startPoint y: 702, endPoint x: 645, endPoint y: 691, distance: 17.9
click at [632, 700] on input "Send" at bounding box center [614, 709] width 92 height 42
type input "Sent"
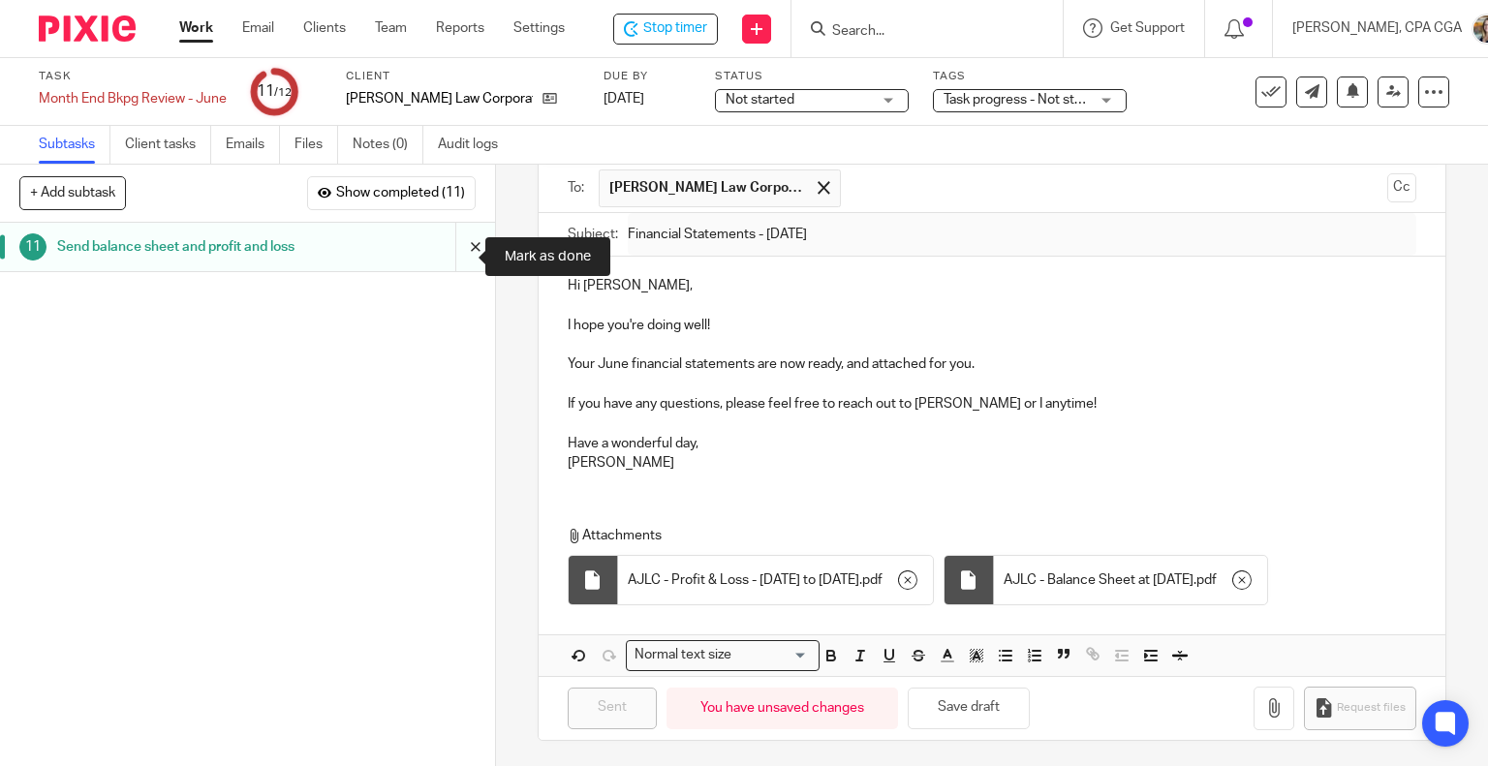
click at [453, 259] on input "submit" at bounding box center [247, 247] width 495 height 48
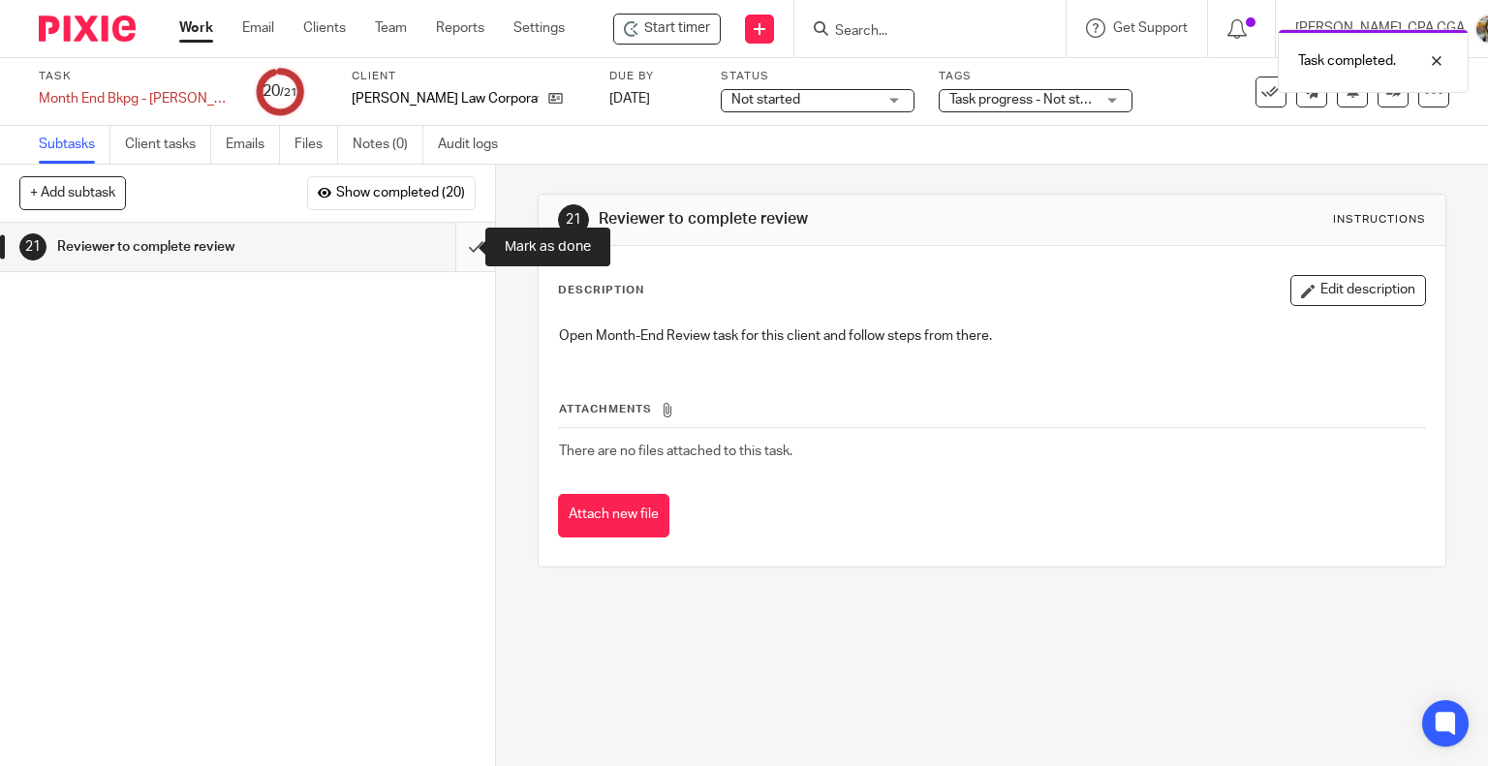
click at [454, 251] on input "submit" at bounding box center [247, 247] width 495 height 48
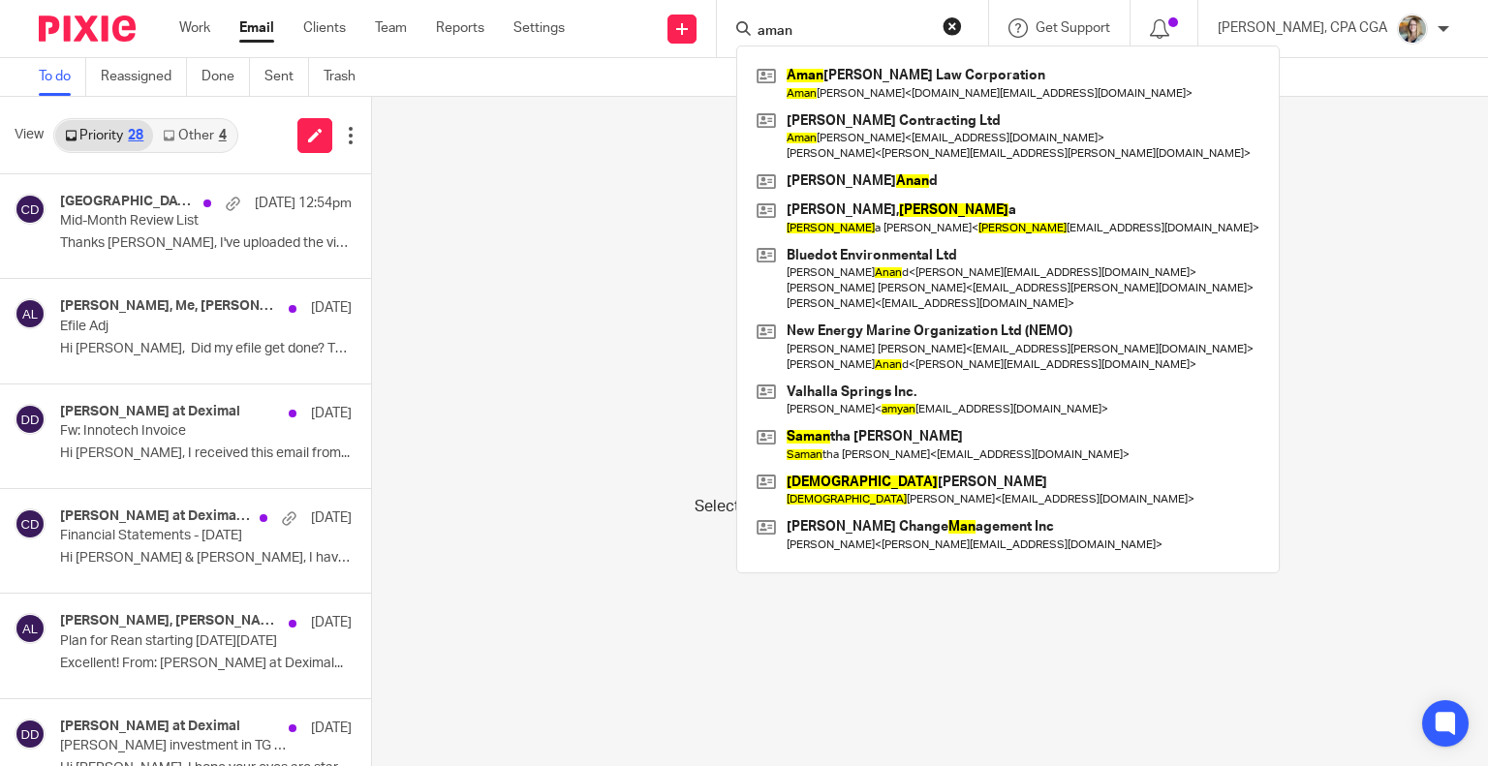
click at [776, 20] on form "aman" at bounding box center [859, 28] width 206 height 24
click at [778, 20] on form "aman" at bounding box center [859, 28] width 206 height 24
click at [788, 26] on input "aman" at bounding box center [843, 31] width 174 height 17
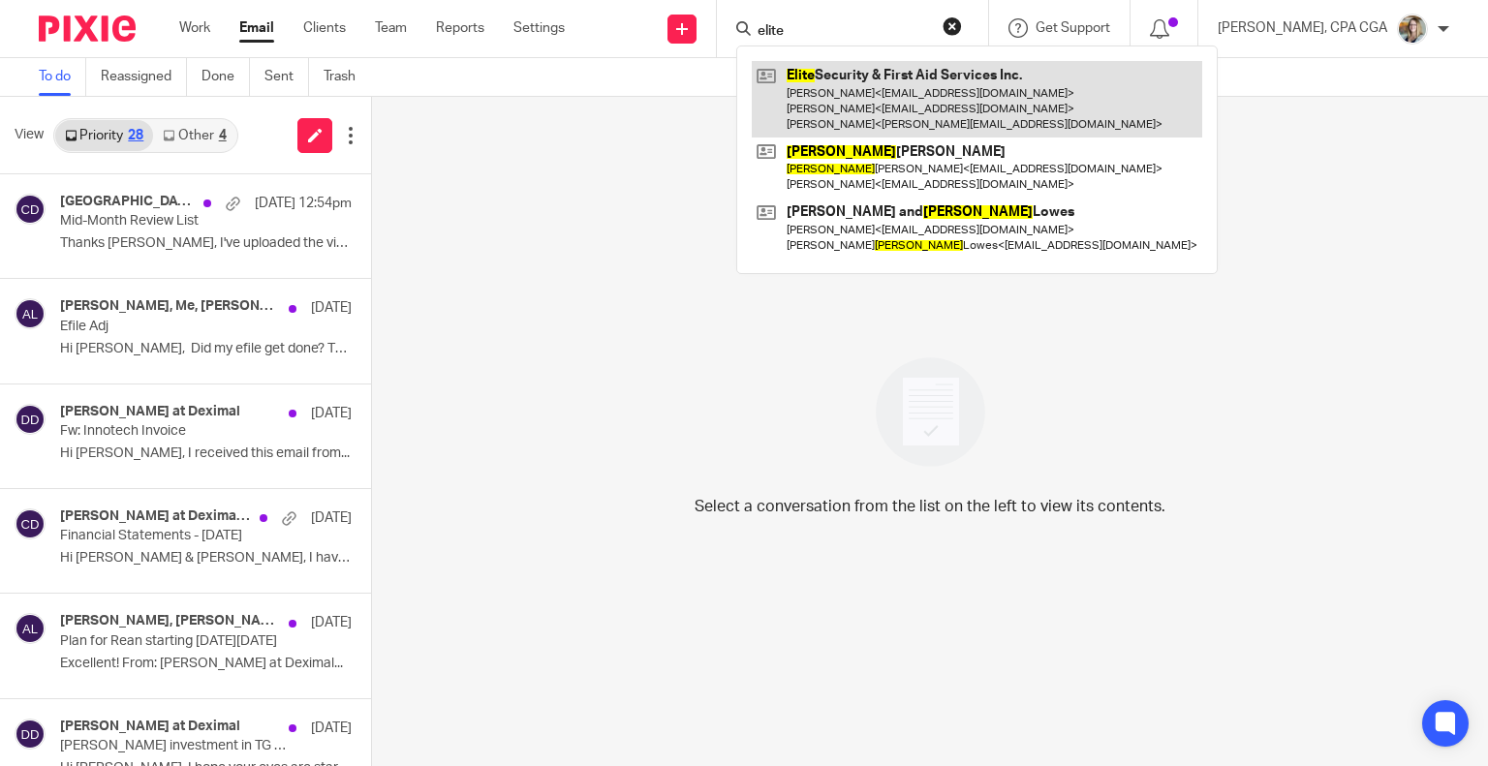
type input "elite"
click at [881, 80] on link at bounding box center [977, 99] width 451 height 77
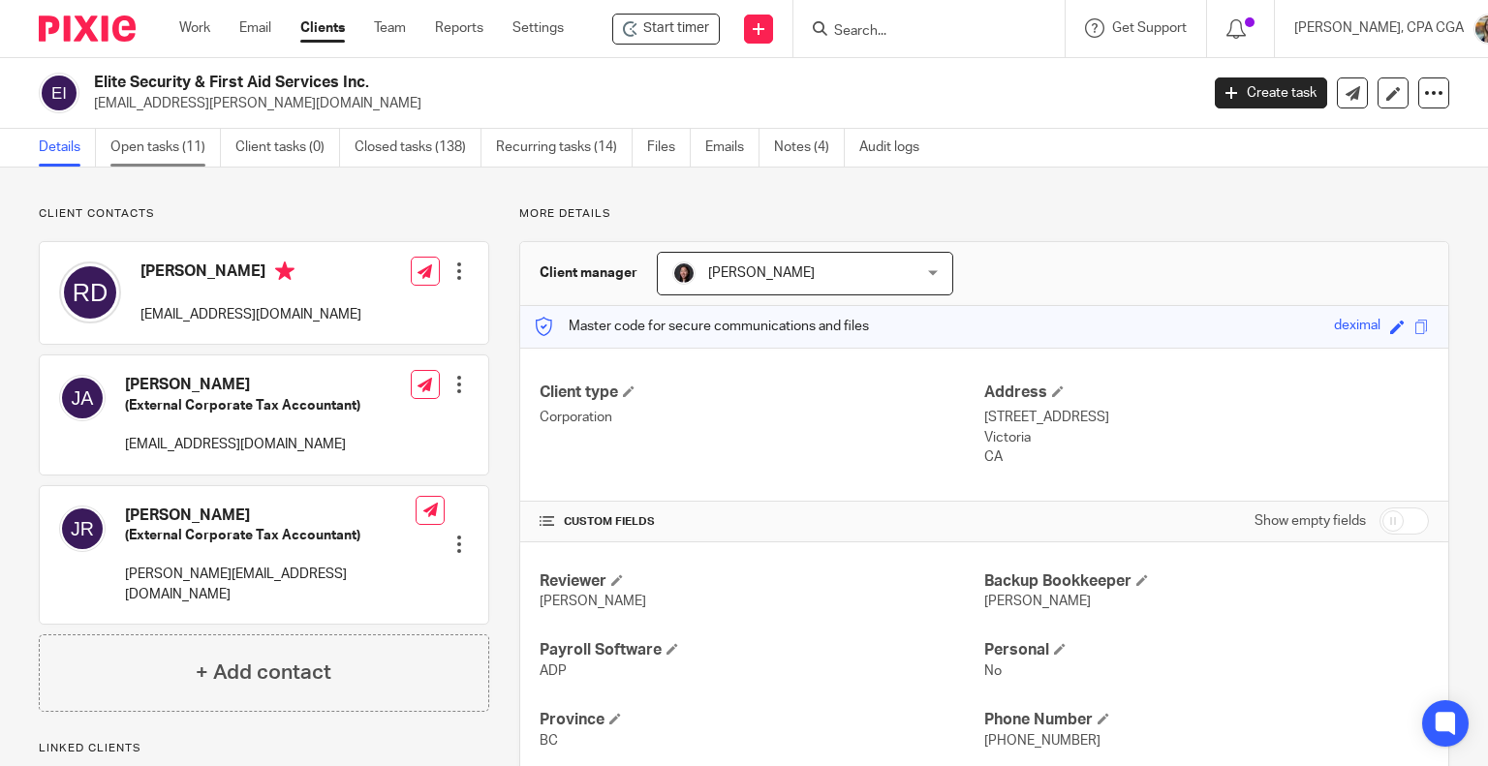
click at [184, 145] on link "Open tasks (11)" at bounding box center [165, 148] width 110 height 38
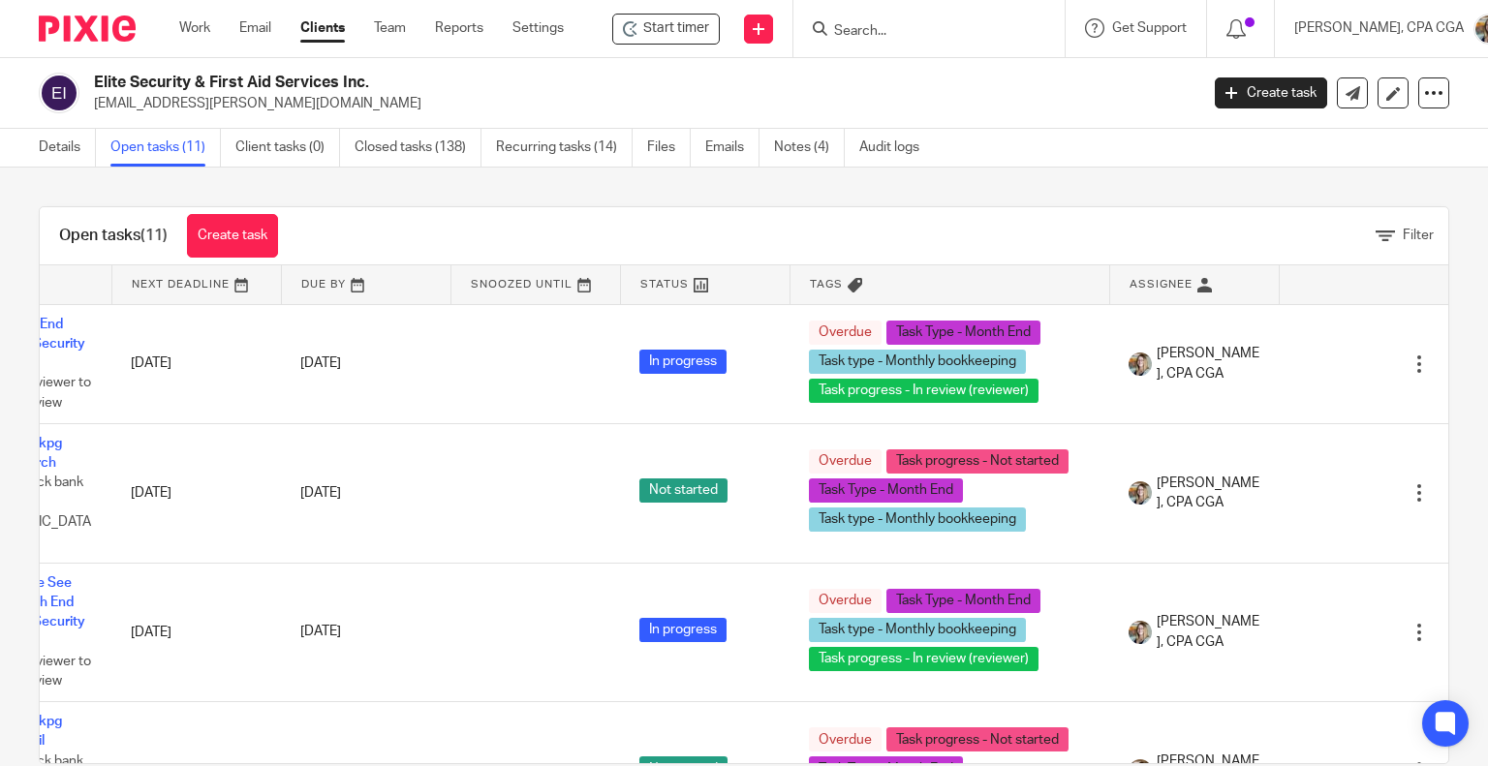
scroll to position [0, 143]
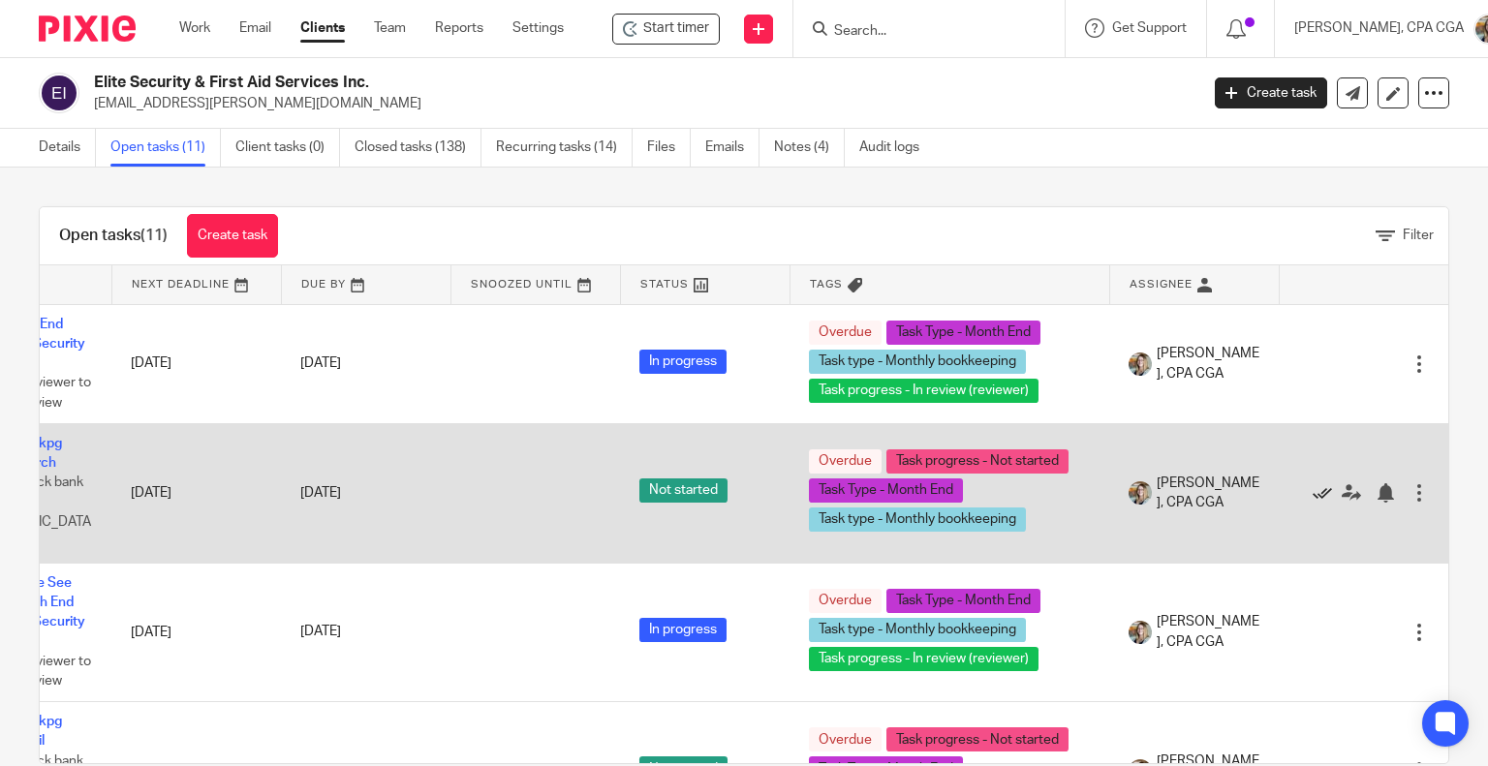
click at [1313, 483] on icon at bounding box center [1322, 492] width 19 height 19
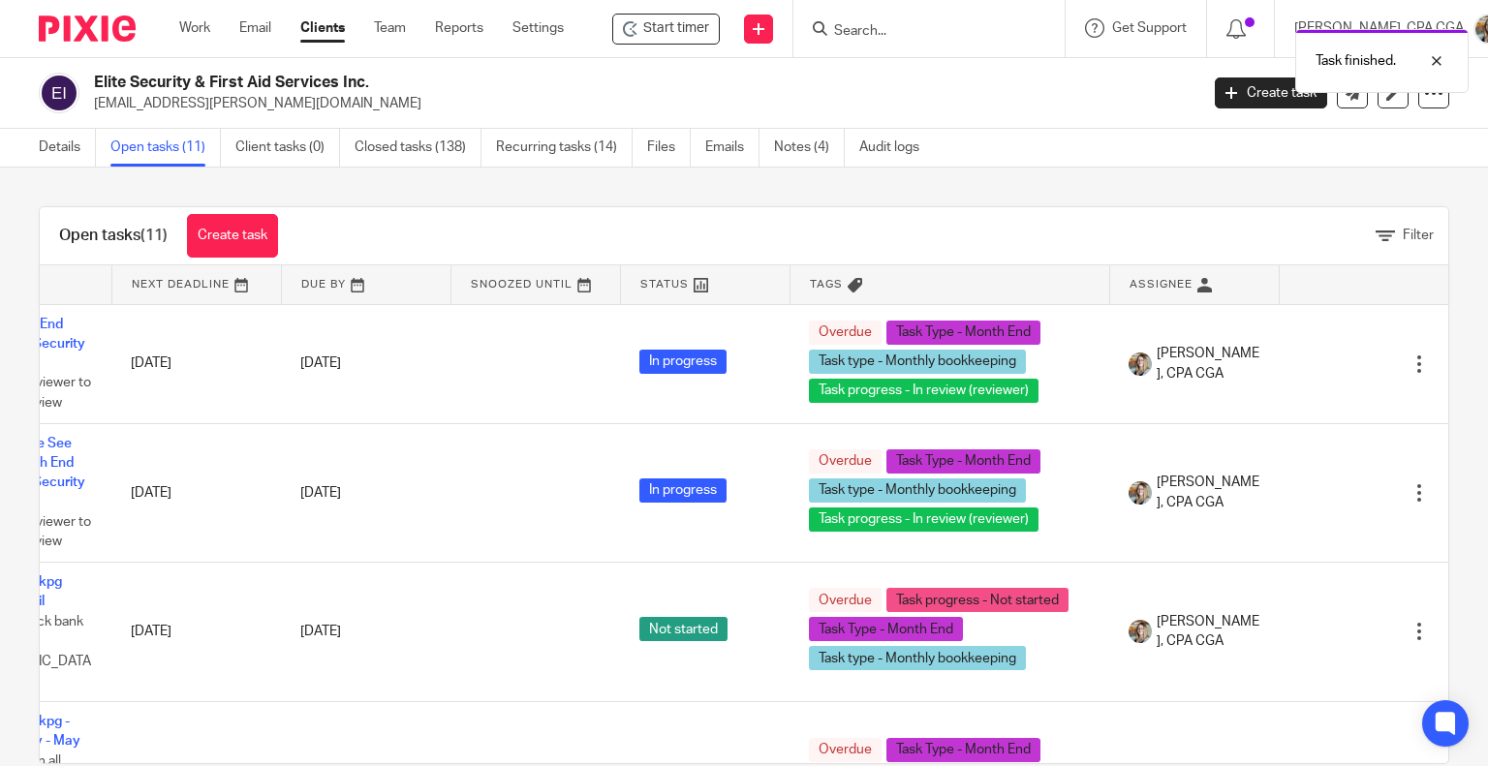
scroll to position [0, 0]
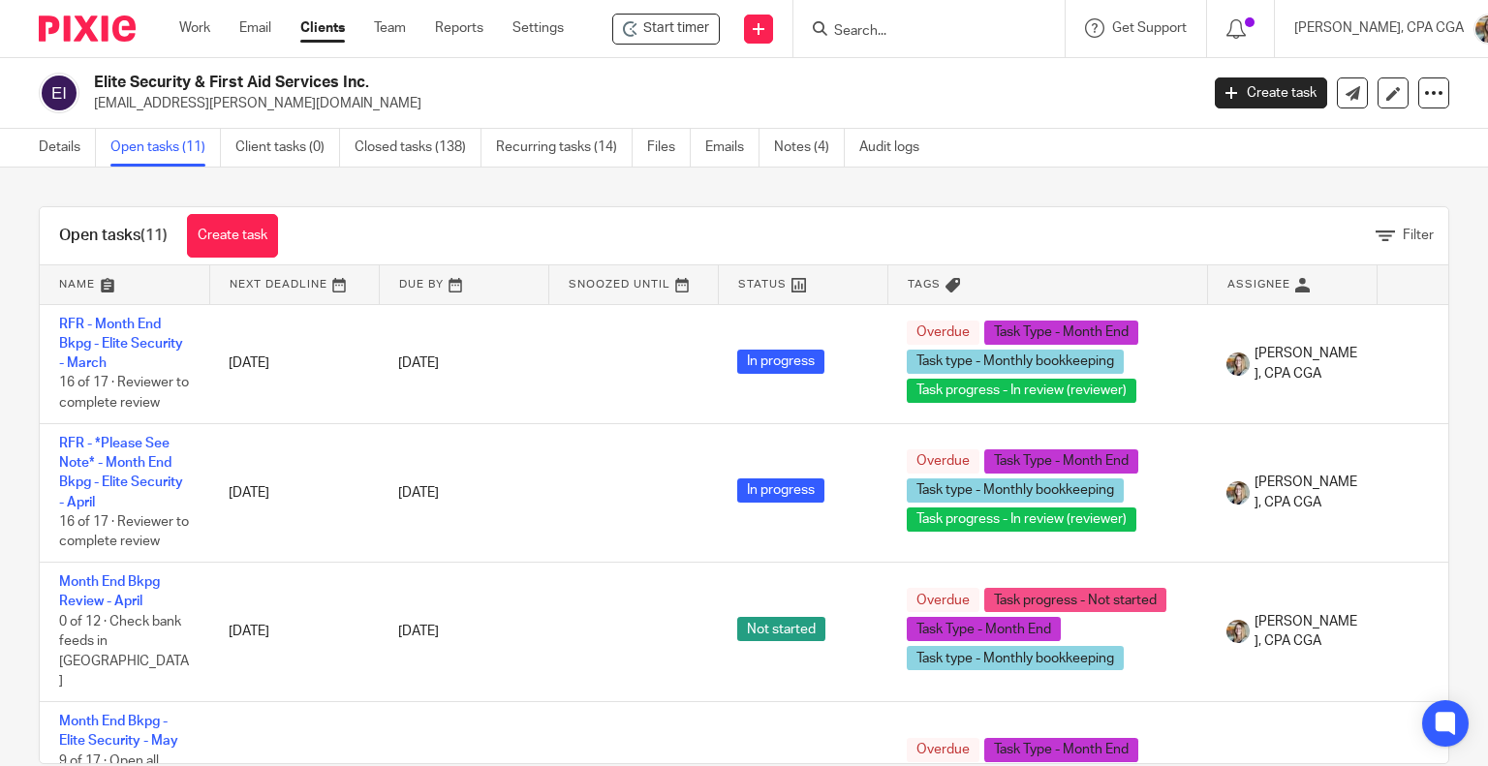
click at [860, 29] on input "Search" at bounding box center [919, 31] width 174 height 17
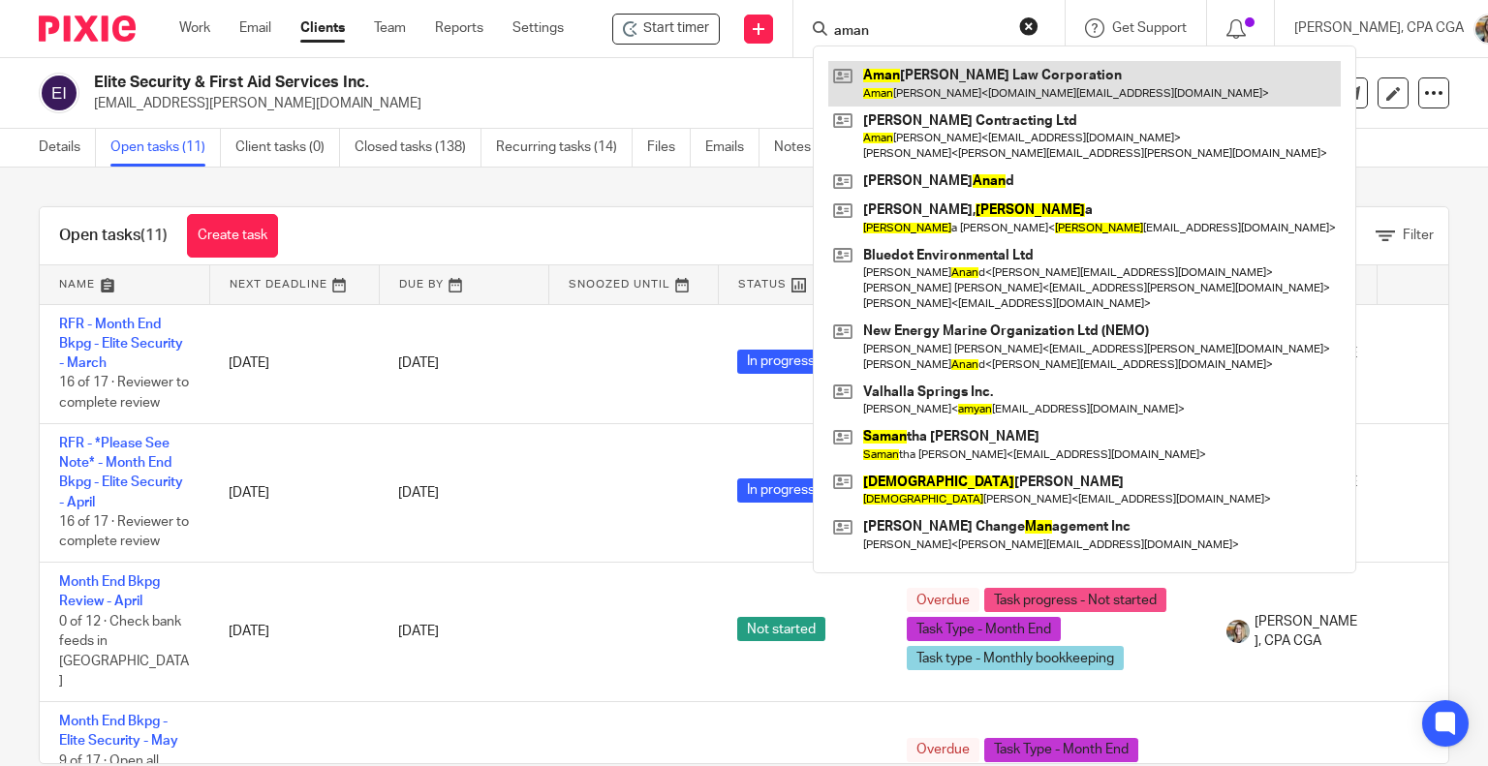
type input "aman"
click at [927, 69] on link at bounding box center [1084, 83] width 513 height 45
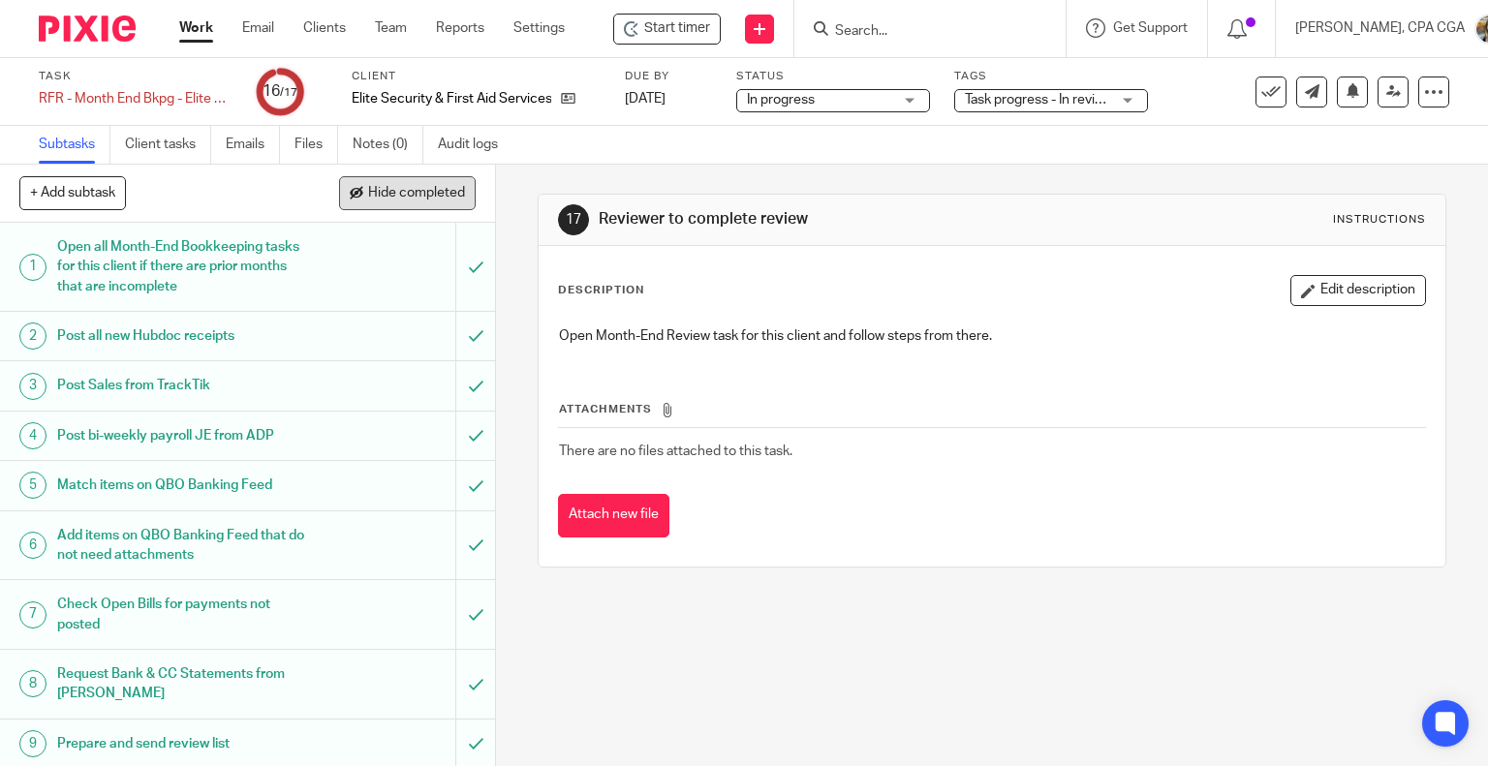
click at [425, 197] on span "Hide completed" at bounding box center [416, 194] width 97 height 16
click at [422, 193] on span "Hide completed" at bounding box center [416, 194] width 97 height 16
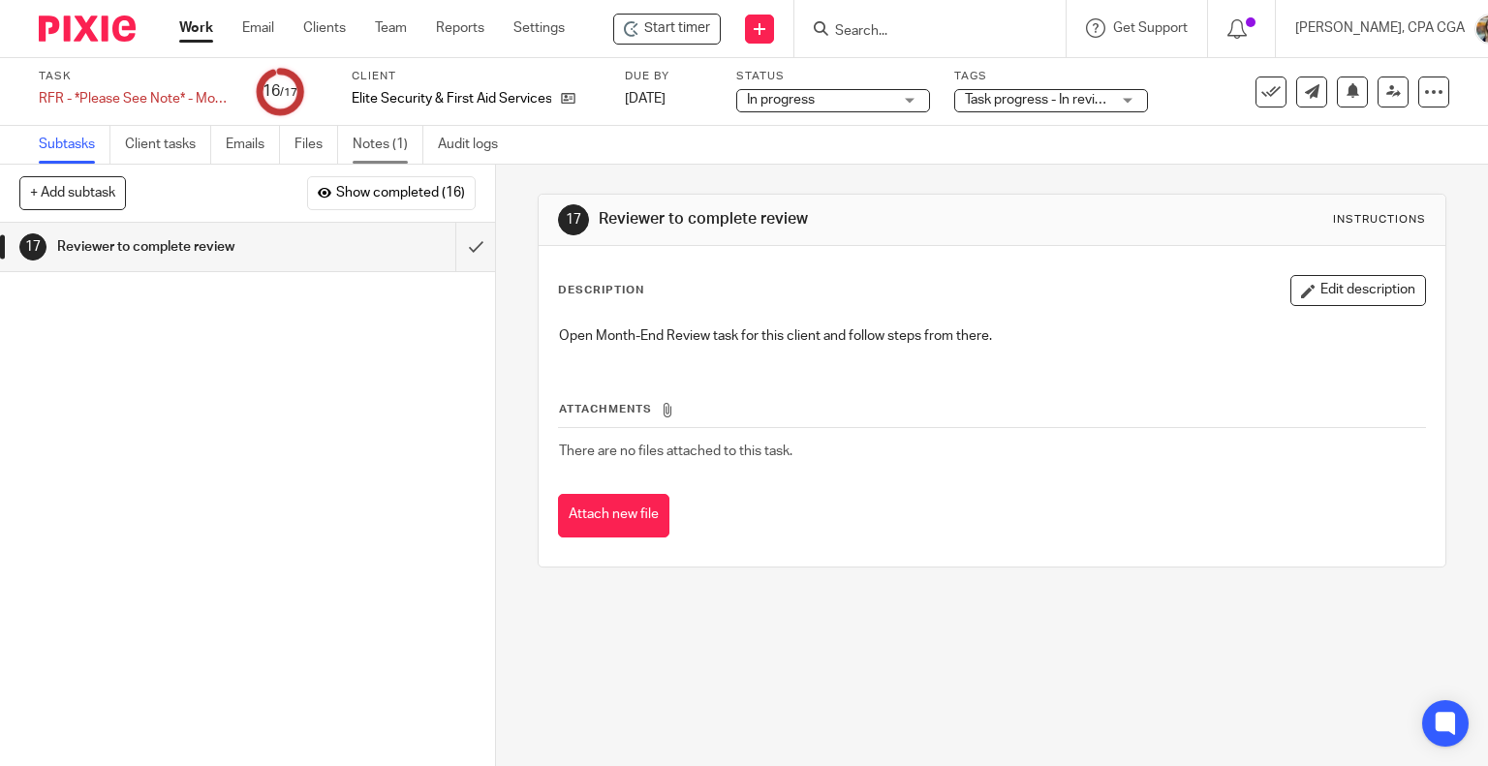
click at [385, 149] on link "Notes (1)" at bounding box center [388, 145] width 71 height 38
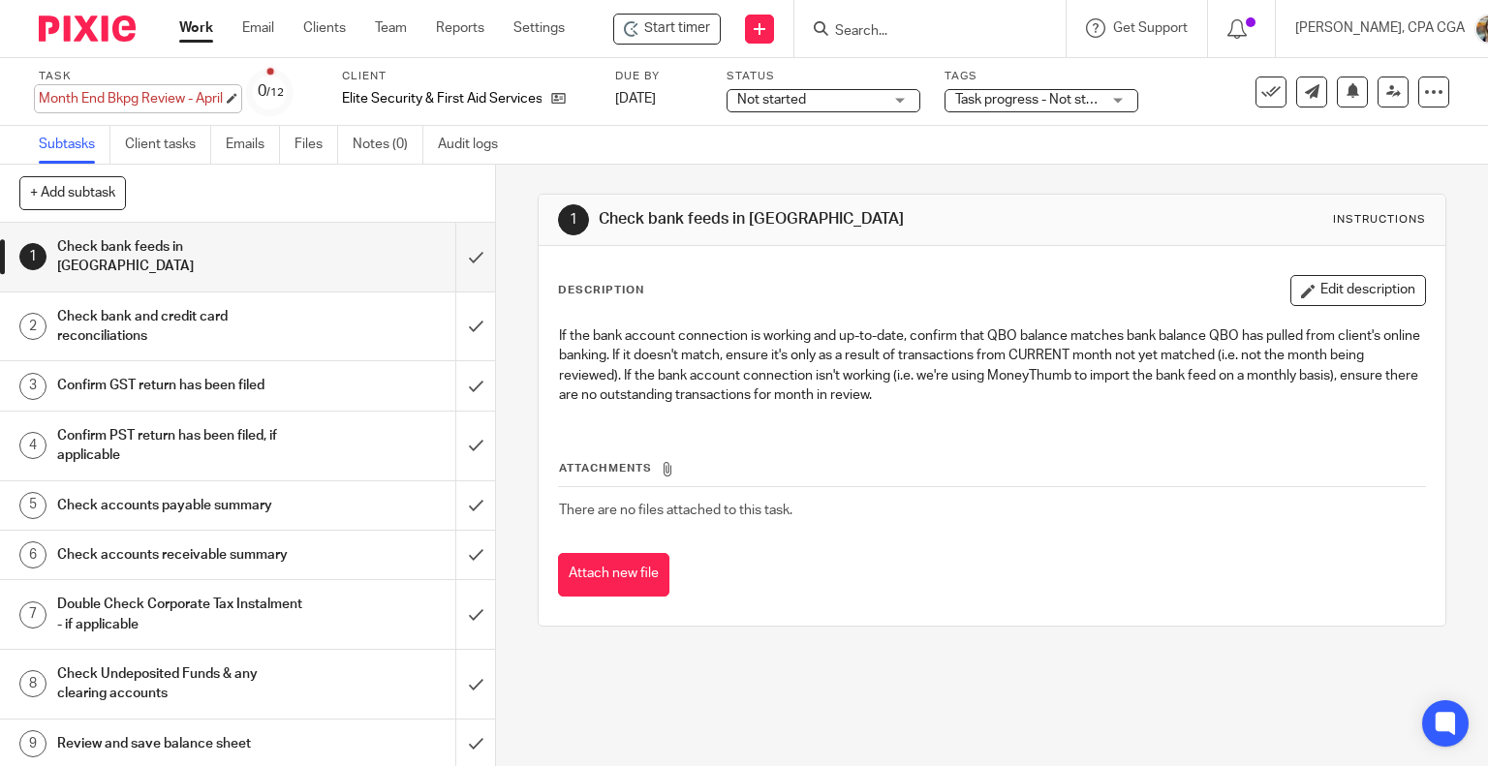
click at [175, 96] on div "Month End Bkpg Review - April Save Month End Bkpg Review - April" at bounding box center [131, 98] width 184 height 19
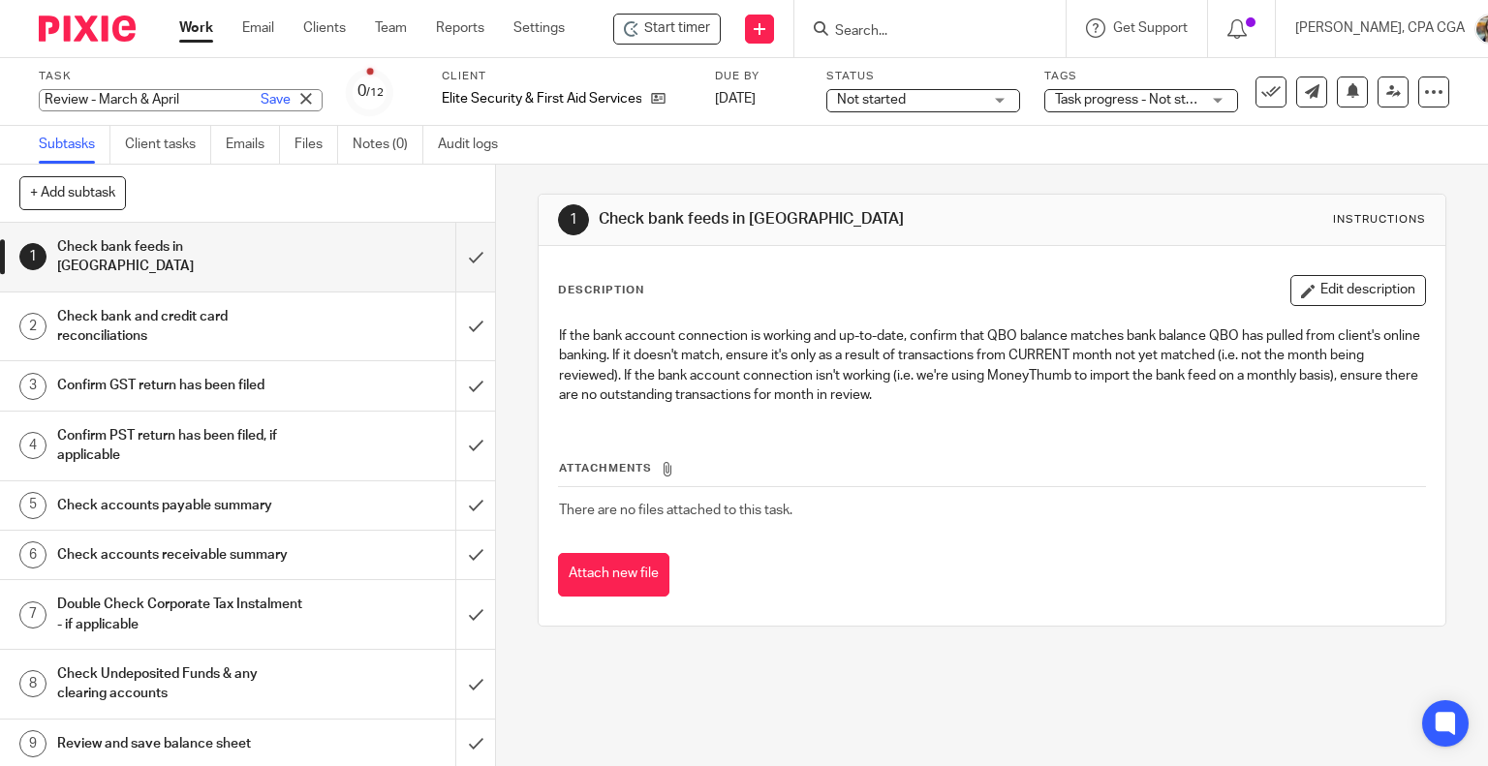
type input "Review - March & April"
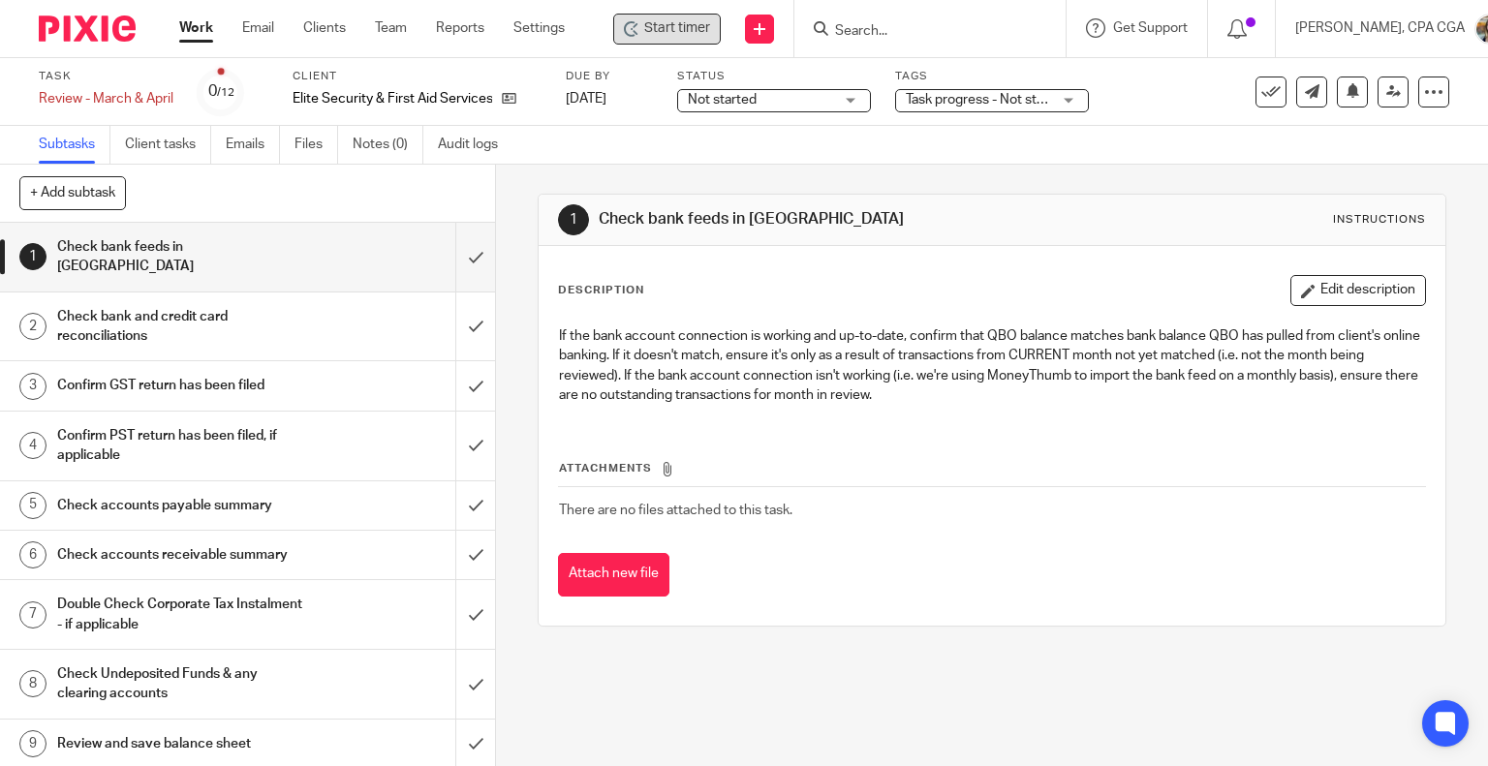
click at [678, 27] on span "Start timer" at bounding box center [677, 28] width 66 height 20
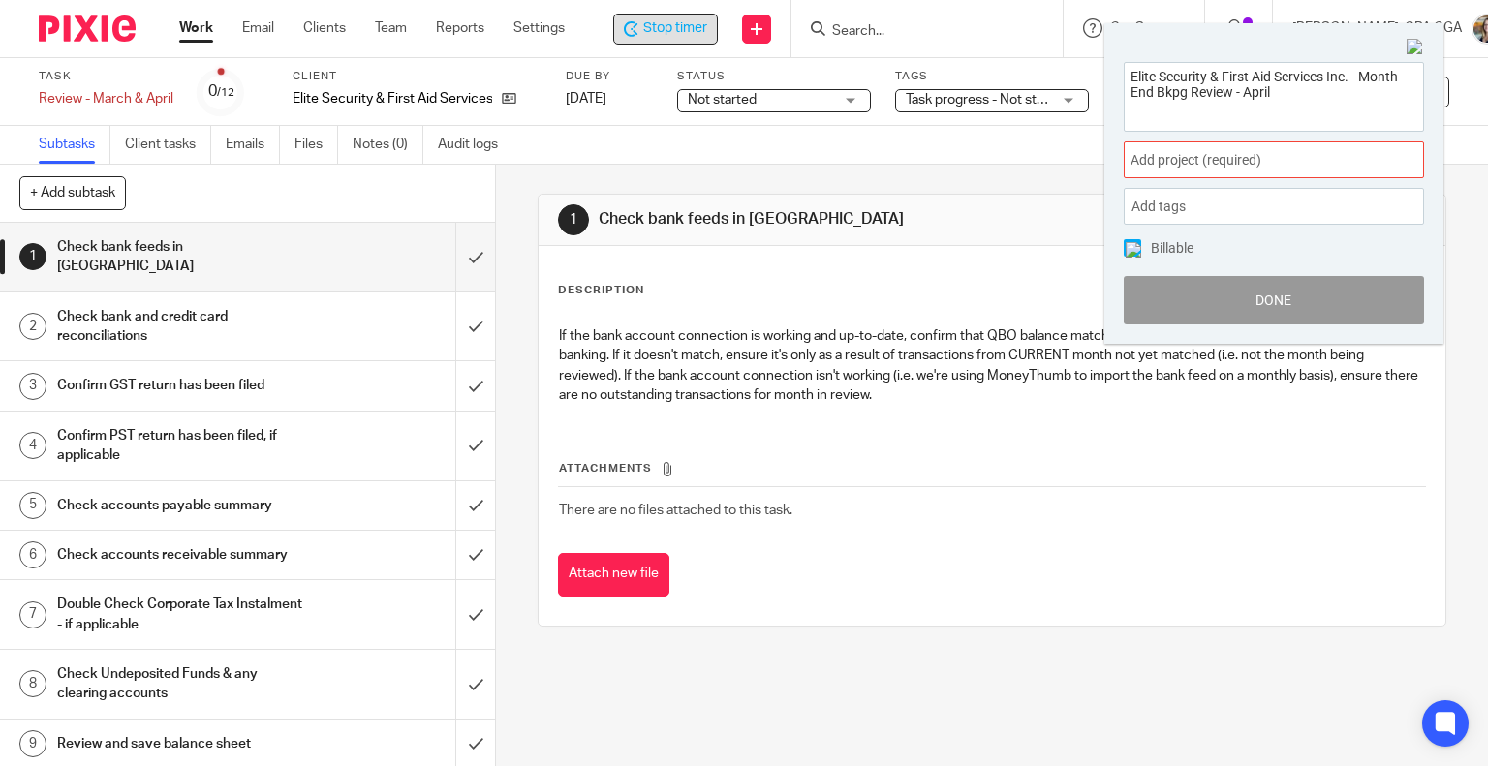
click at [1188, 150] on span "Add project (required) :" at bounding box center [1253, 160] width 244 height 20
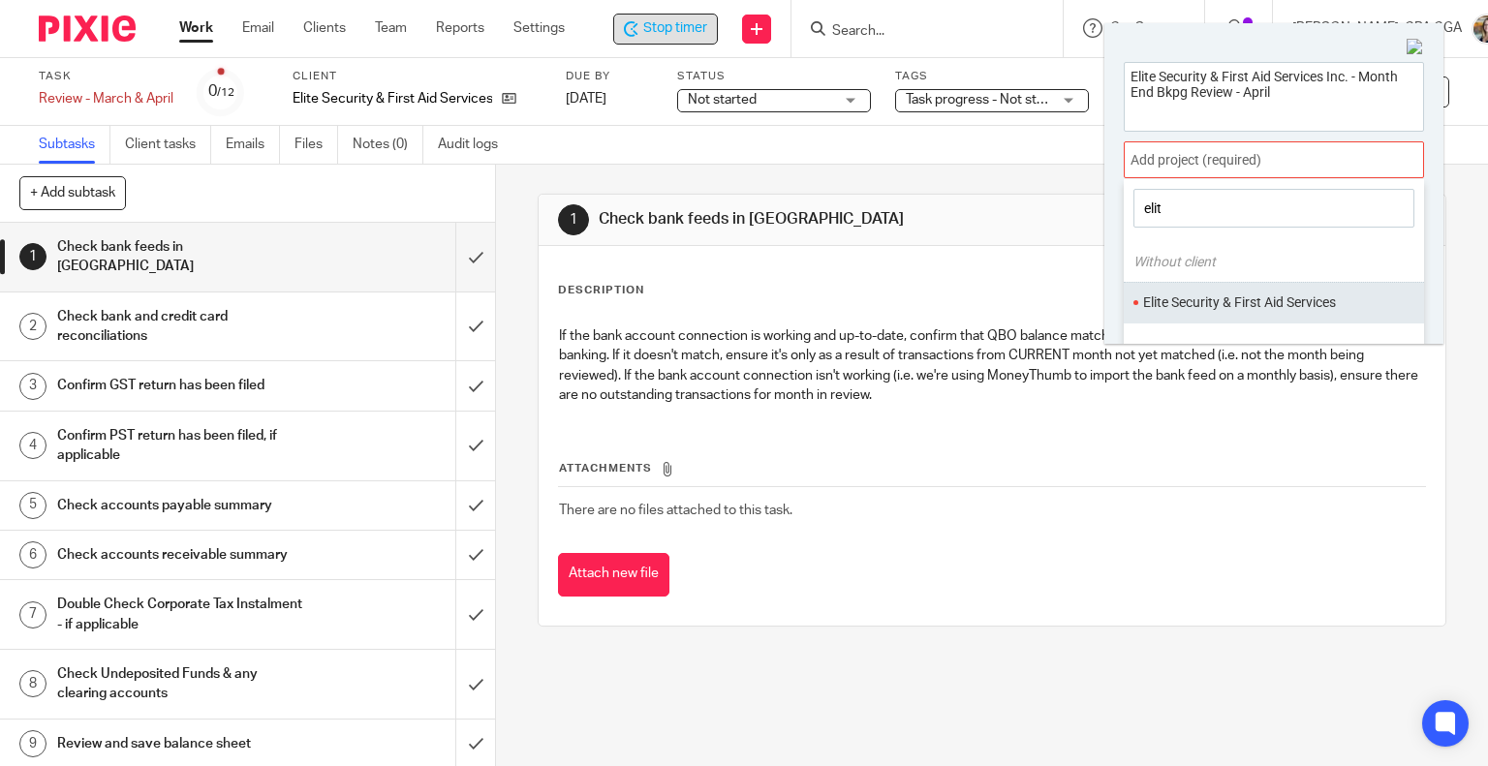
type input "elit"
click at [1193, 294] on li "Elite Security & First Aid Services" at bounding box center [1269, 303] width 253 height 20
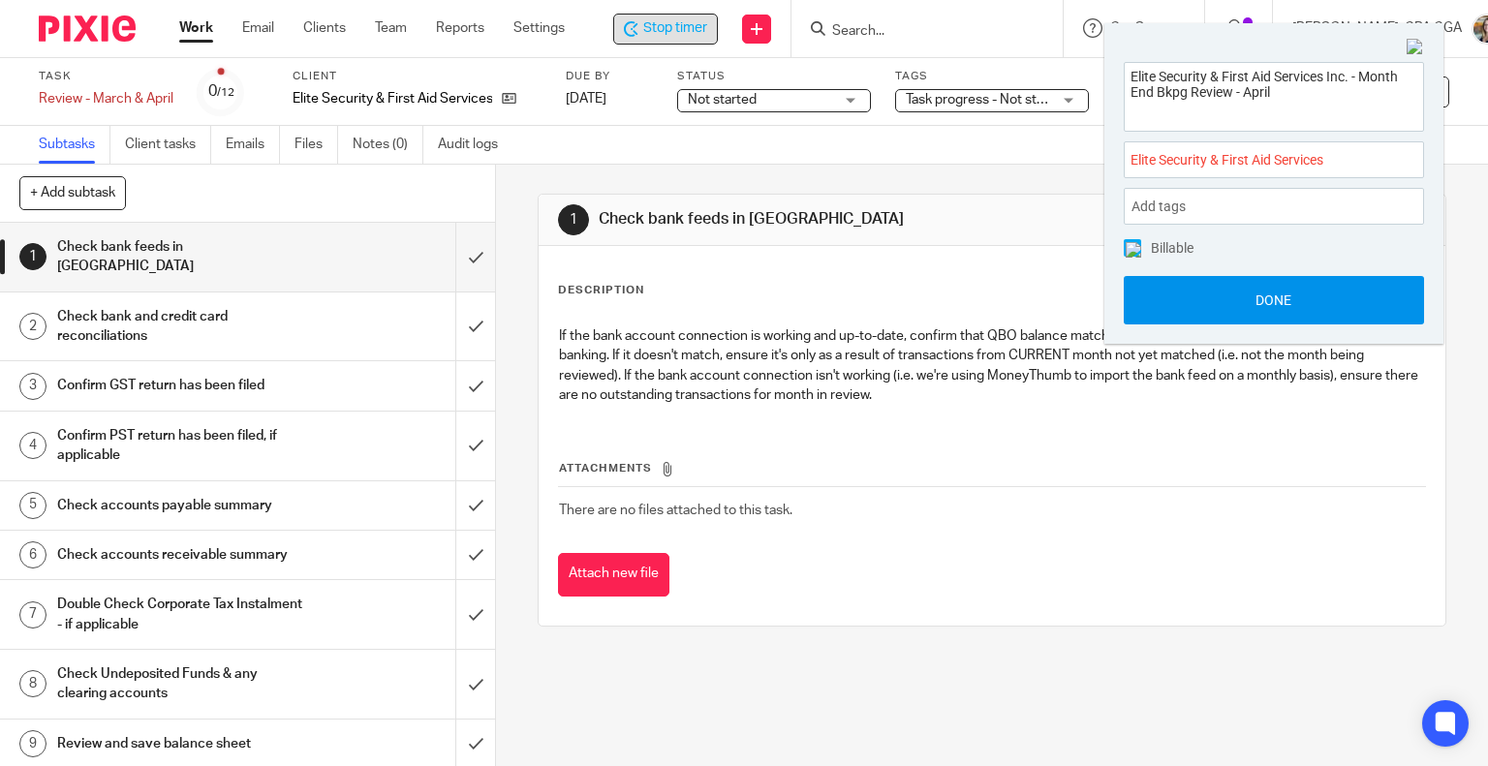
click at [1198, 302] on button "Done" at bounding box center [1274, 300] width 300 height 48
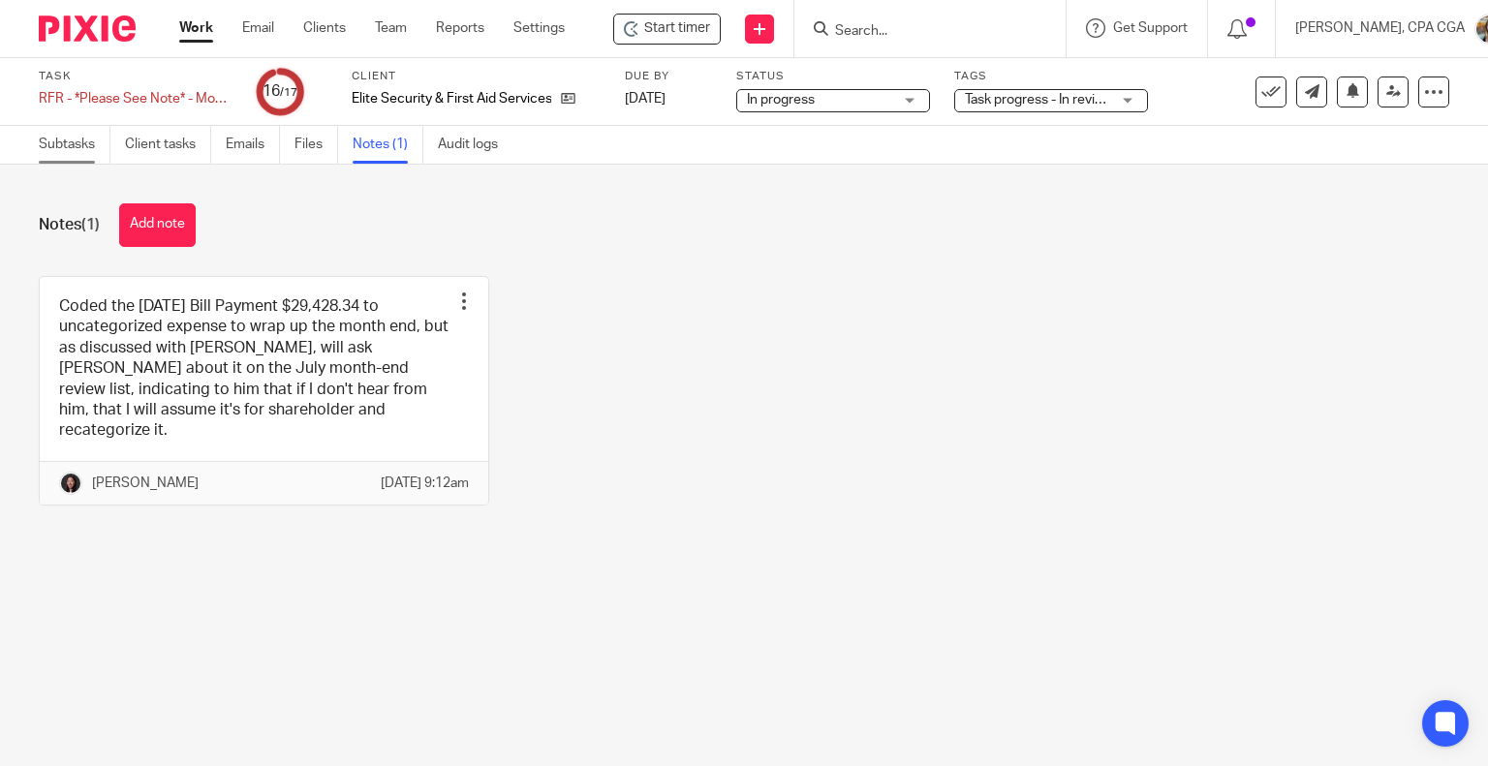
click at [45, 143] on link "Subtasks" at bounding box center [75, 145] width 72 height 38
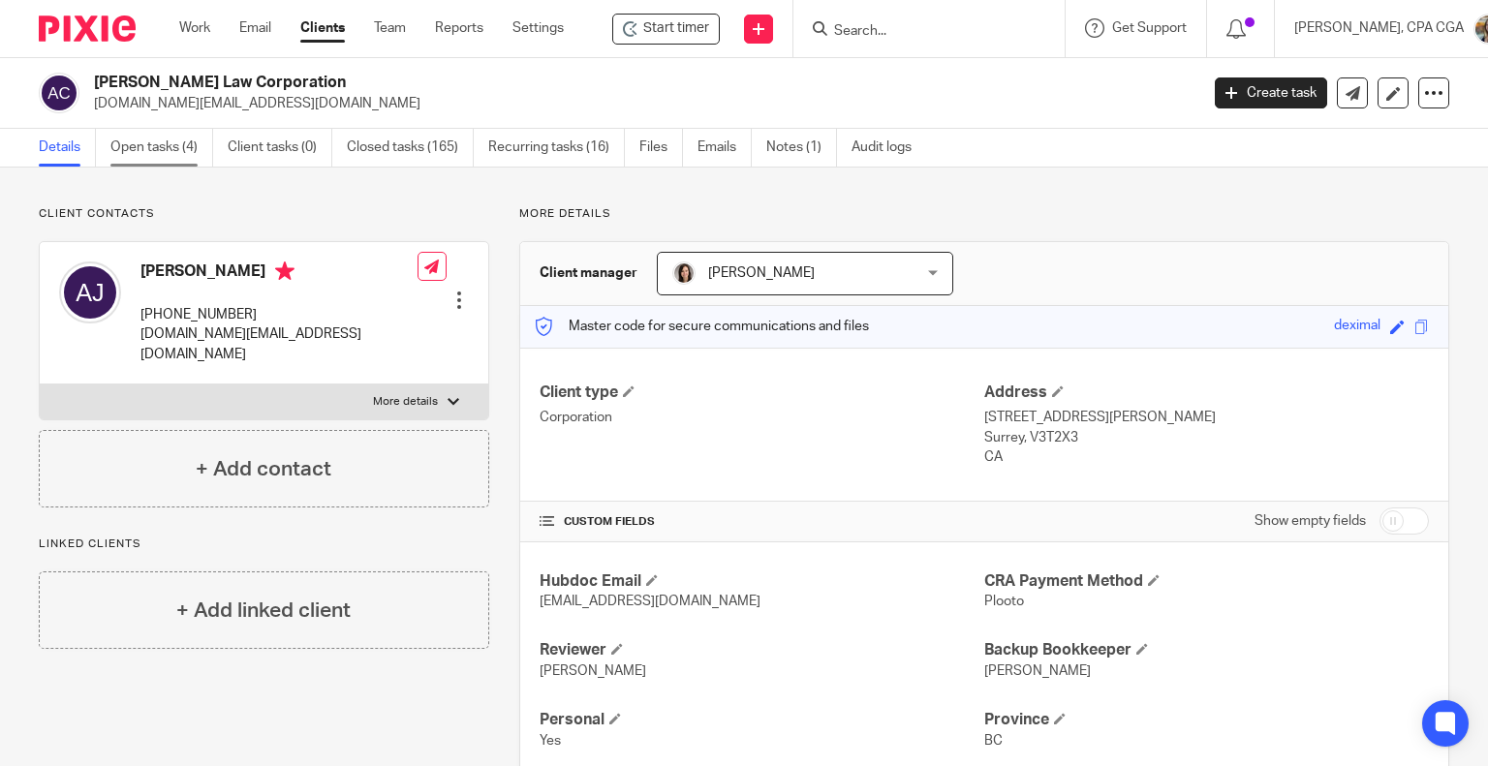
click at [154, 141] on link "Open tasks (4)" at bounding box center [161, 148] width 103 height 38
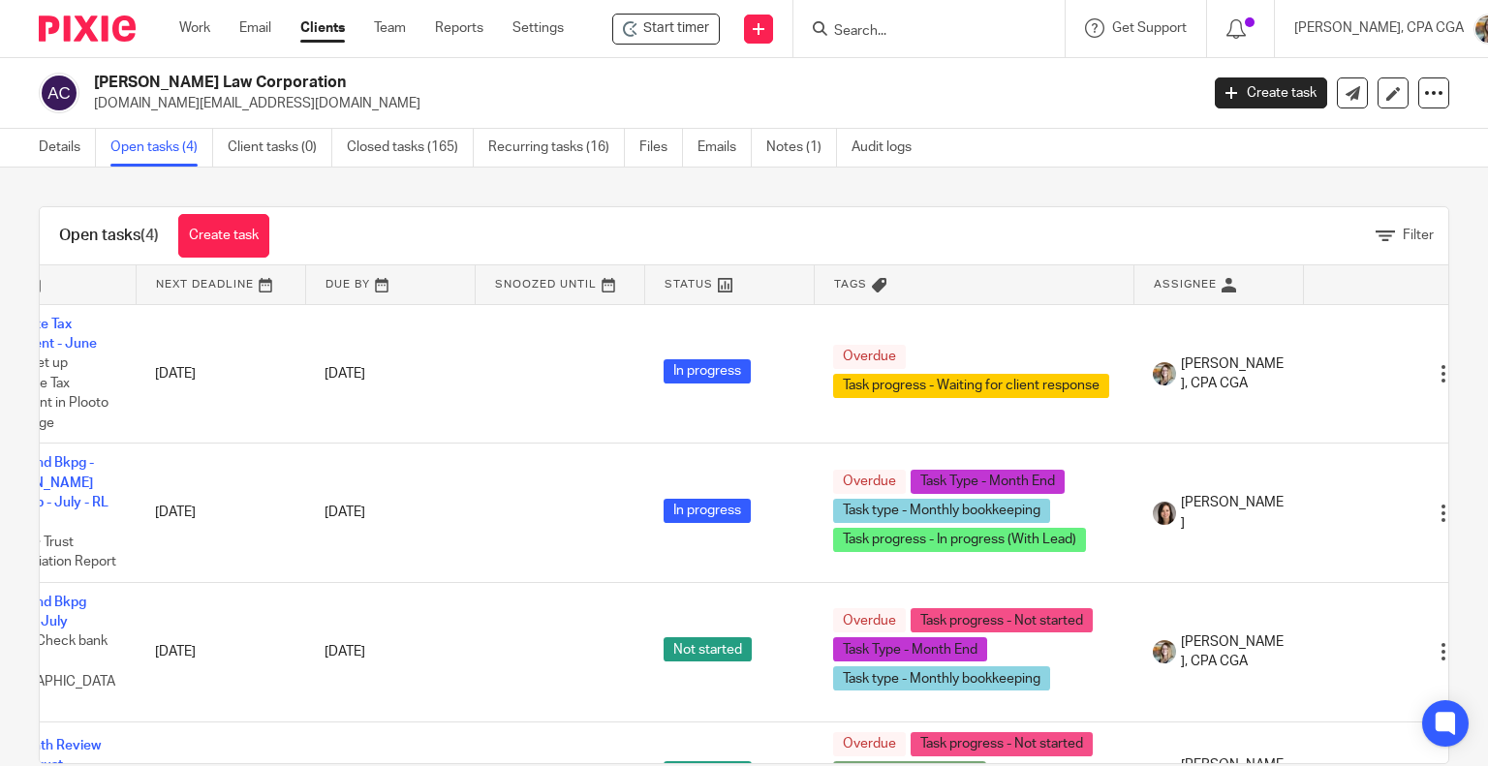
scroll to position [0, 143]
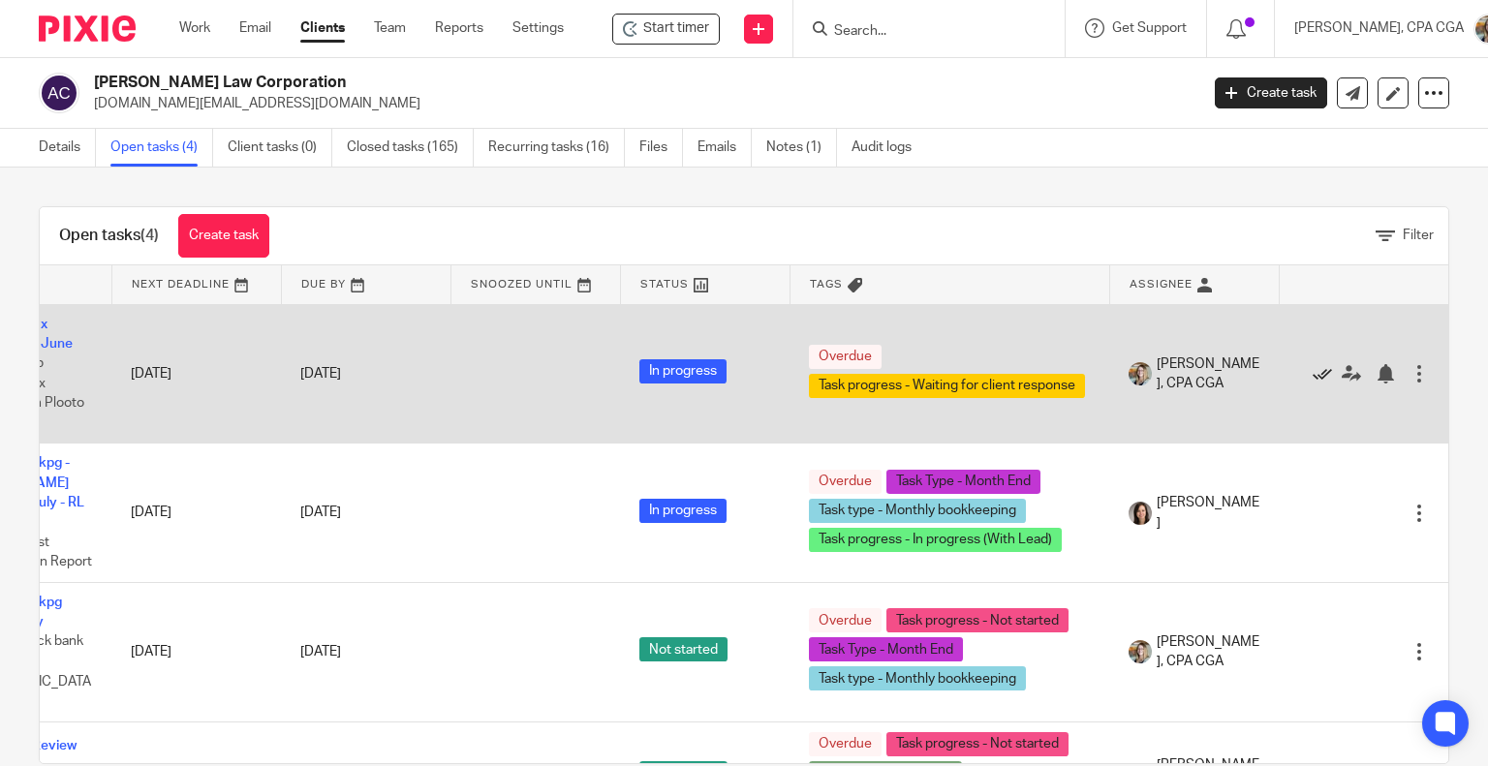
click at [1313, 371] on icon at bounding box center [1322, 373] width 19 height 19
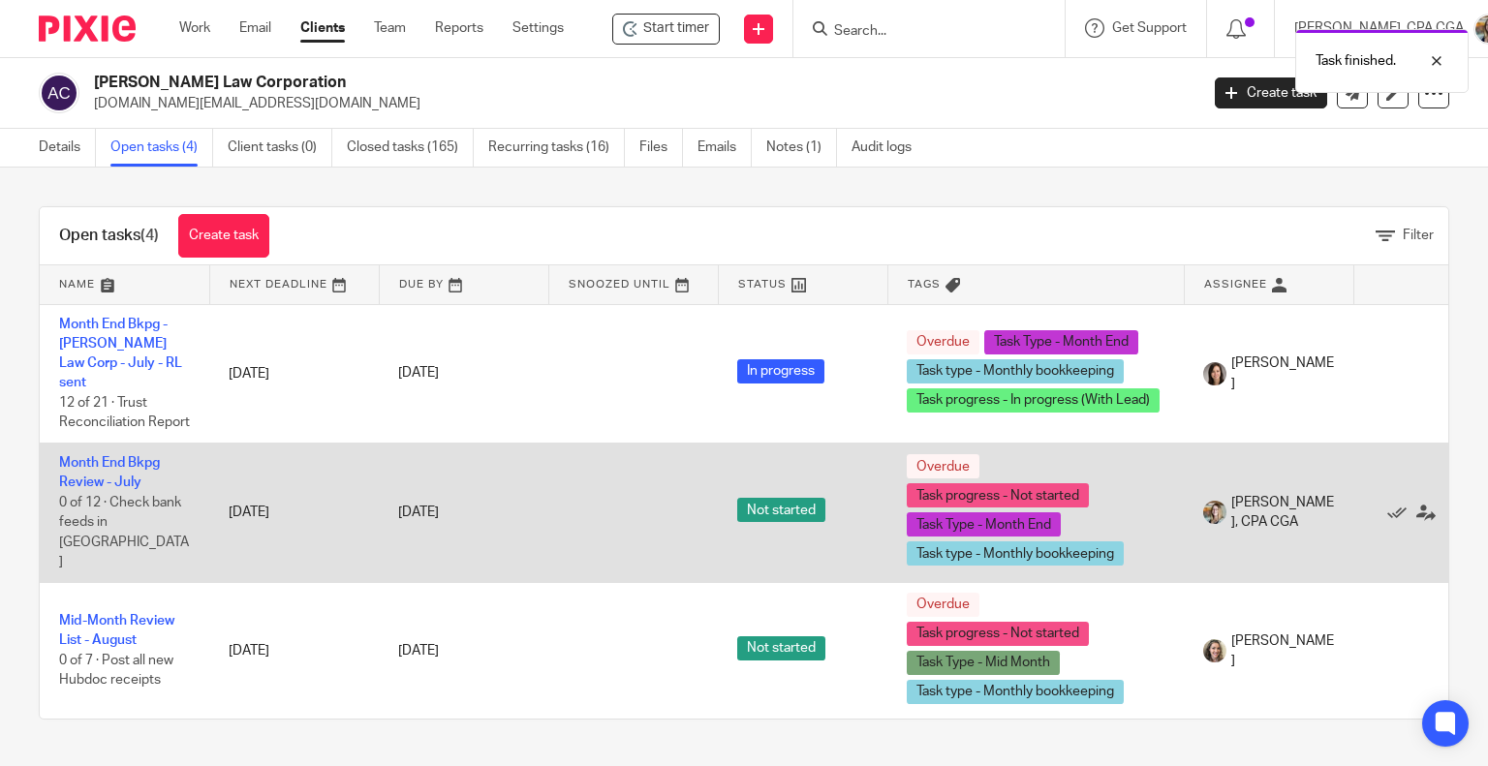
scroll to position [4, 0]
